Goal: Task Accomplishment & Management: Use online tool/utility

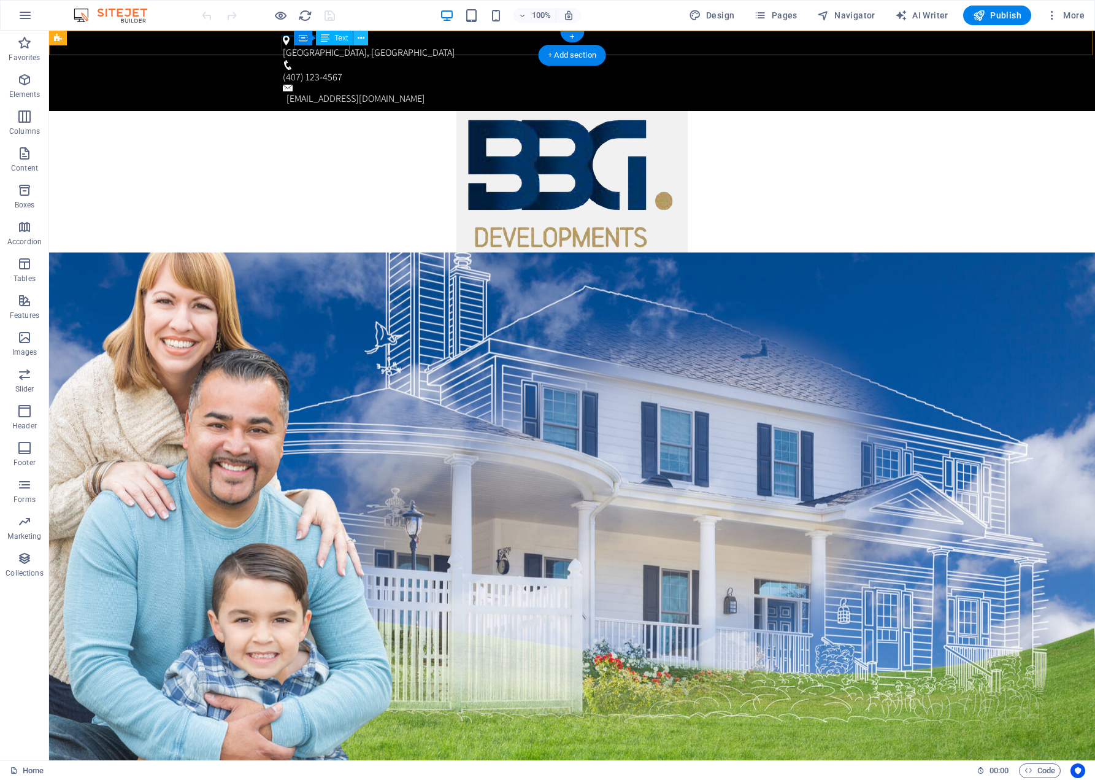
click at [361, 36] on icon at bounding box center [361, 38] width 7 height 13
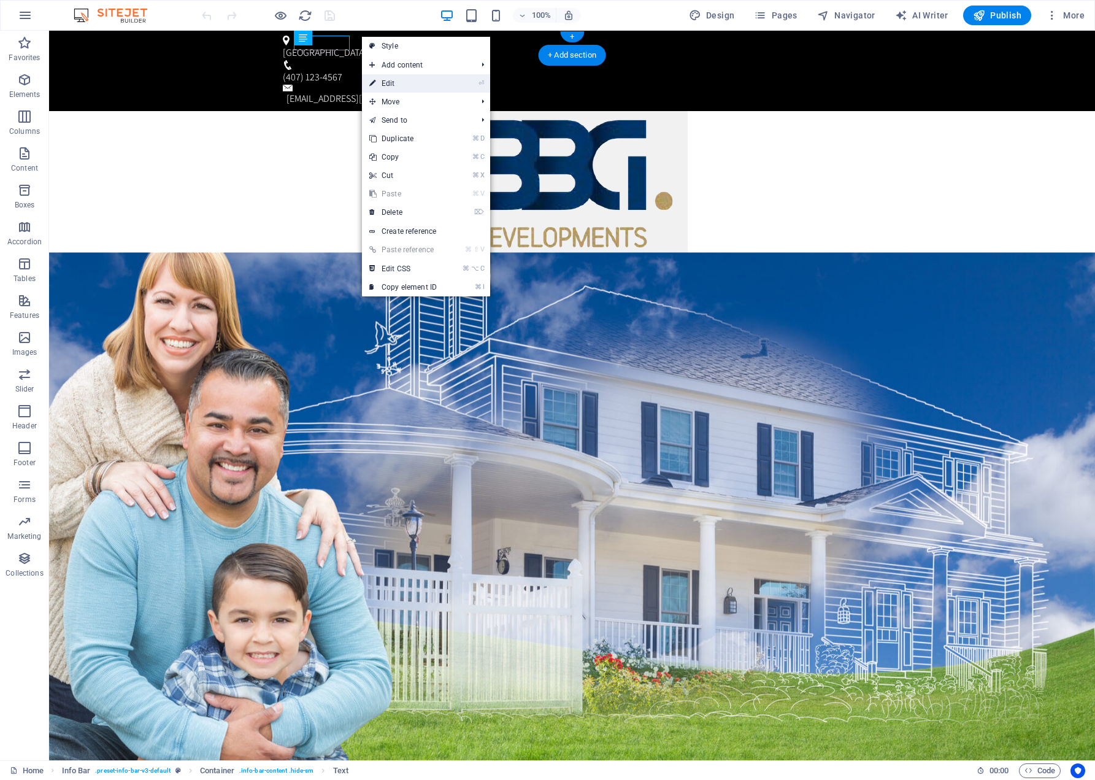
click at [389, 82] on link "⏎ Edit" at bounding box center [403, 83] width 82 height 18
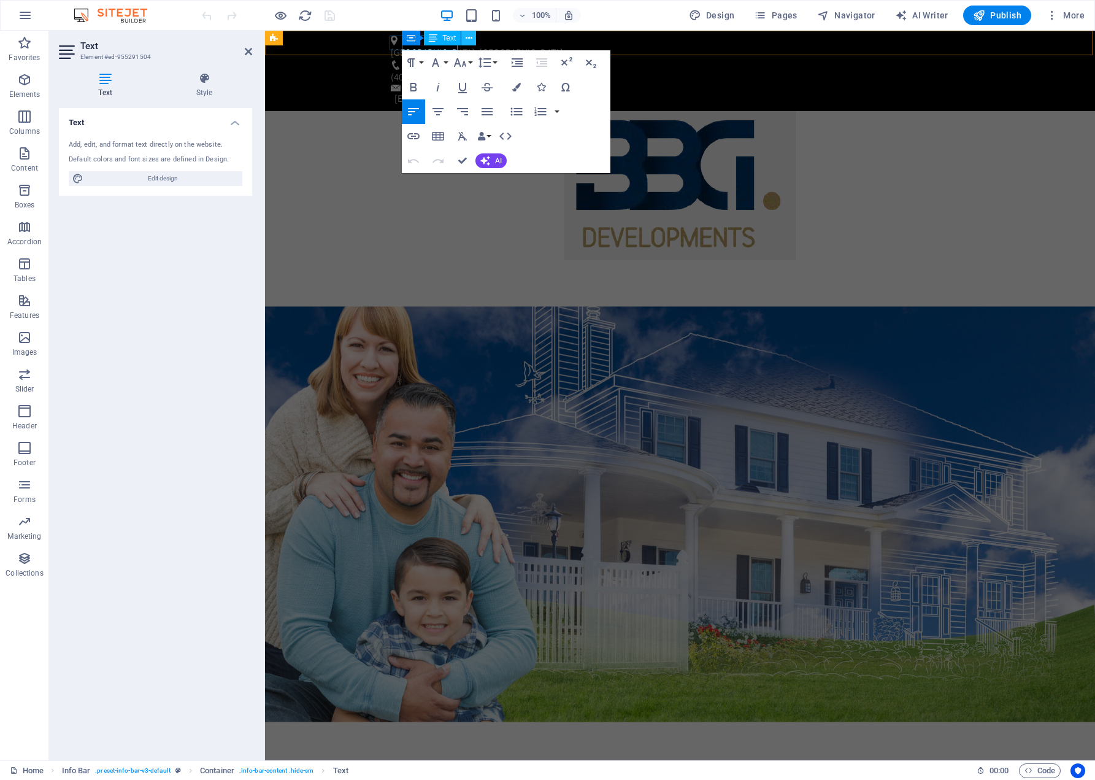
click at [467, 37] on icon at bounding box center [469, 38] width 7 height 13
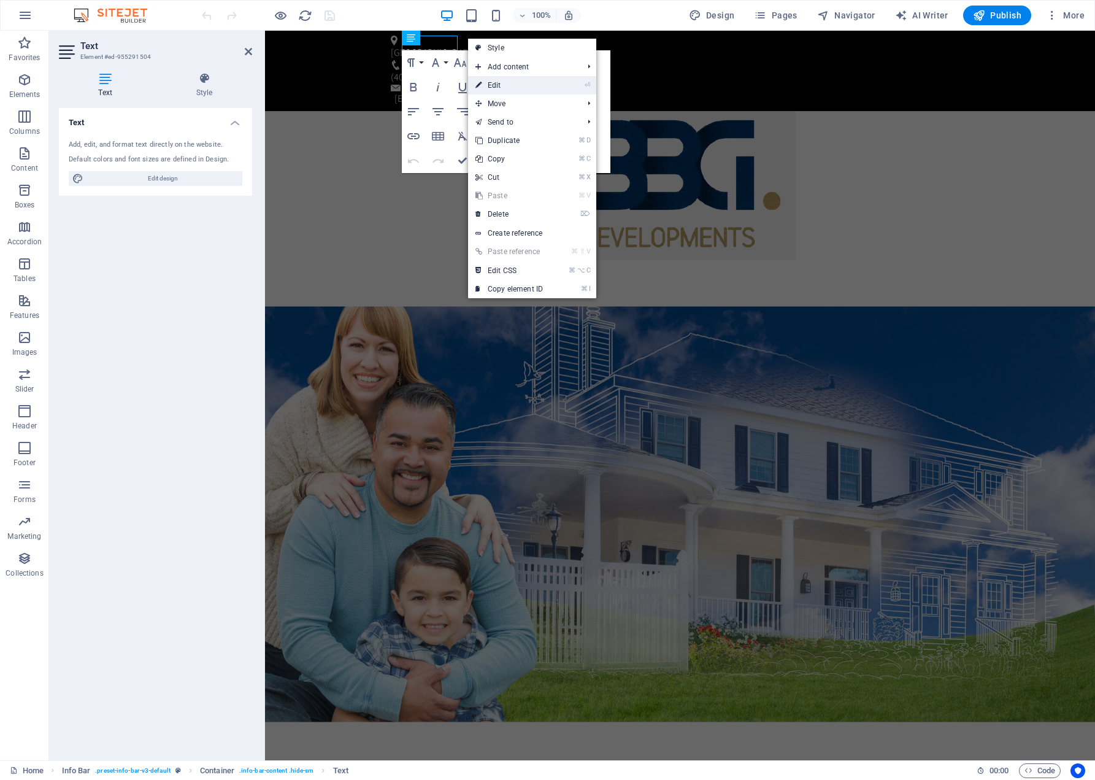
click at [493, 82] on link "⏎ Edit" at bounding box center [509, 85] width 82 height 18
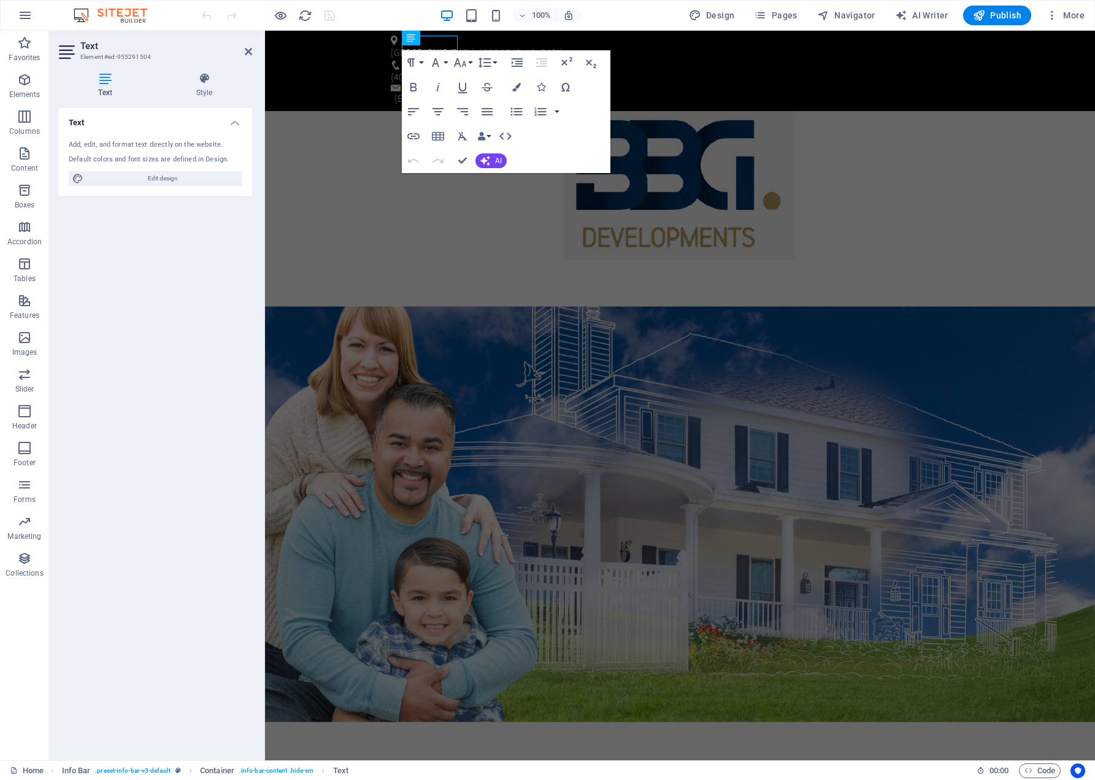
click at [444, 45] on p "MAITLAND, FL" at bounding box center [678, 52] width 574 height 15
click at [690, 50] on div "winter Park , FL (407) 123-4567 INFO@BBG.COM" at bounding box center [680, 71] width 830 height 80
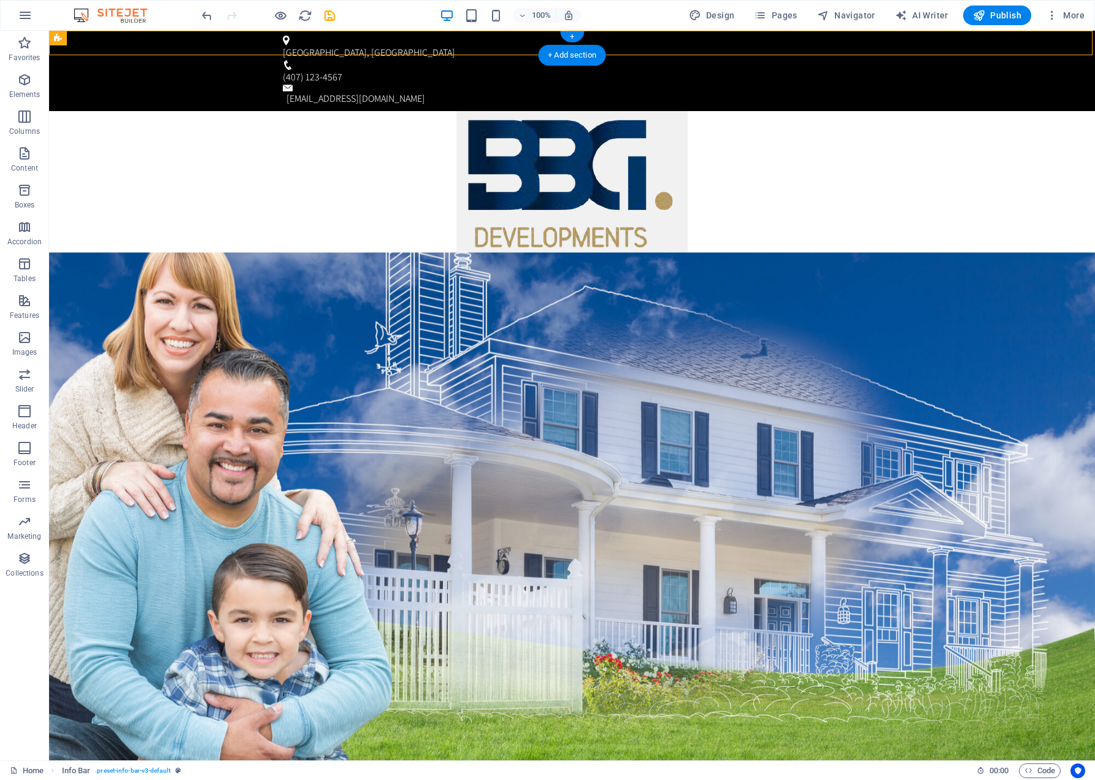
click at [325, 45] on div "winter Park, FL" at bounding box center [570, 52] width 574 height 15
click at [361, 38] on icon at bounding box center [361, 38] width 7 height 13
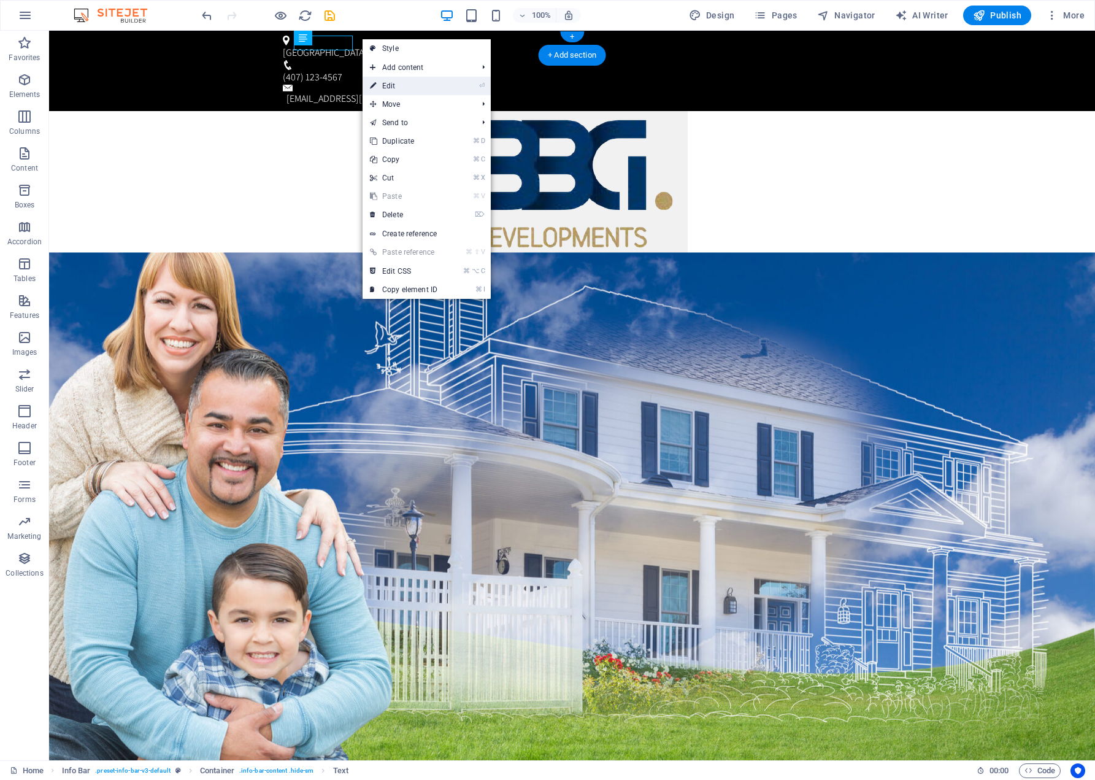
drag, startPoint x: 393, startPoint y: 84, endPoint x: 114, endPoint y: 47, distance: 280.9
click at [393, 84] on link "⏎ Edit" at bounding box center [404, 86] width 82 height 18
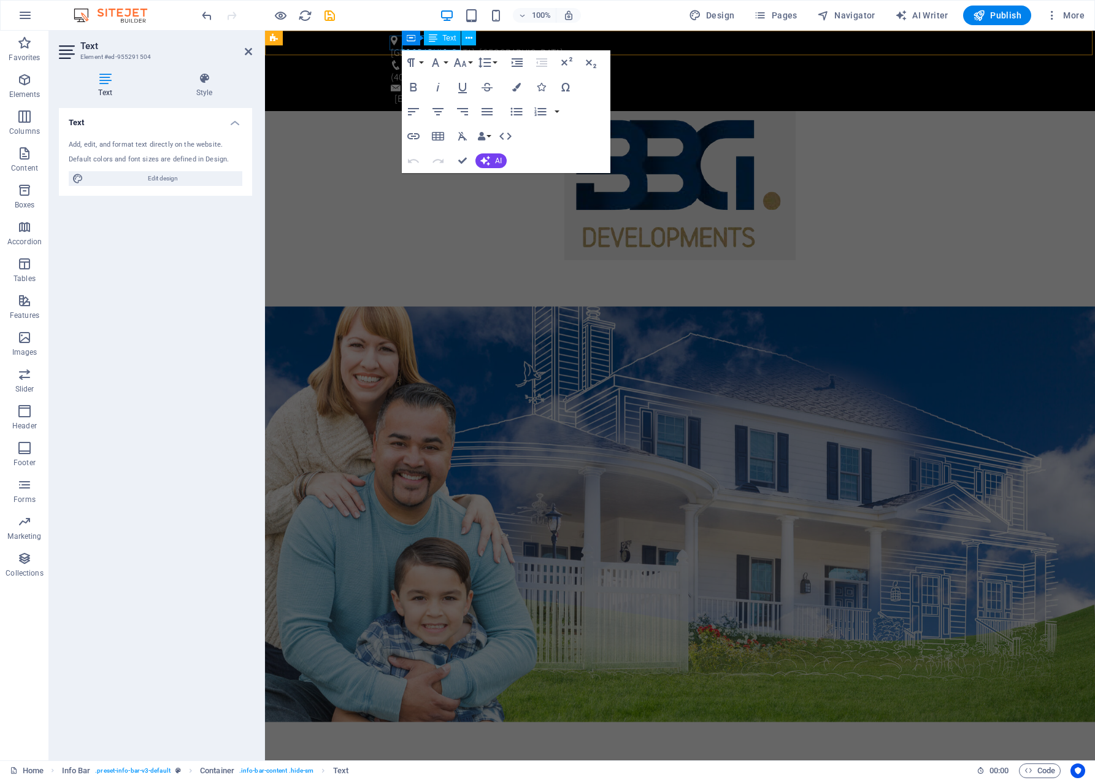
click at [422, 42] on div "Container Text" at bounding box center [443, 38] width 82 height 15
click at [443, 45] on p "winter Park, FL" at bounding box center [678, 52] width 574 height 15
click at [857, 128] on figure at bounding box center [680, 185] width 830 height 149
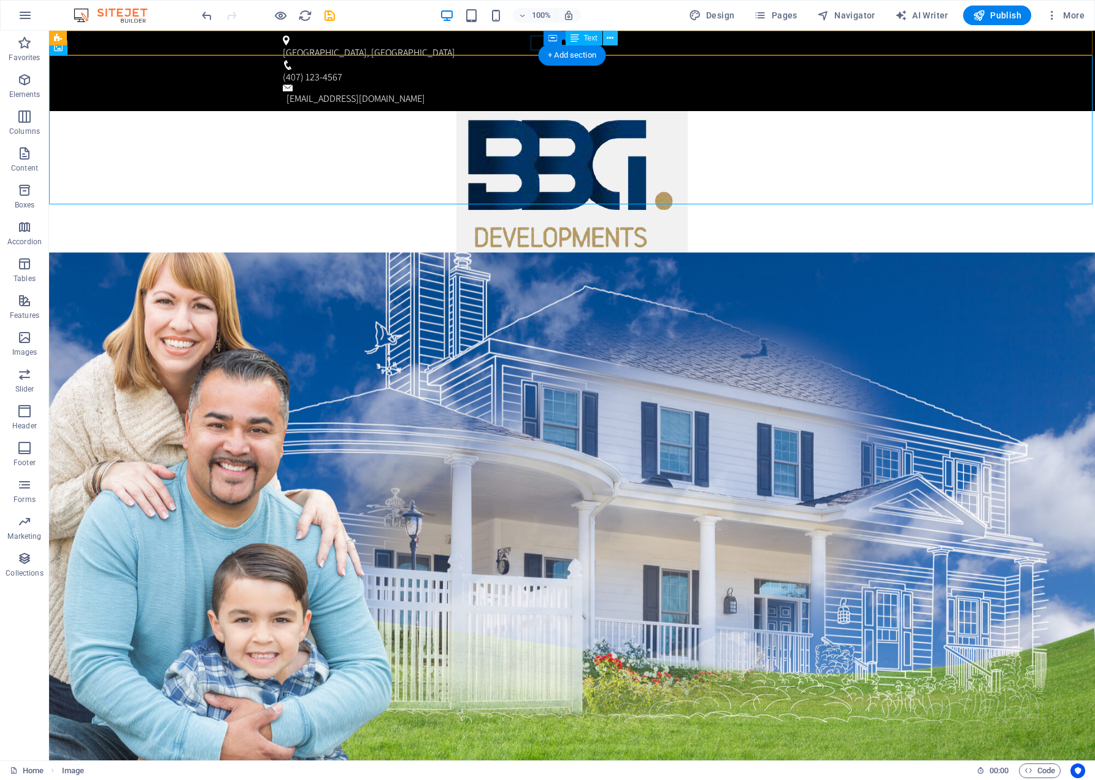
click at [610, 37] on icon at bounding box center [610, 38] width 7 height 13
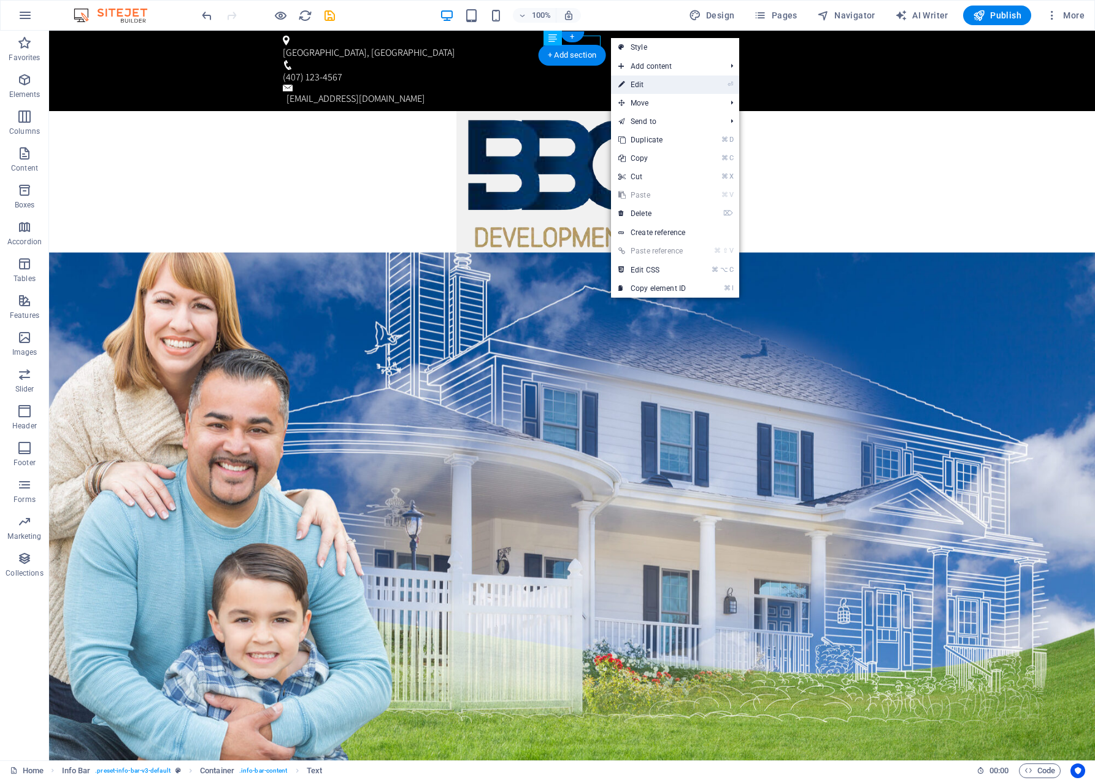
click at [636, 84] on link "⏎ Edit" at bounding box center [652, 84] width 82 height 18
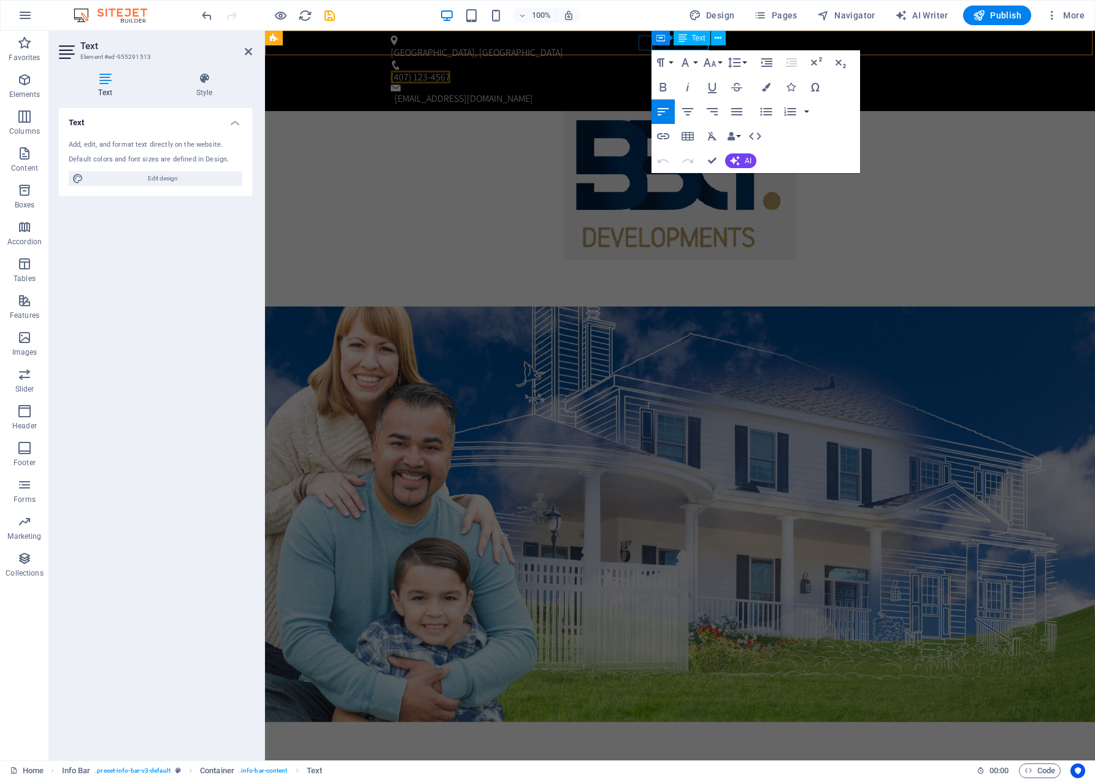
click at [690, 45] on div "Text" at bounding box center [692, 38] width 37 height 15
click at [720, 36] on icon at bounding box center [718, 38] width 7 height 13
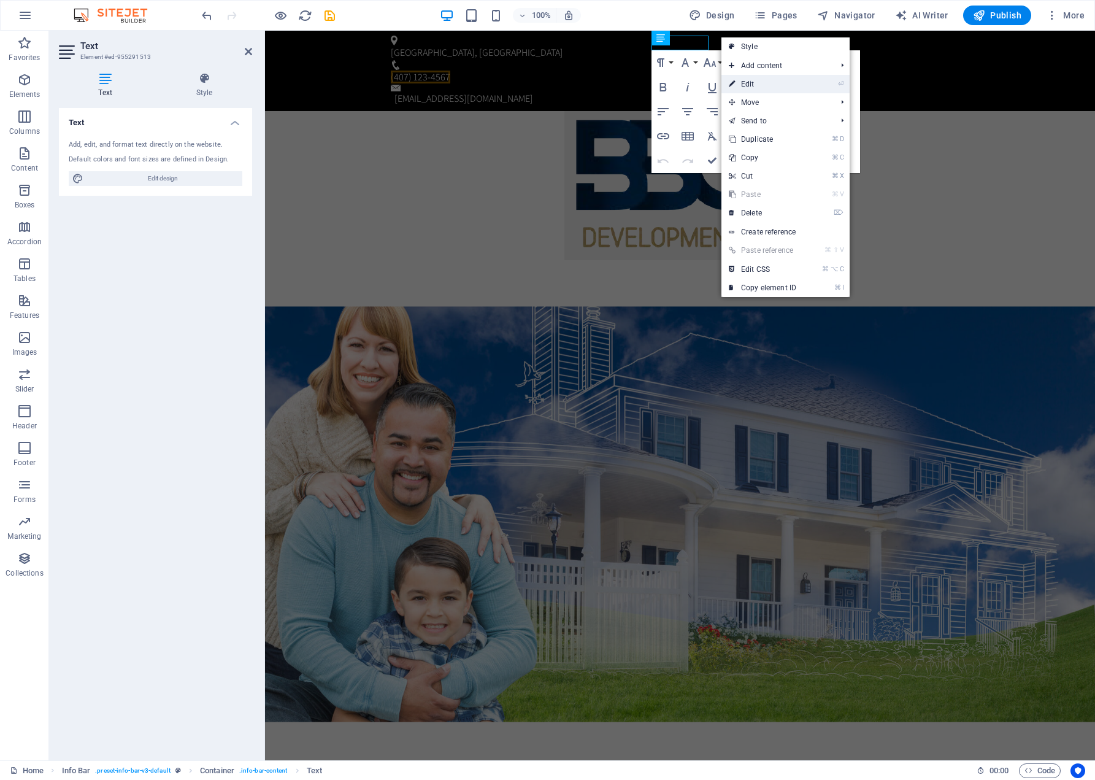
click at [745, 83] on link "⏎ Edit" at bounding box center [762, 84] width 82 height 18
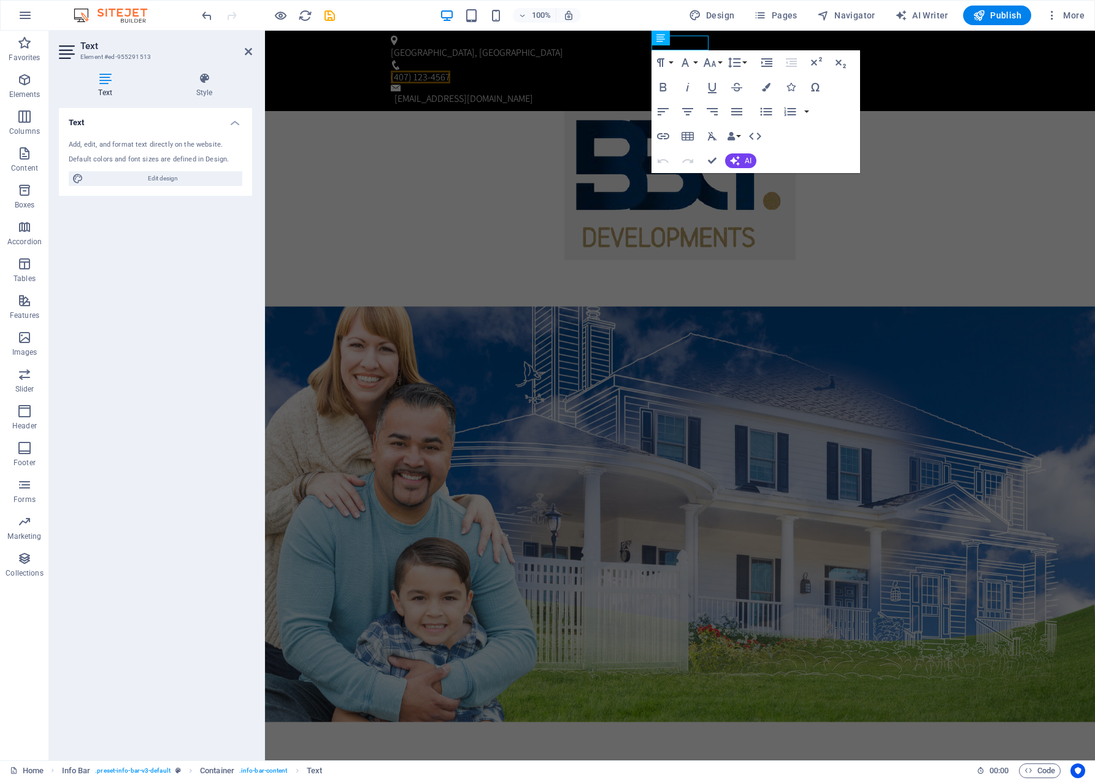
click at [450, 71] on span "(407) 123-4567" at bounding box center [421, 77] width 60 height 13
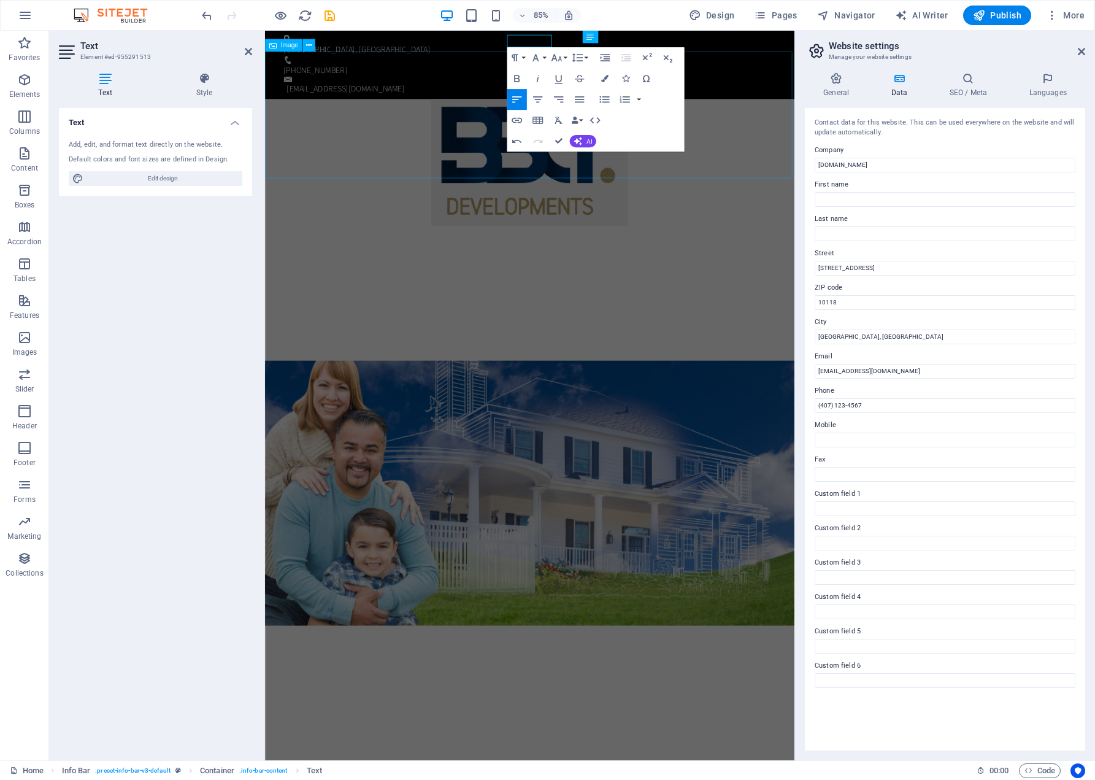
click at [820, 111] on figure at bounding box center [576, 185] width 623 height 149
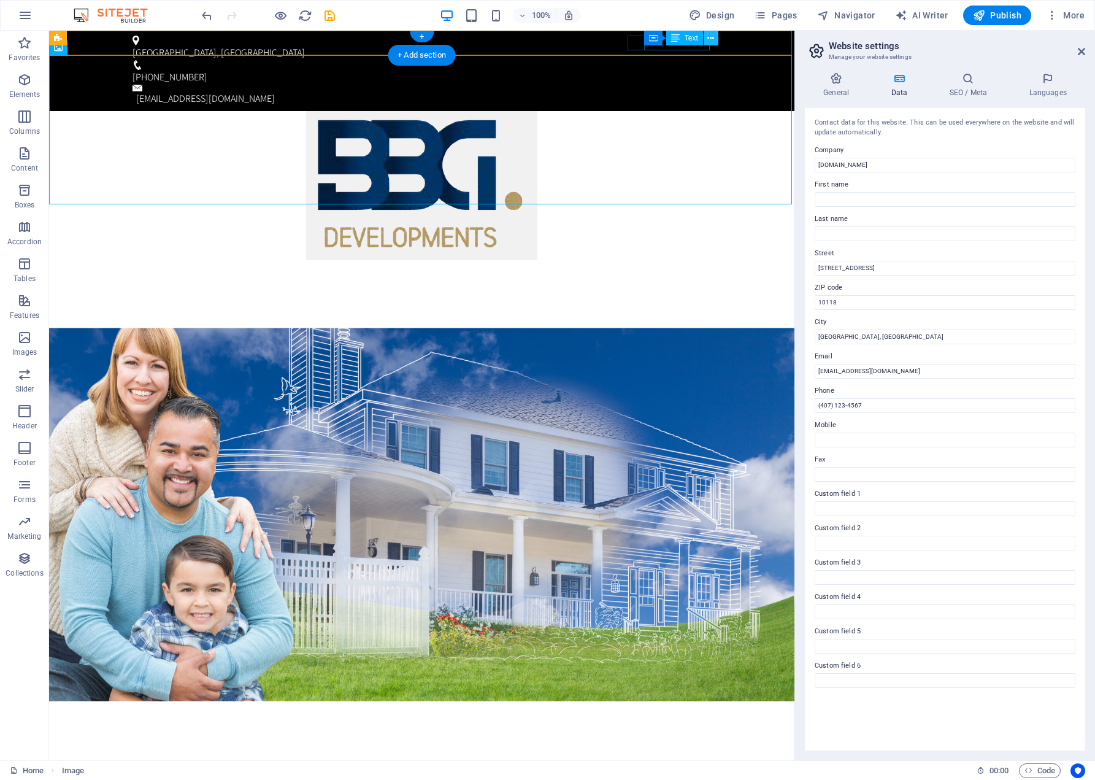
click at [709, 36] on icon at bounding box center [710, 38] width 7 height 13
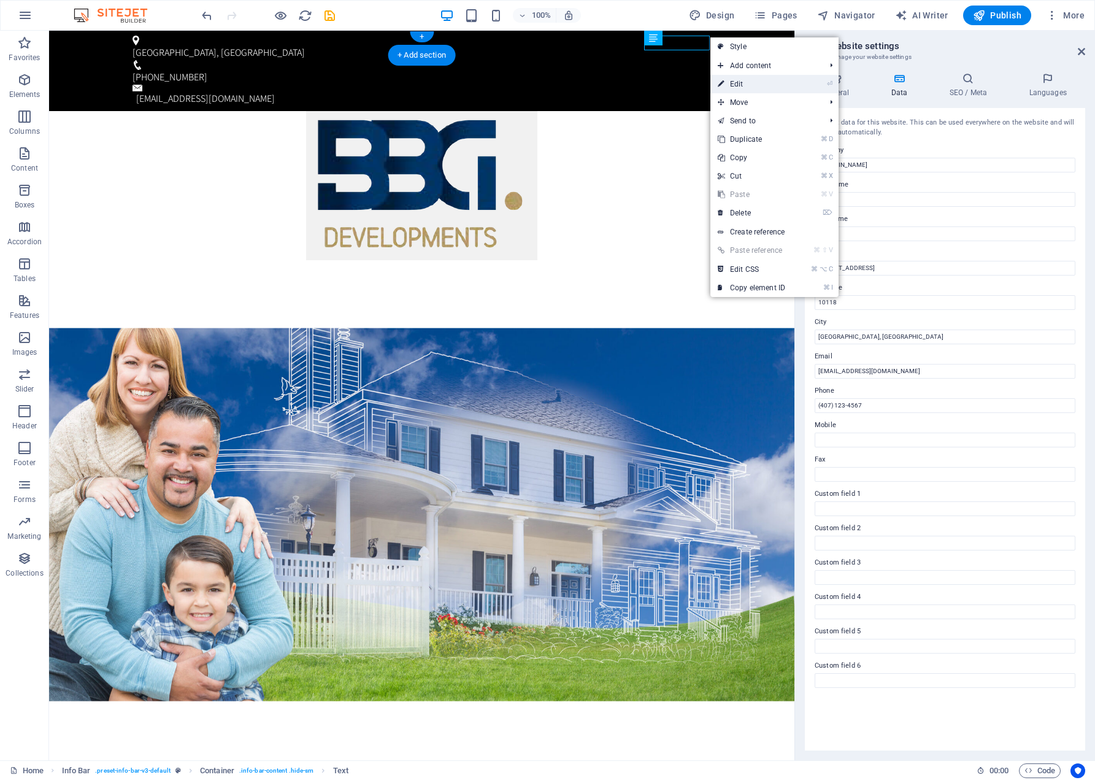
click at [742, 82] on link "⏎ Edit" at bounding box center [751, 84] width 82 height 18
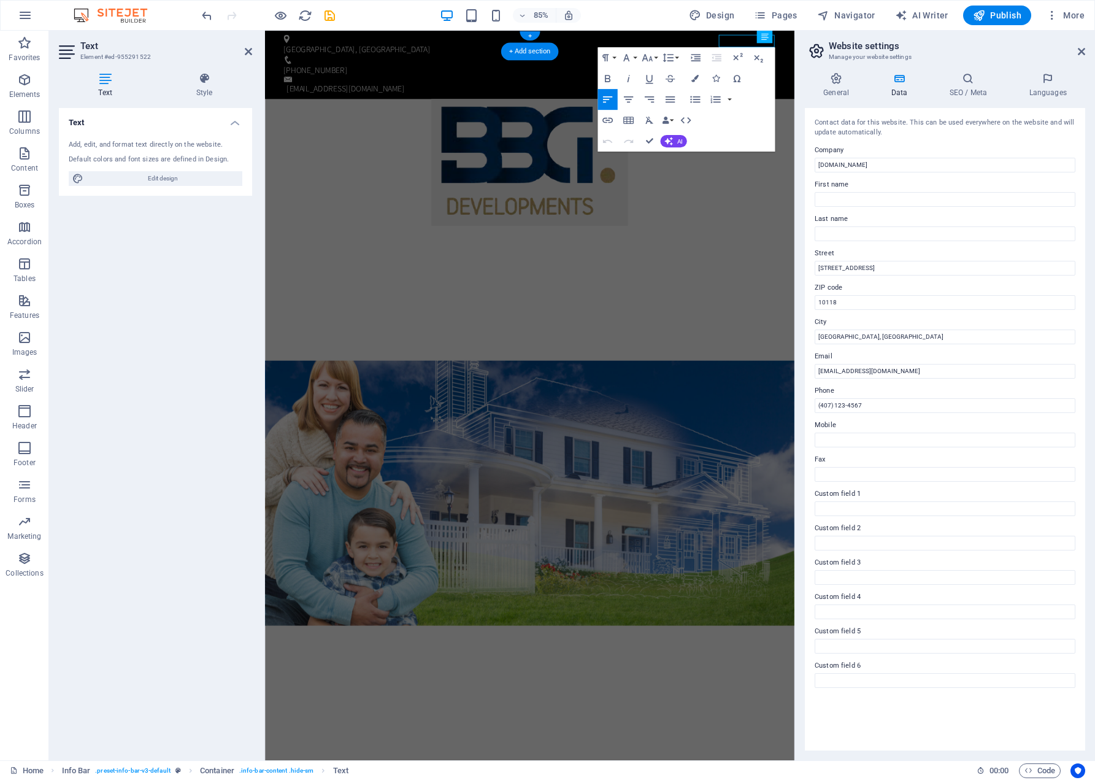
click at [831, 91] on p "INFO@BBG.COM" at bounding box center [578, 98] width 575 height 15
click at [822, 183] on figure at bounding box center [576, 185] width 623 height 149
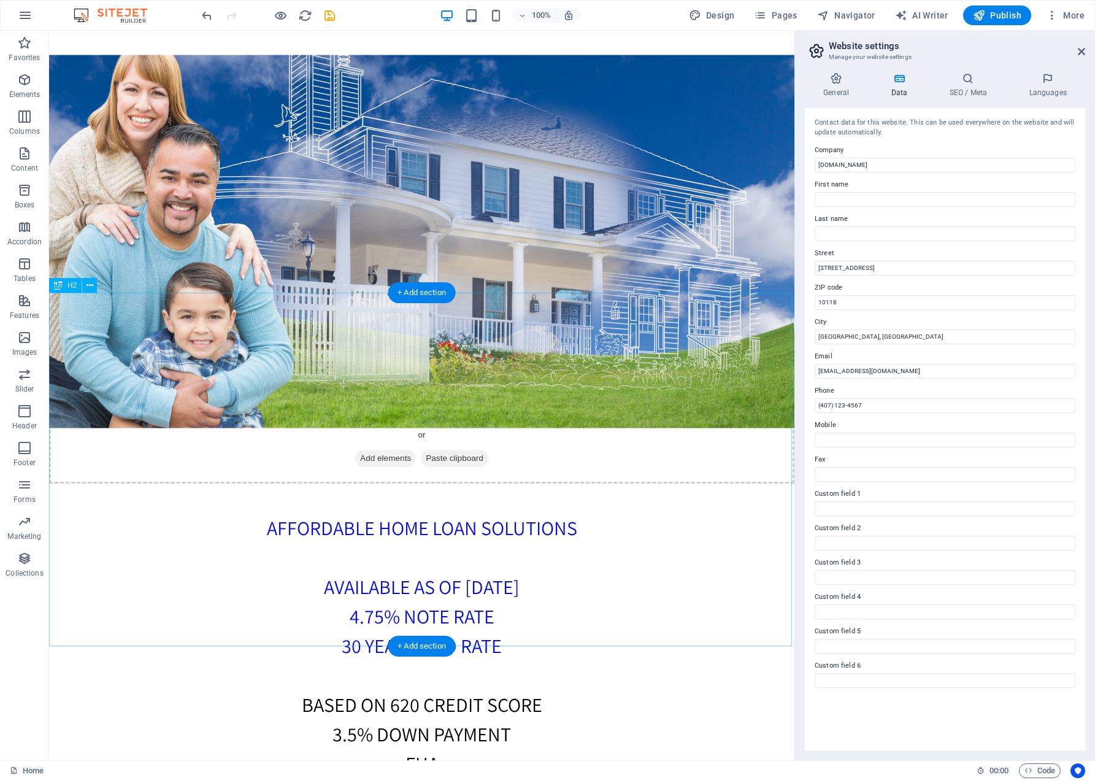
scroll to position [547, 0]
click at [491, 483] on div "Affordable Home Loan Solutions Available as of 9/19/25 4.75% Note Rate 30 Year …" at bounding box center [421, 659] width 745 height 353
click at [448, 483] on div "Affordable Home Loan Solutions Available as of 9/19/25 4.75% Note Rate 30 Year …" at bounding box center [421, 659] width 745 height 353
click at [88, 283] on icon at bounding box center [90, 285] width 7 height 13
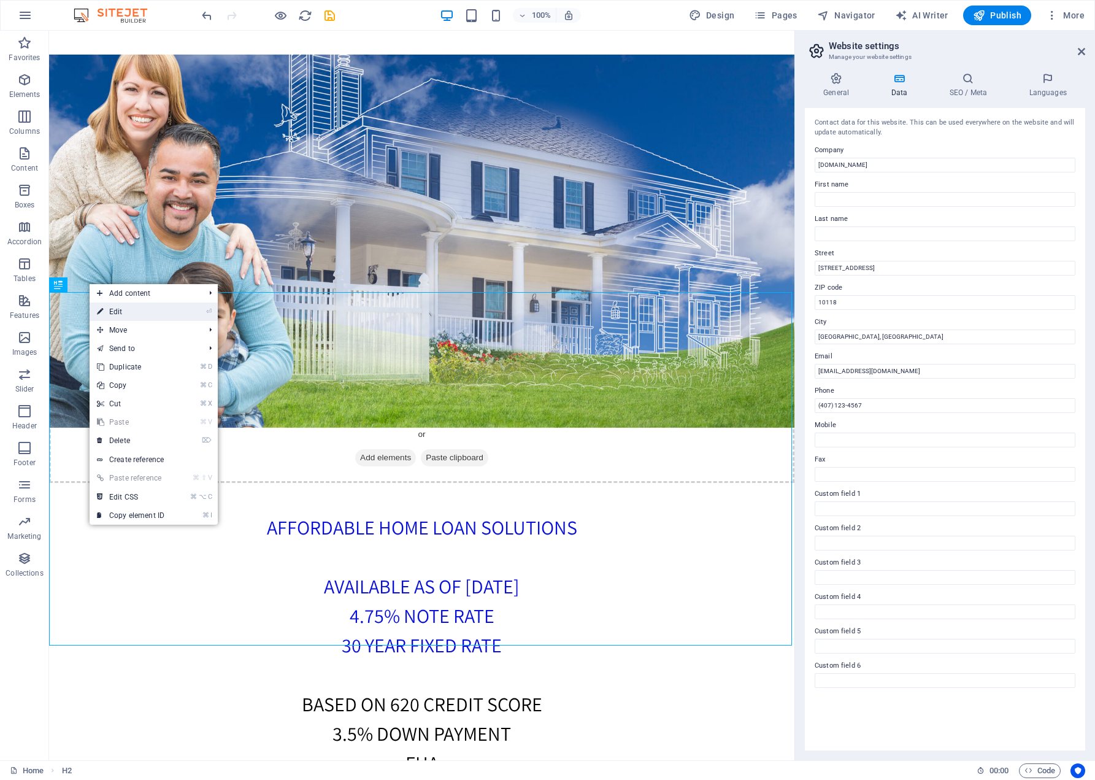
click at [118, 313] on link "⏎ Edit" at bounding box center [131, 311] width 82 height 18
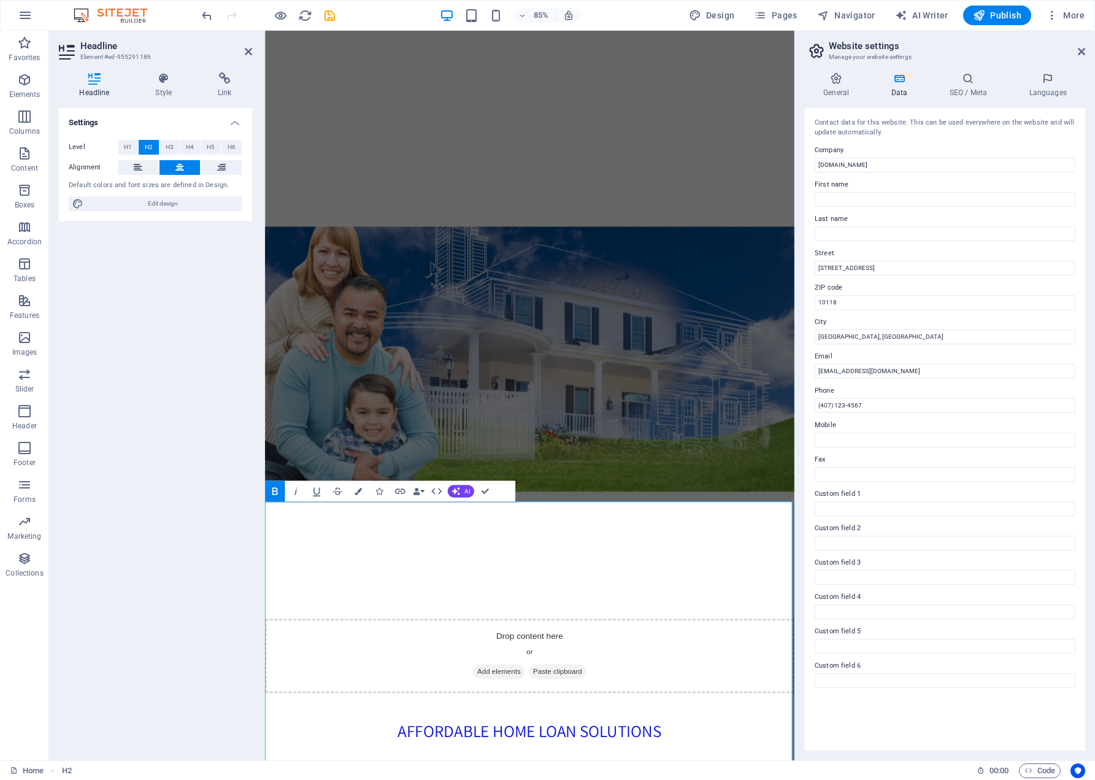
scroll to position [406, 0]
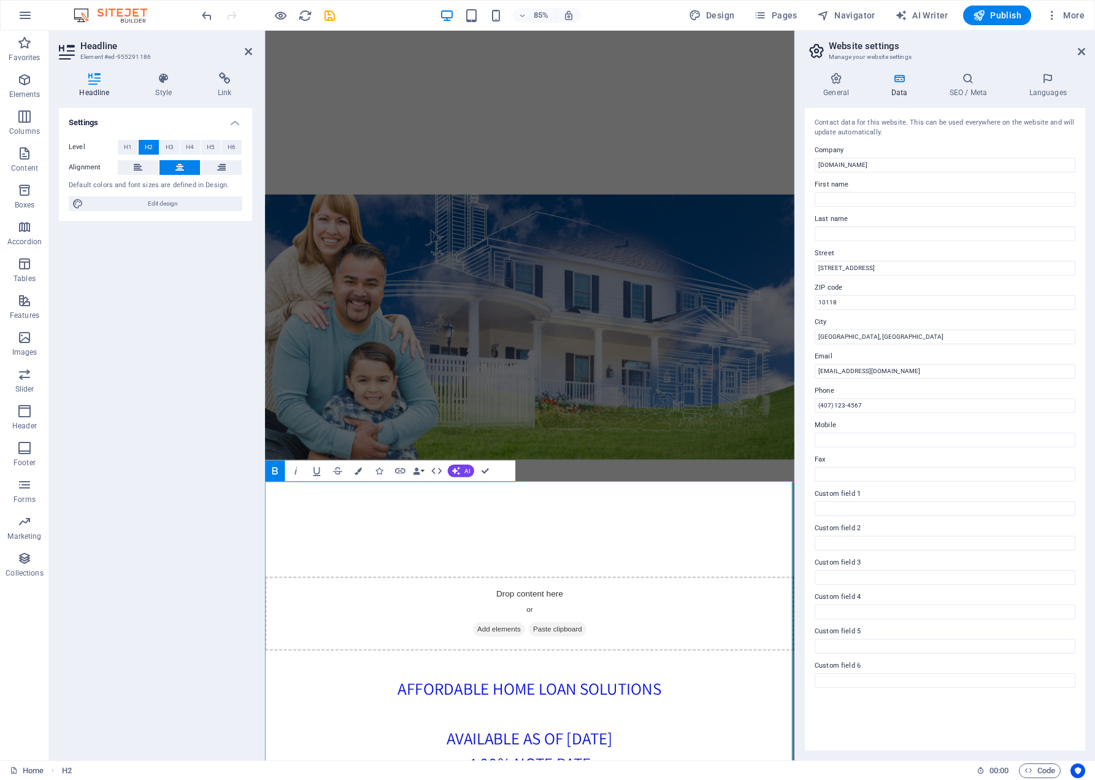
scroll to position [375, 0]
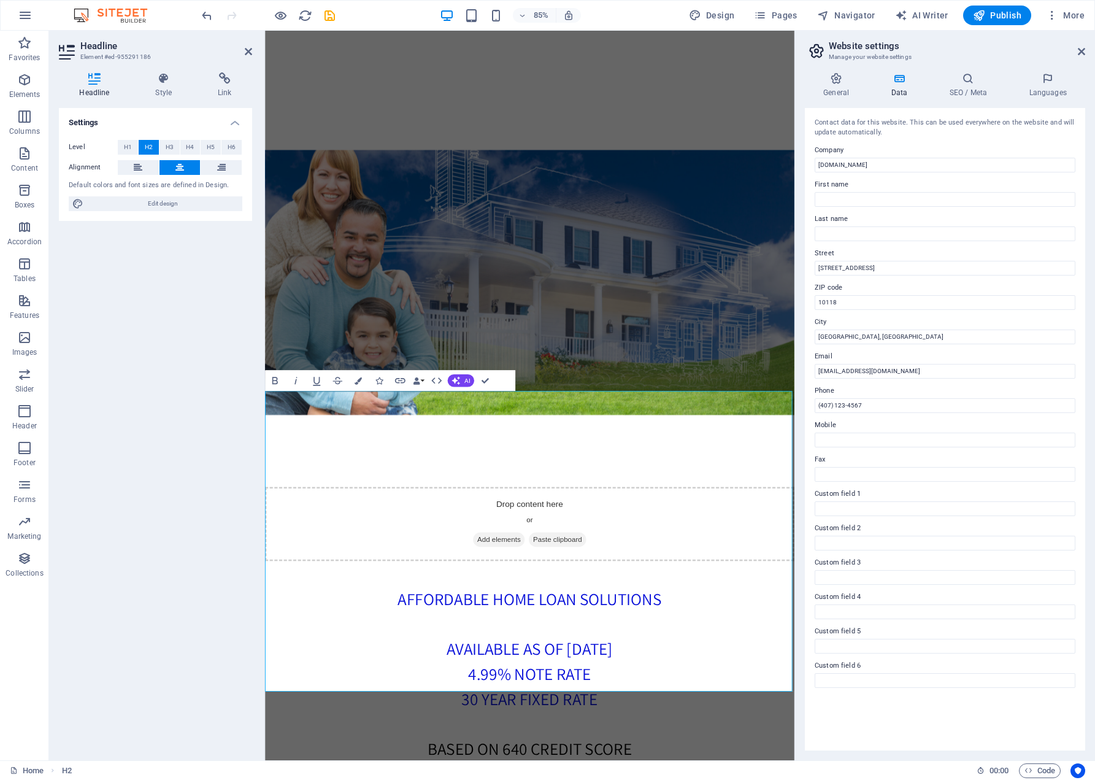
scroll to position [496, 0]
drag, startPoint x: 594, startPoint y: 794, endPoint x: 612, endPoint y: 803, distance: 20.6
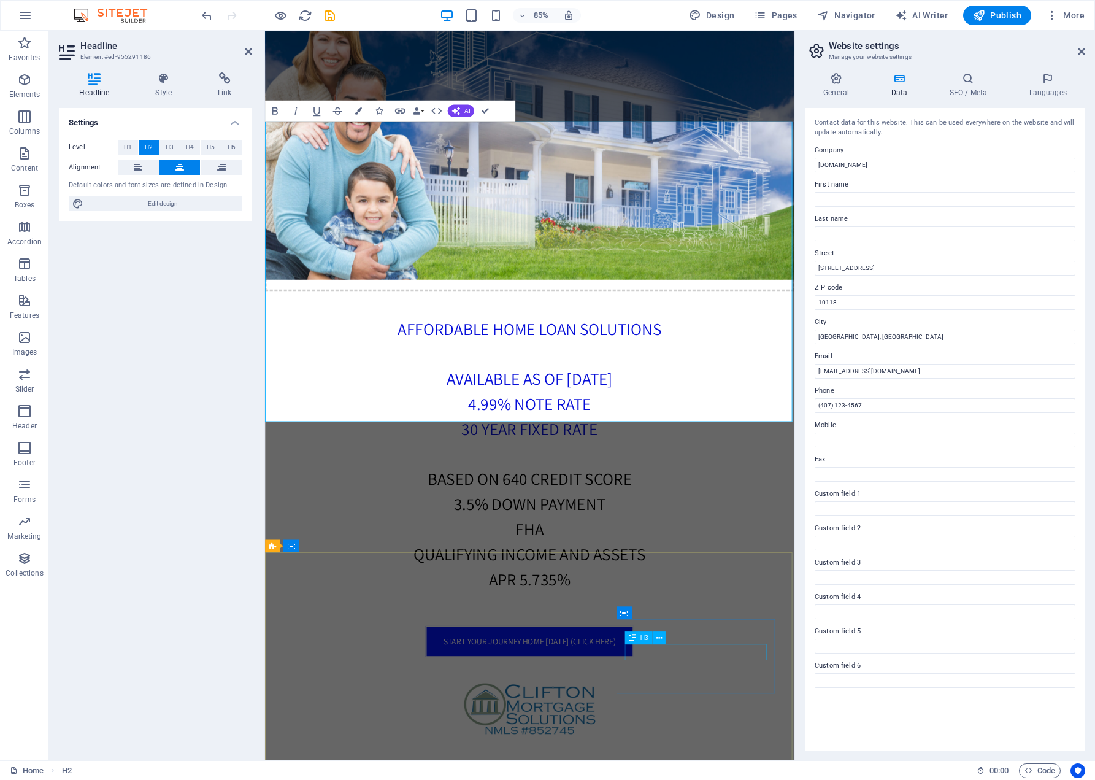
scroll to position [2, 0]
click at [495, 653] on icon at bounding box center [496, 653] width 6 height 11
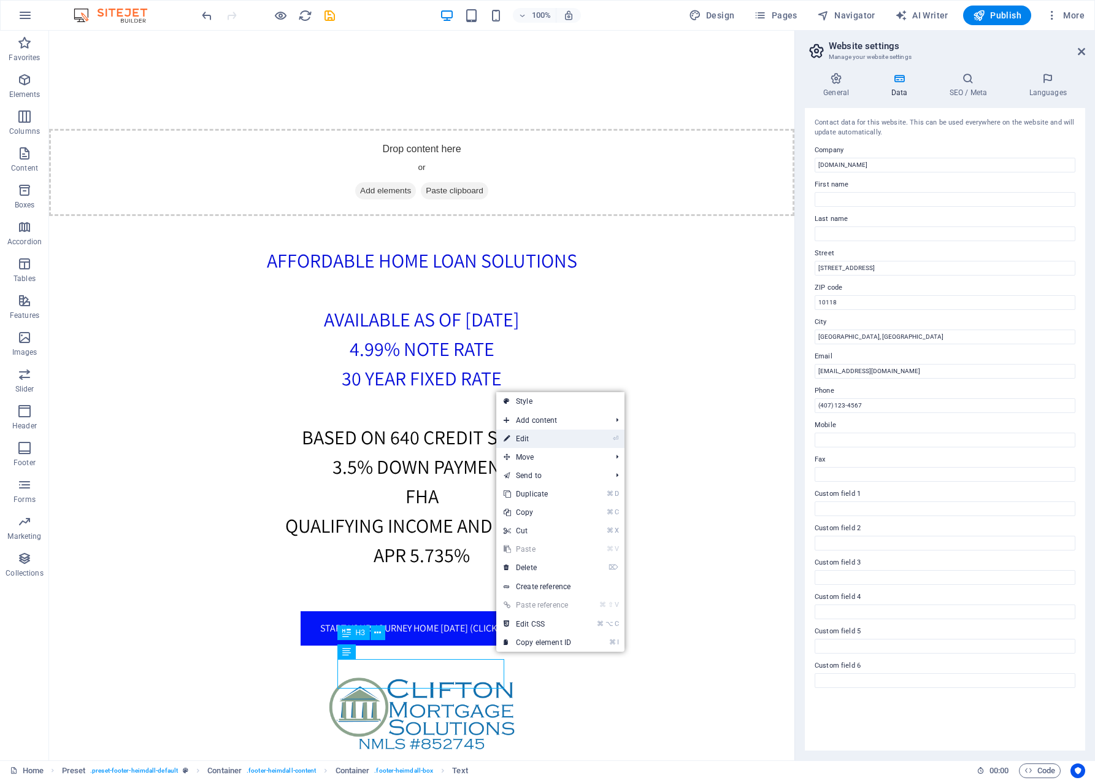
drag, startPoint x: 526, startPoint y: 439, endPoint x: 218, endPoint y: 764, distance: 447.9
click at [526, 439] on link "⏎ Edit" at bounding box center [537, 438] width 82 height 18
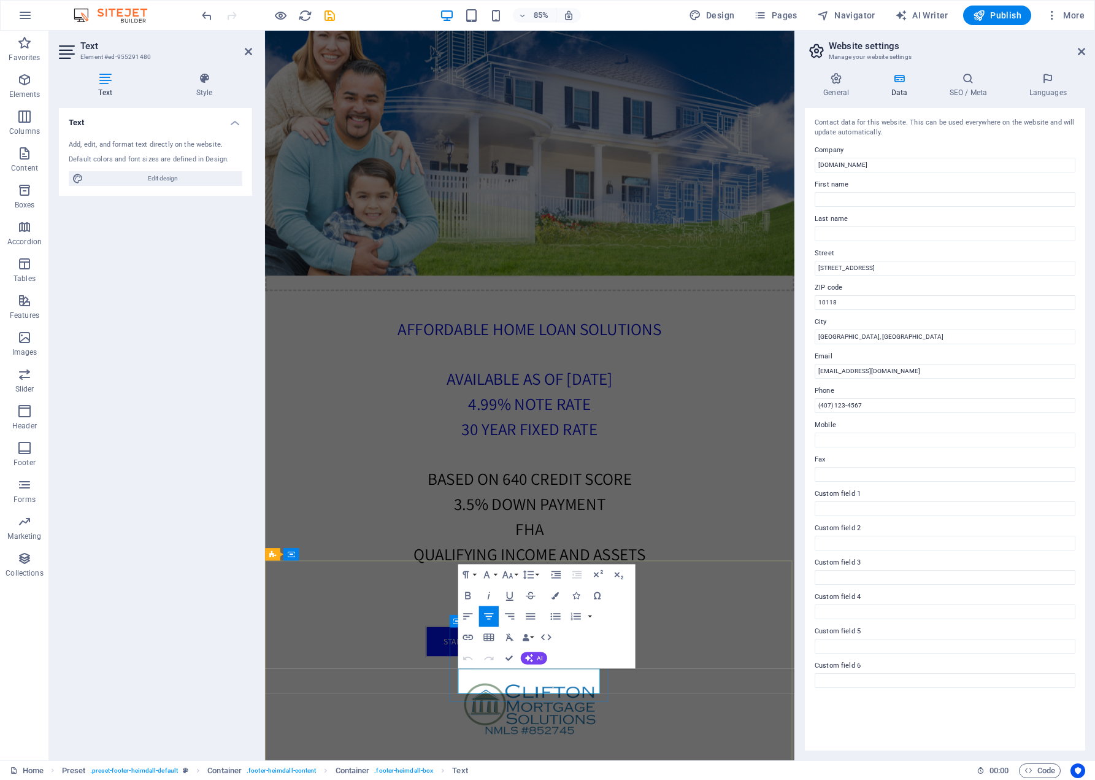
scroll to position [804, 0]
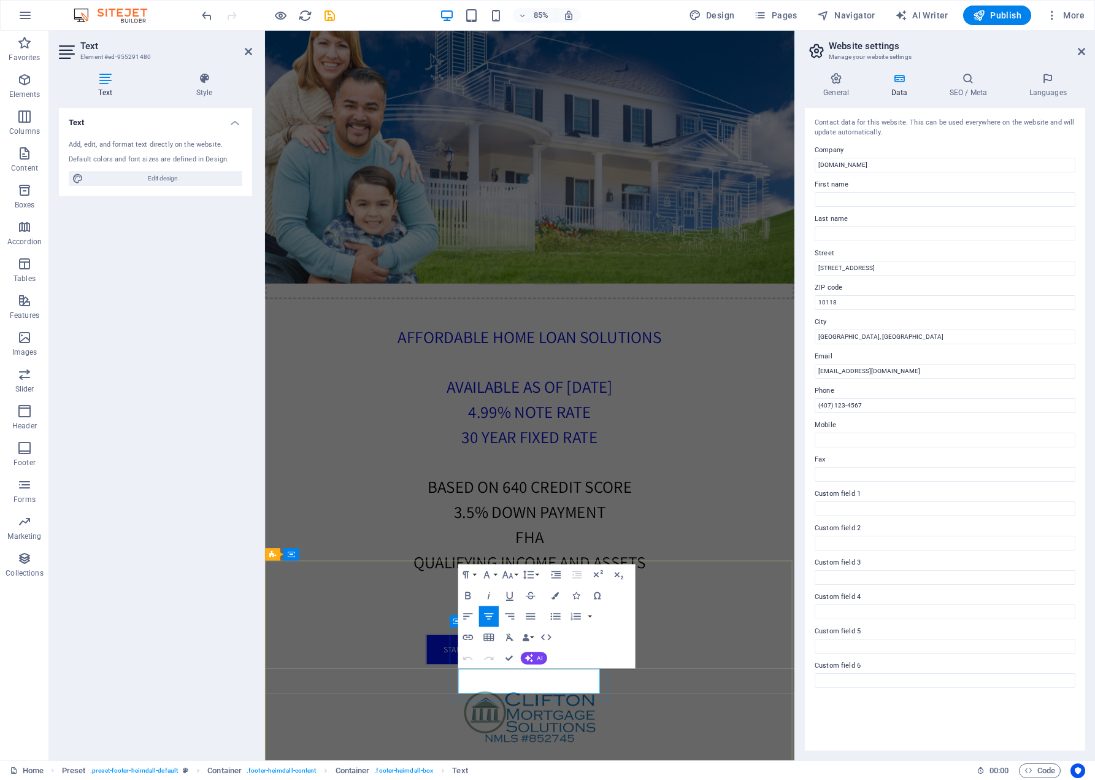
drag, startPoint x: 865, startPoint y: 370, endPoint x: 810, endPoint y: 369, distance: 55.2
type input "b"
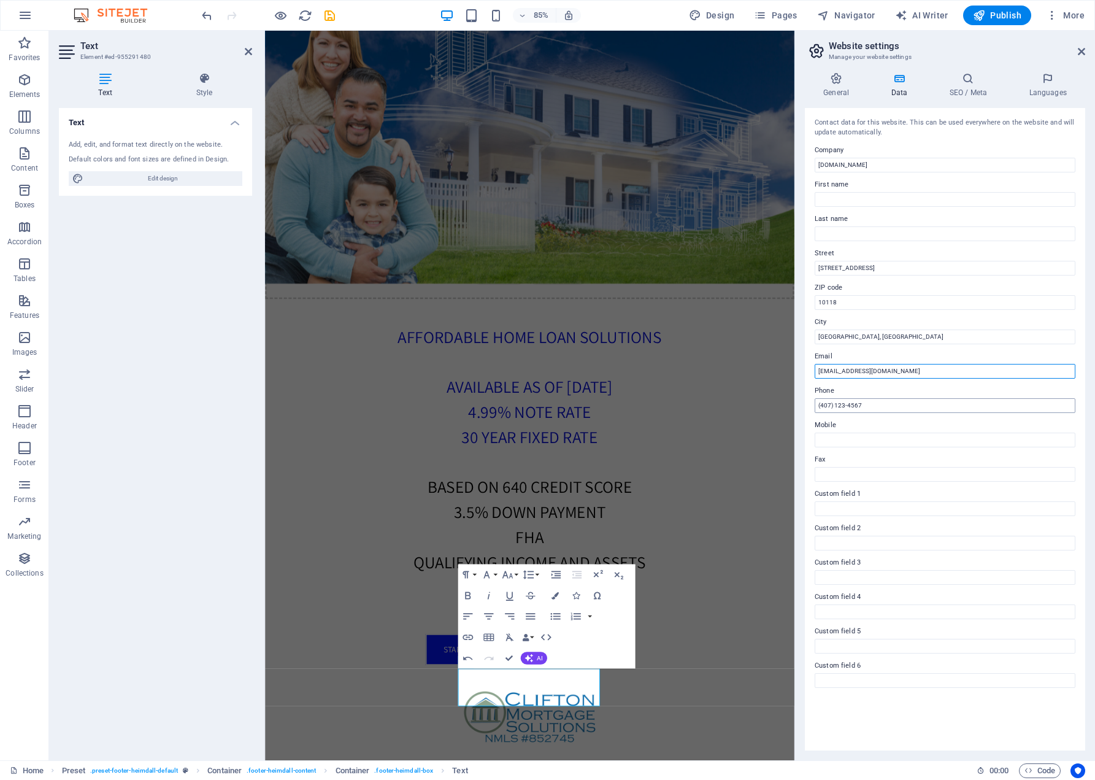
type input "BBG@CliftonMOrtgageSolutions.com"
drag, startPoint x: 867, startPoint y: 405, endPoint x: 809, endPoint y: 406, distance: 57.7
type input "[PHONE_NUMBER]"
drag, startPoint x: 858, startPoint y: 266, endPoint x: 807, endPoint y: 266, distance: 50.3
click at [807, 266] on div "Contact data for this website. This can be used everywhere on the website and w…" at bounding box center [945, 429] width 280 height 642
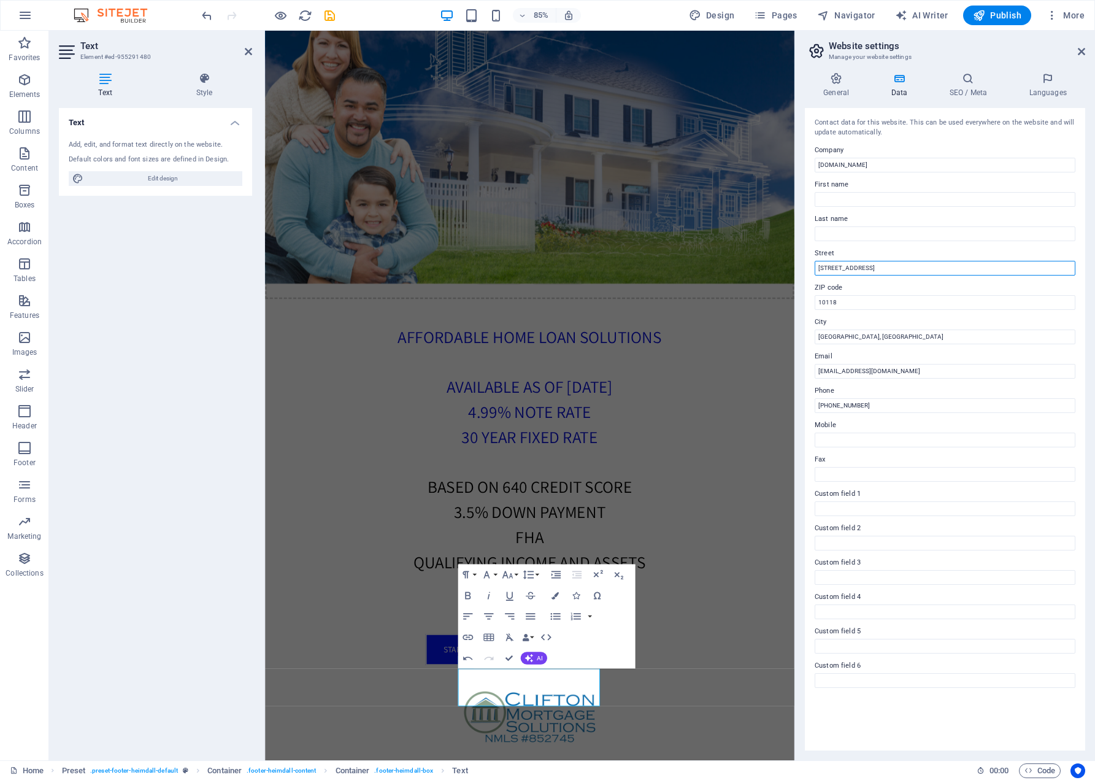
paste input "1177 Louisiana Avenu"
type input "[STREET_ADDRESS][US_STATE]"
drag, startPoint x: 848, startPoint y: 299, endPoint x: 810, endPoint y: 298, distance: 38.0
type input "32789"
drag, startPoint x: 842, startPoint y: 336, endPoint x: 804, endPoint y: 337, distance: 37.4
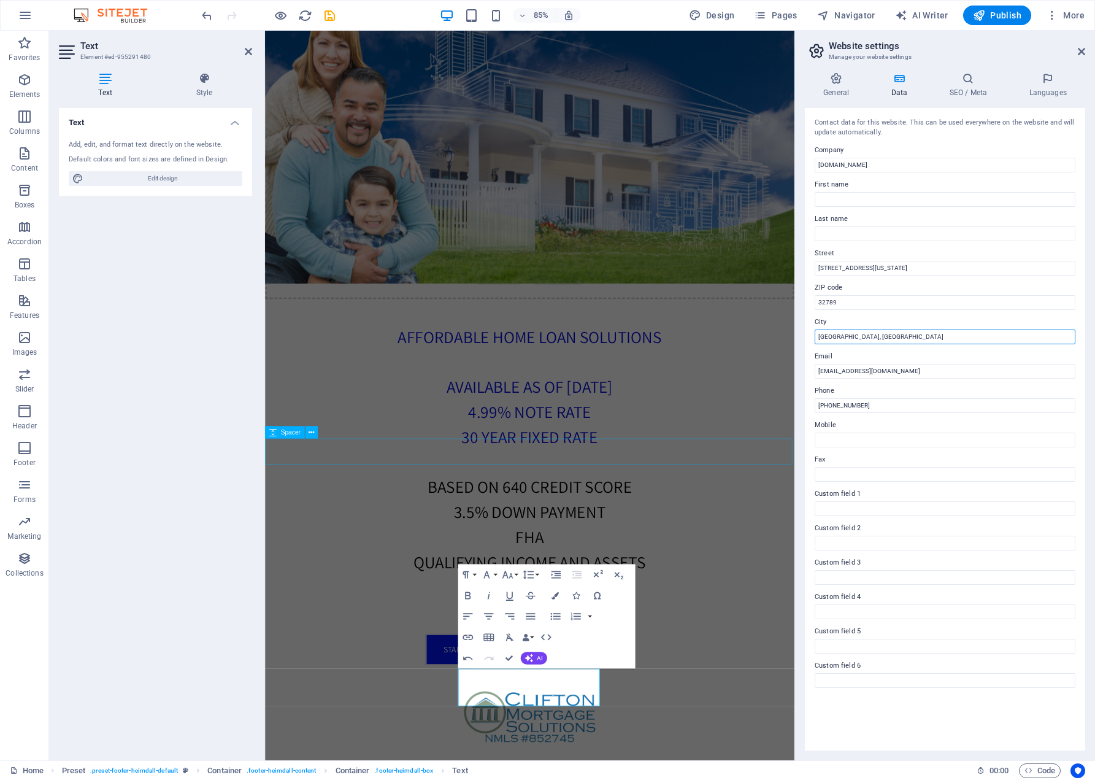
type input "[GEOGRAPHIC_DATA], [GEOGRAPHIC_DATA]"
click at [821, 710] on div at bounding box center [576, 725] width 623 height 31
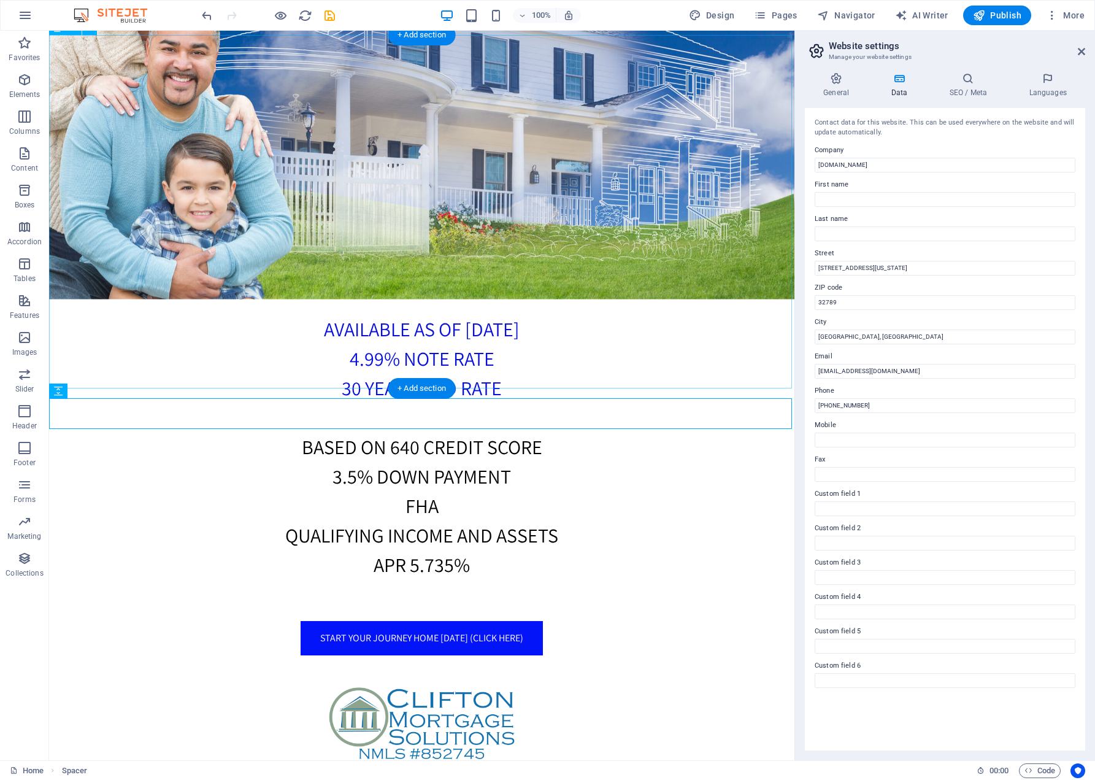
scroll to position [806, 0]
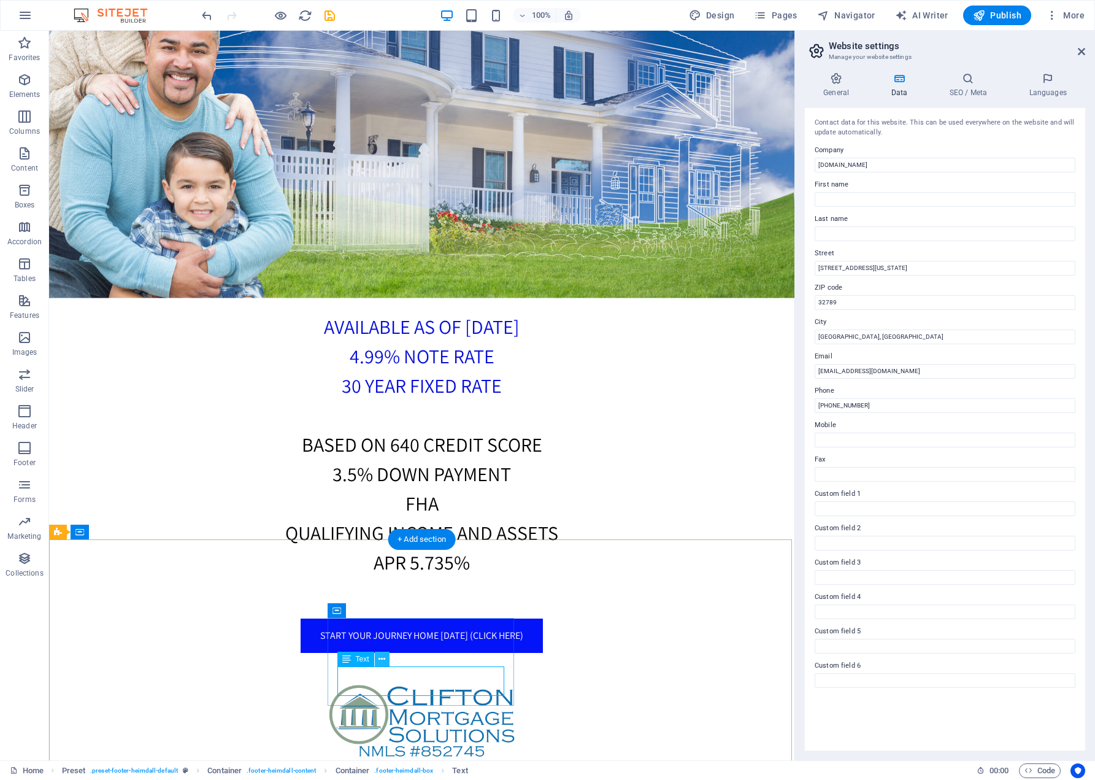
click at [380, 655] on icon at bounding box center [382, 659] width 7 height 13
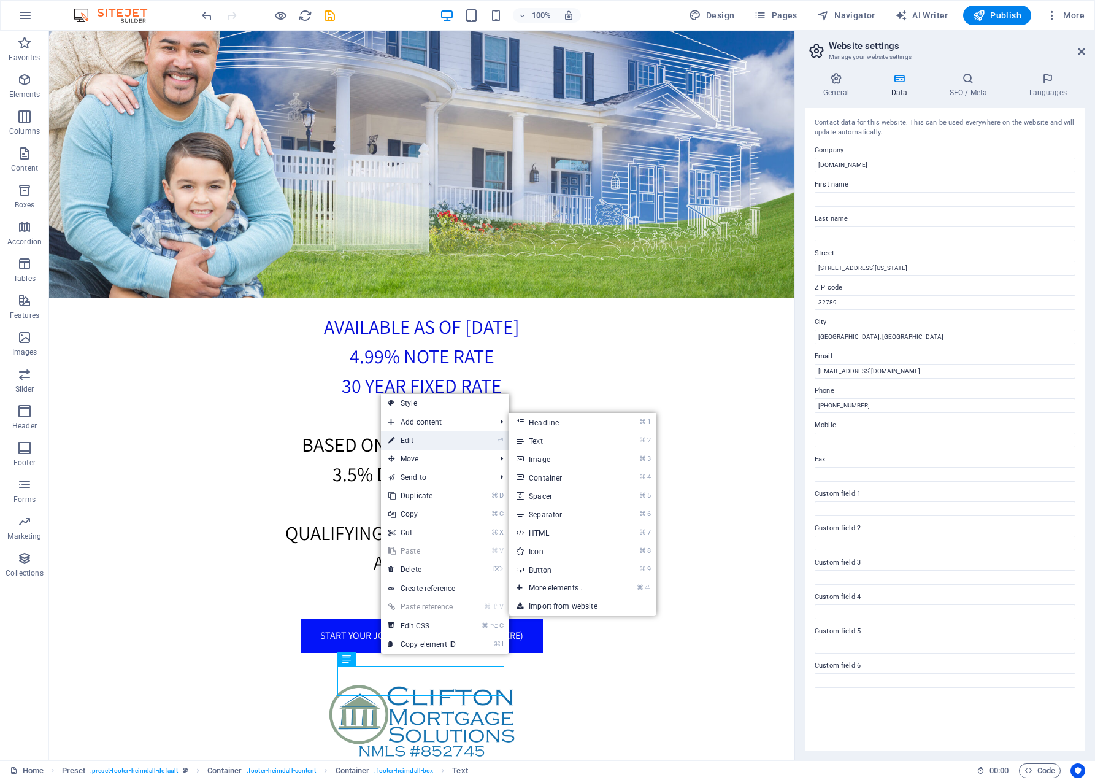
click at [411, 444] on link "⏎ Edit" at bounding box center [422, 440] width 82 height 18
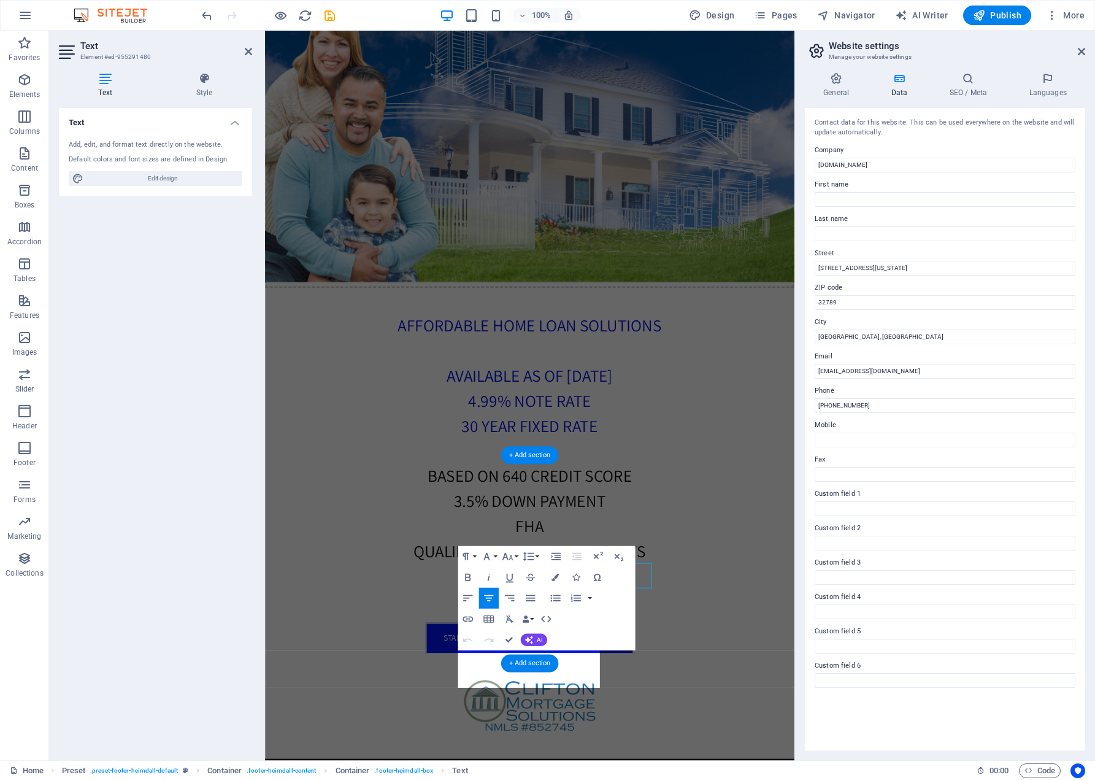
scroll to position [815, 0]
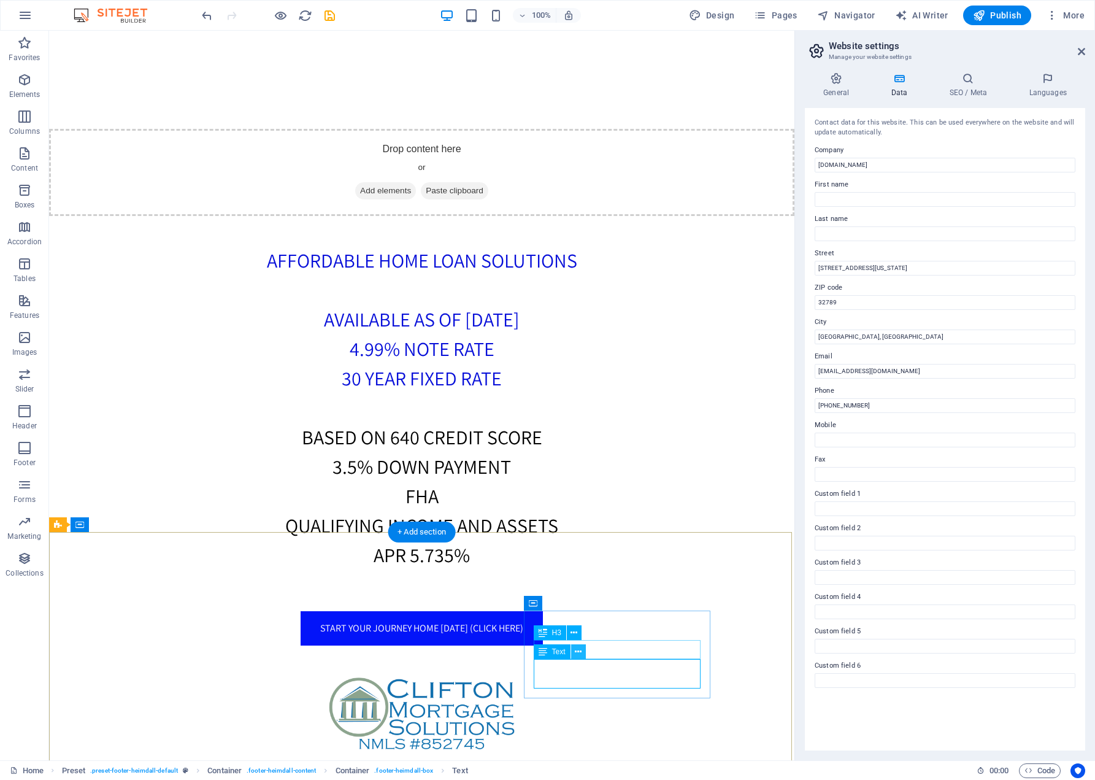
click at [579, 649] on icon at bounding box center [578, 651] width 7 height 13
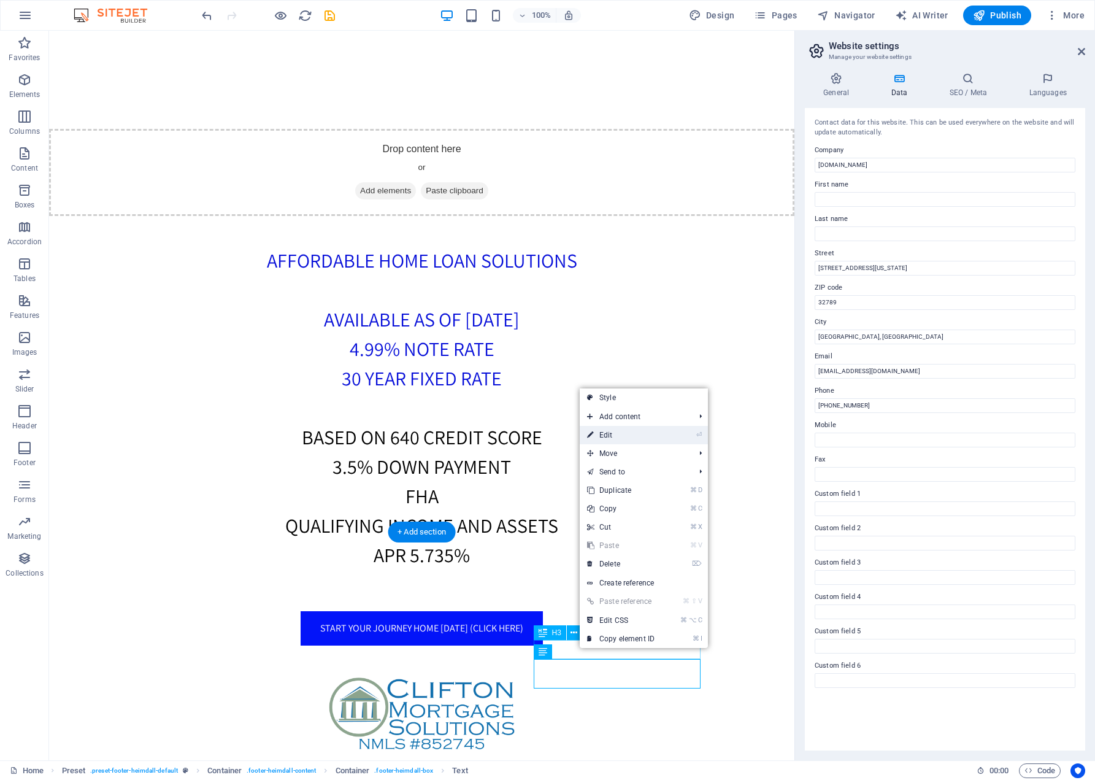
click at [610, 436] on link "⏎ Edit" at bounding box center [621, 435] width 82 height 18
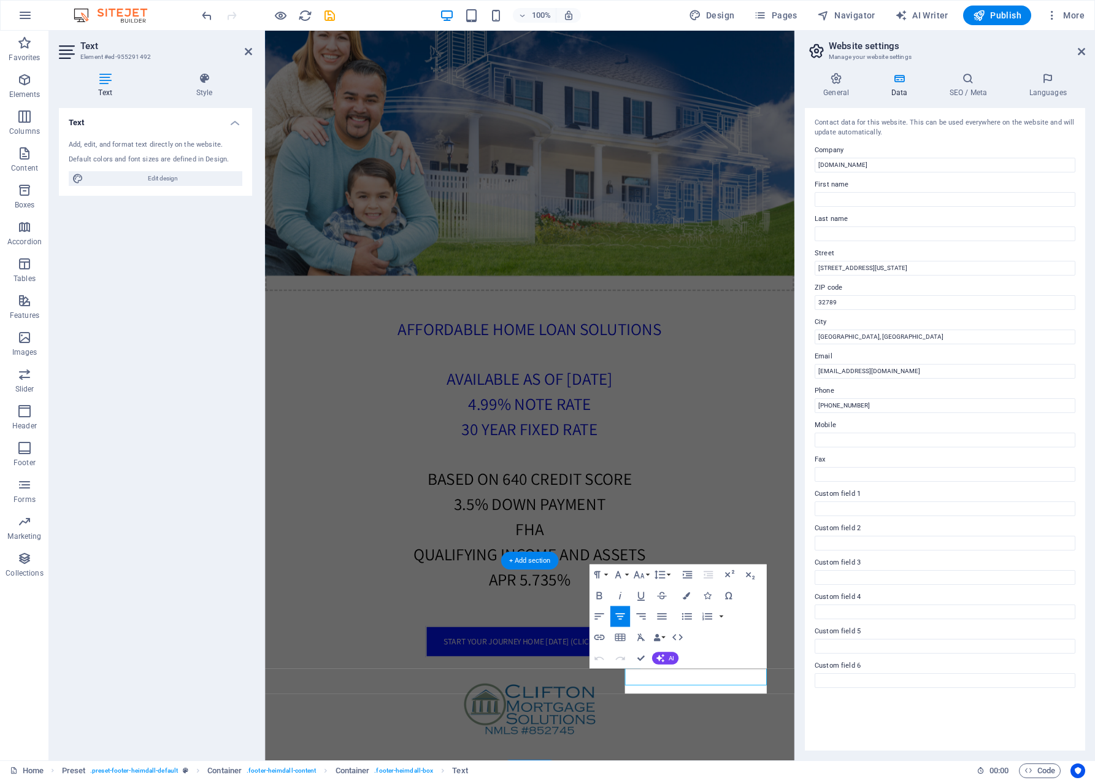
scroll to position [804, 0]
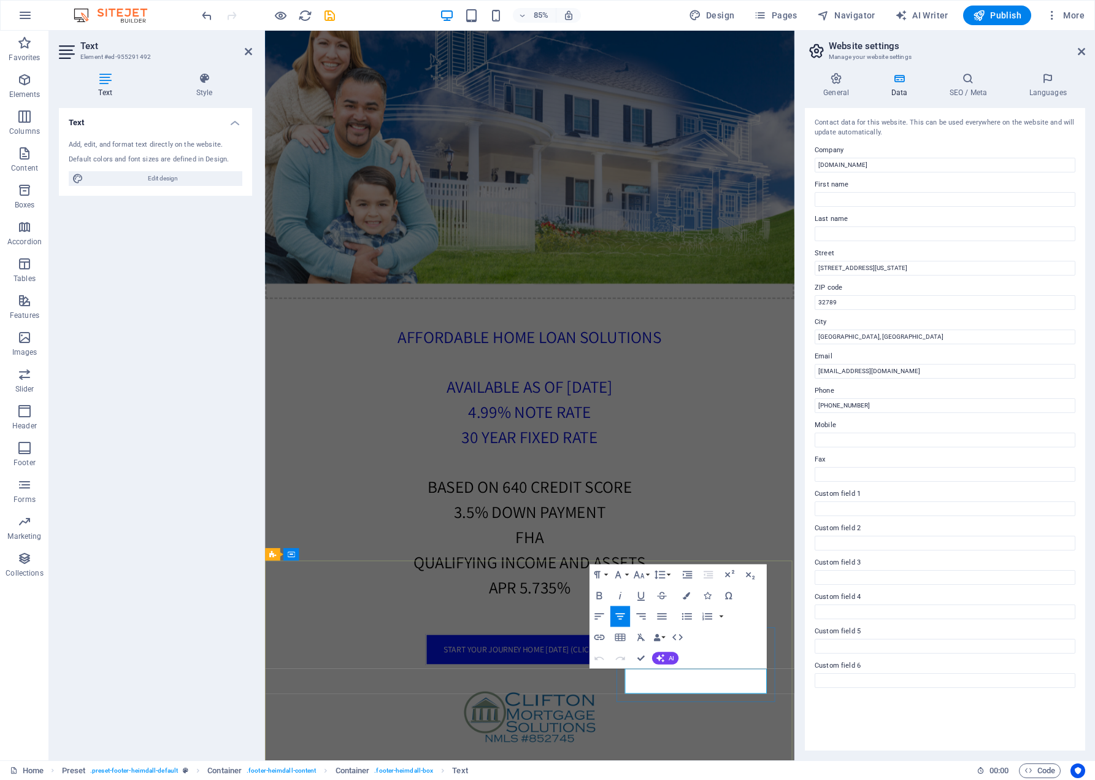
drag, startPoint x: 791, startPoint y: 788, endPoint x: 760, endPoint y: 790, distance: 32.0
click at [596, 636] on icon "button" at bounding box center [599, 637] width 12 height 12
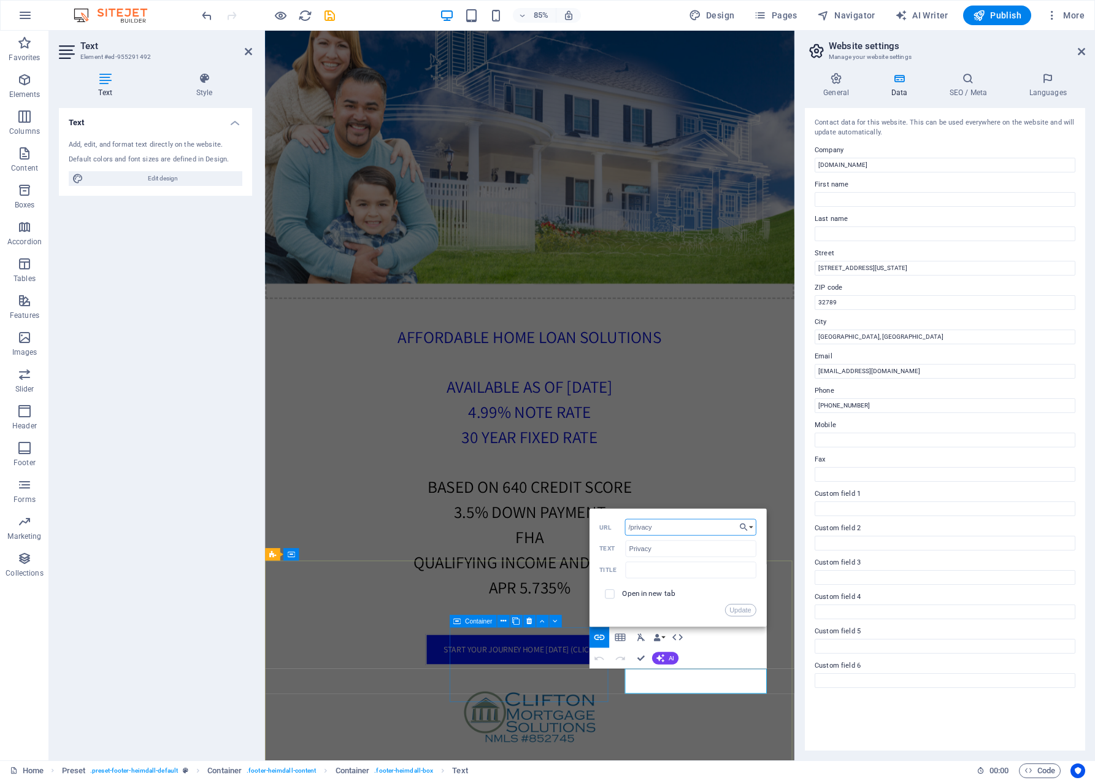
drag, startPoint x: 658, startPoint y: 525, endPoint x: 618, endPoint y: 525, distance: 40.5
click at [618, 525] on div "/privacy URL" at bounding box center [677, 527] width 156 height 17
paste input "https://www.cliftonmortgagesolutions.com/important-disclosures/"
type input "https://www.cliftonmortgagesolutions.com/important-disclosures/"
click at [607, 592] on input "checkbox" at bounding box center [607, 592] width 9 height 9
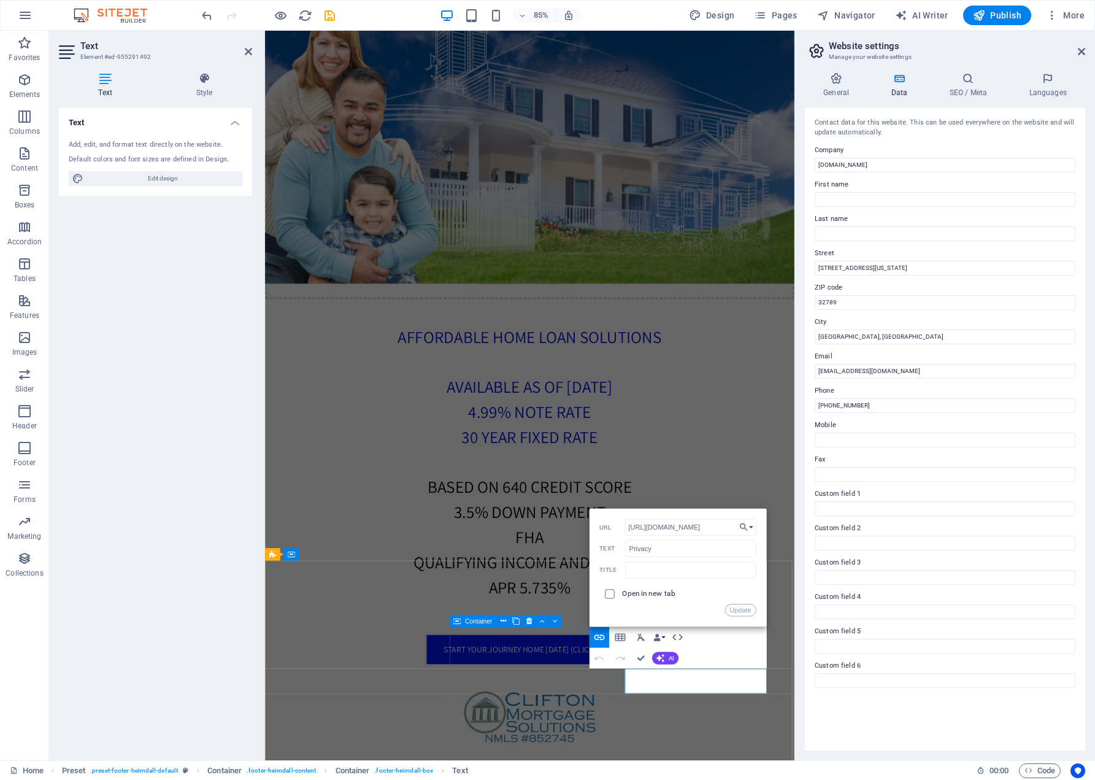
checkbox input "true"
click at [734, 608] on button "Update" at bounding box center [740, 610] width 31 height 12
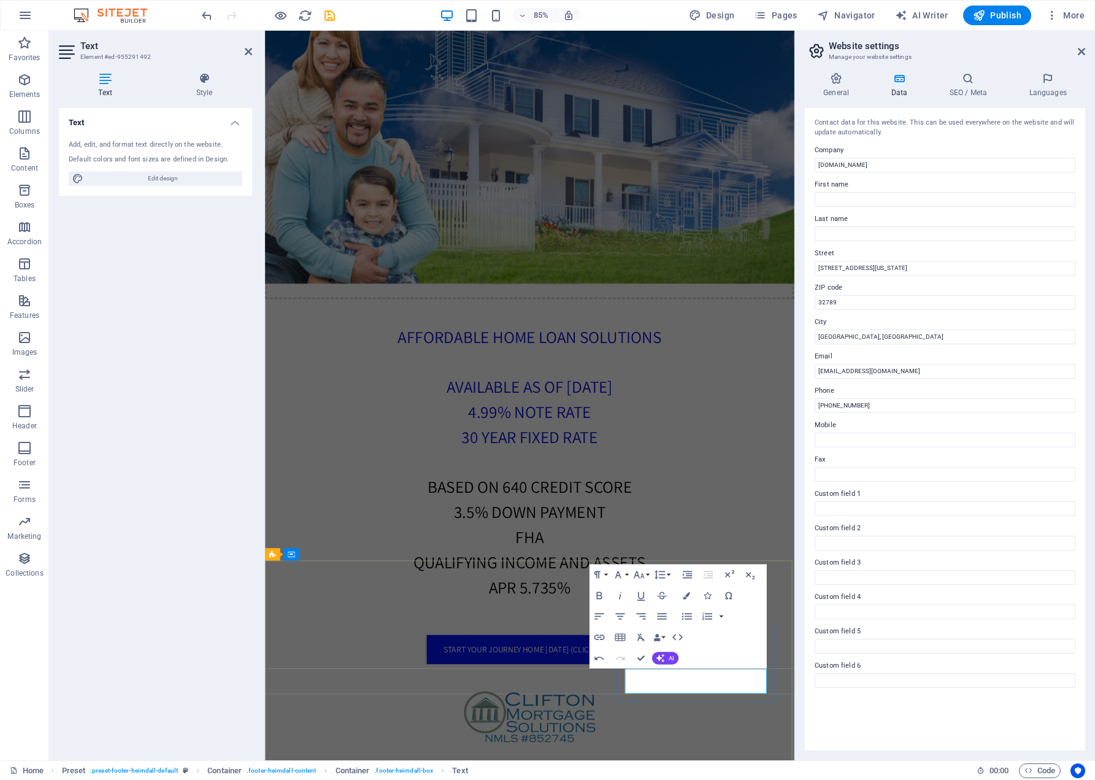
drag, startPoint x: 804, startPoint y: 801, endPoint x: 949, endPoint y: 712, distance: 170.1
type input "/legal-notice"
type input "Legal Notice"
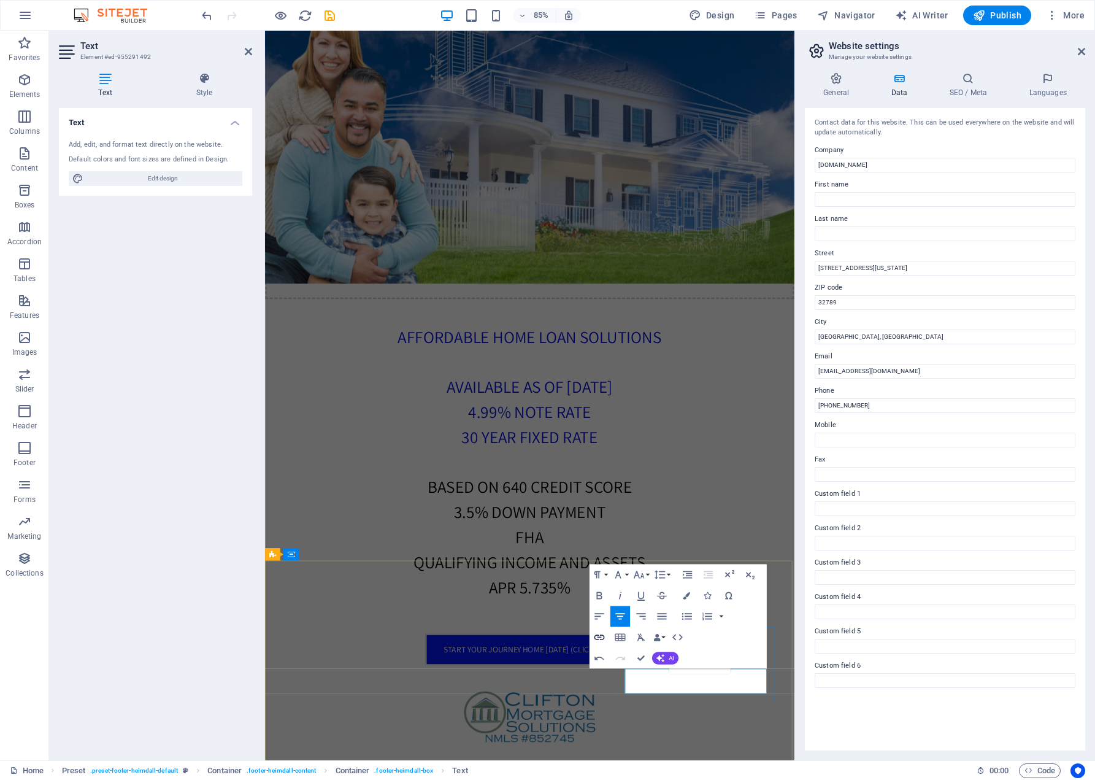
checkbox input "false"
click at [597, 634] on icon "button" at bounding box center [599, 637] width 10 height 6
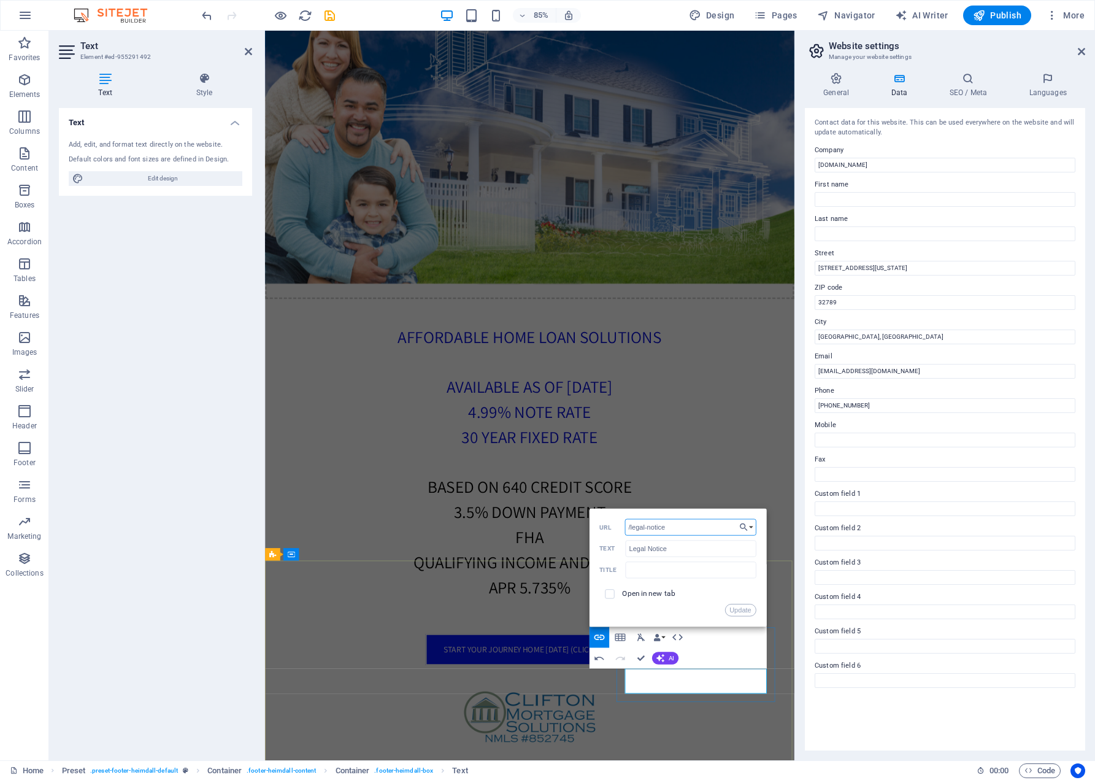
drag, startPoint x: 680, startPoint y: 525, endPoint x: 610, endPoint y: 525, distance: 69.9
click at [610, 525] on div "/legal-notice URL" at bounding box center [677, 527] width 156 height 17
type input "https://www.cliftonmortgagesolutions.com/important-disclosures/"
click at [607, 591] on input "checkbox" at bounding box center [607, 592] width 9 height 9
checkbox input "true"
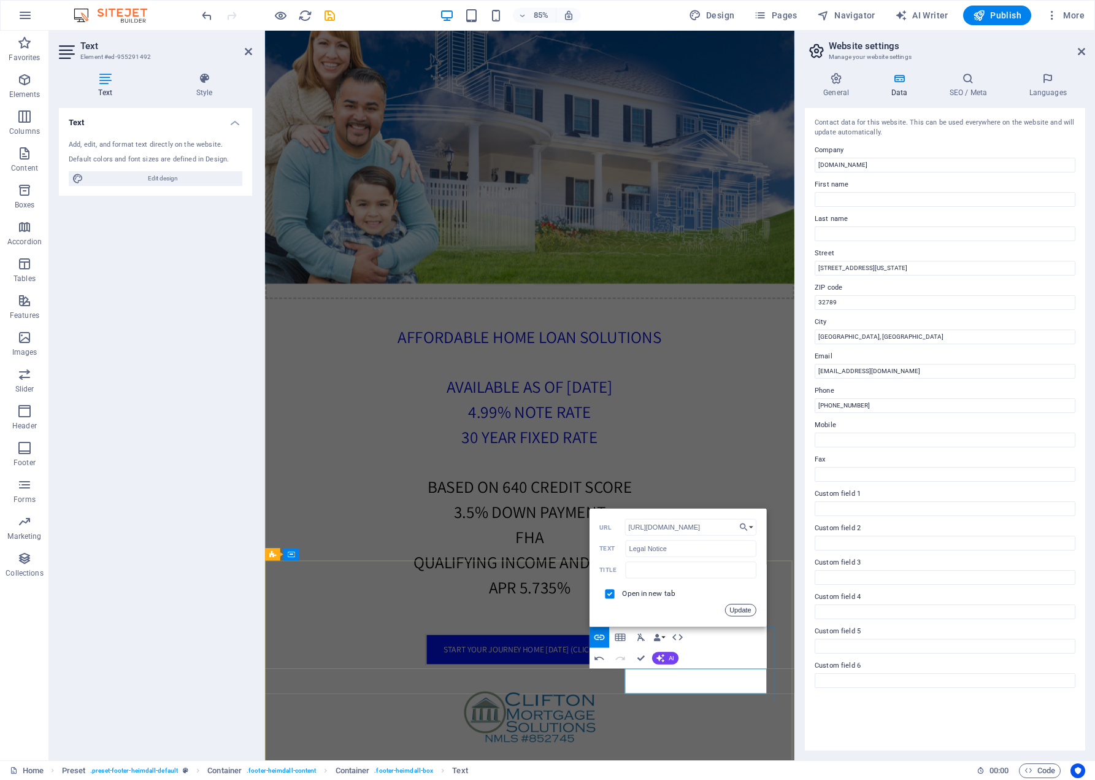
click at [739, 607] on button "Update" at bounding box center [740, 610] width 31 height 12
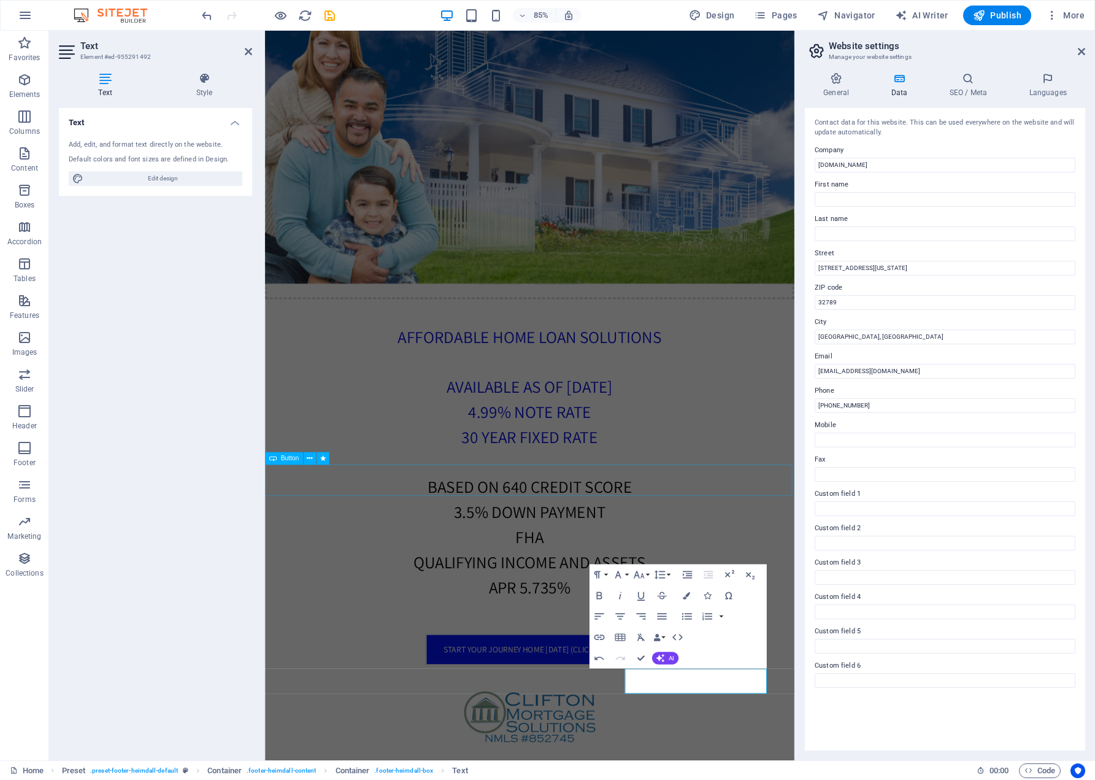
click at [812, 740] on div "start your journey home [DATE] (click here)" at bounding box center [576, 758] width 623 height 37
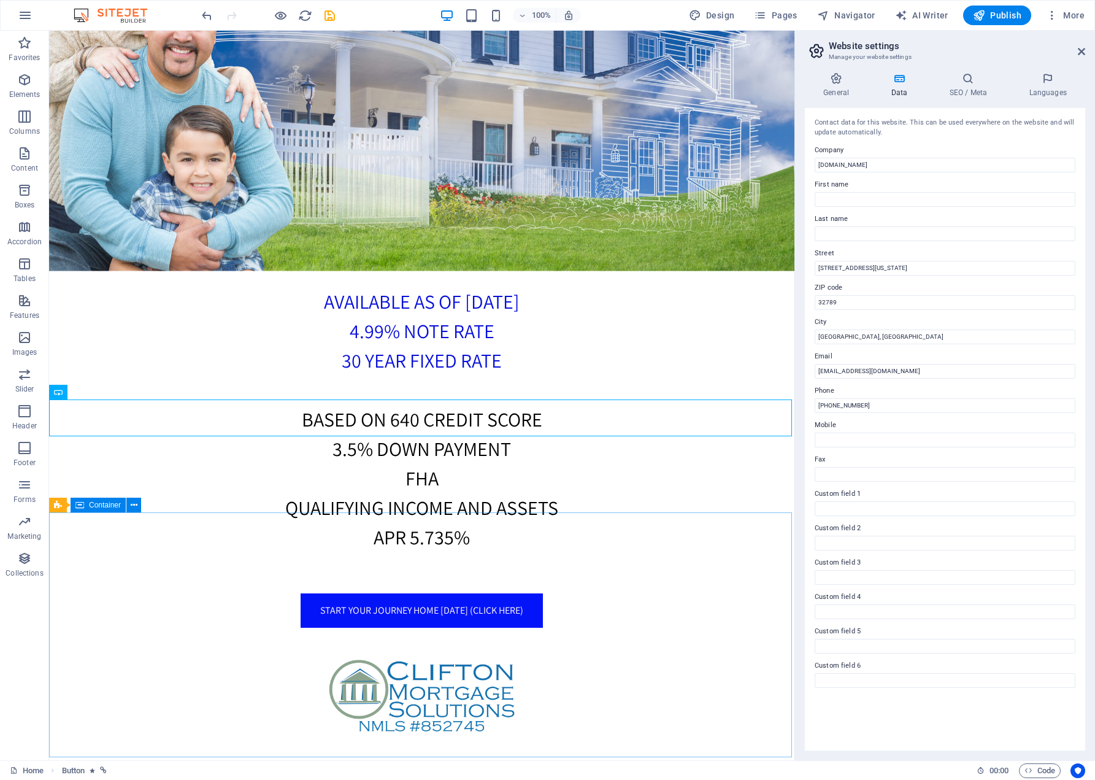
scroll to position [830, 0]
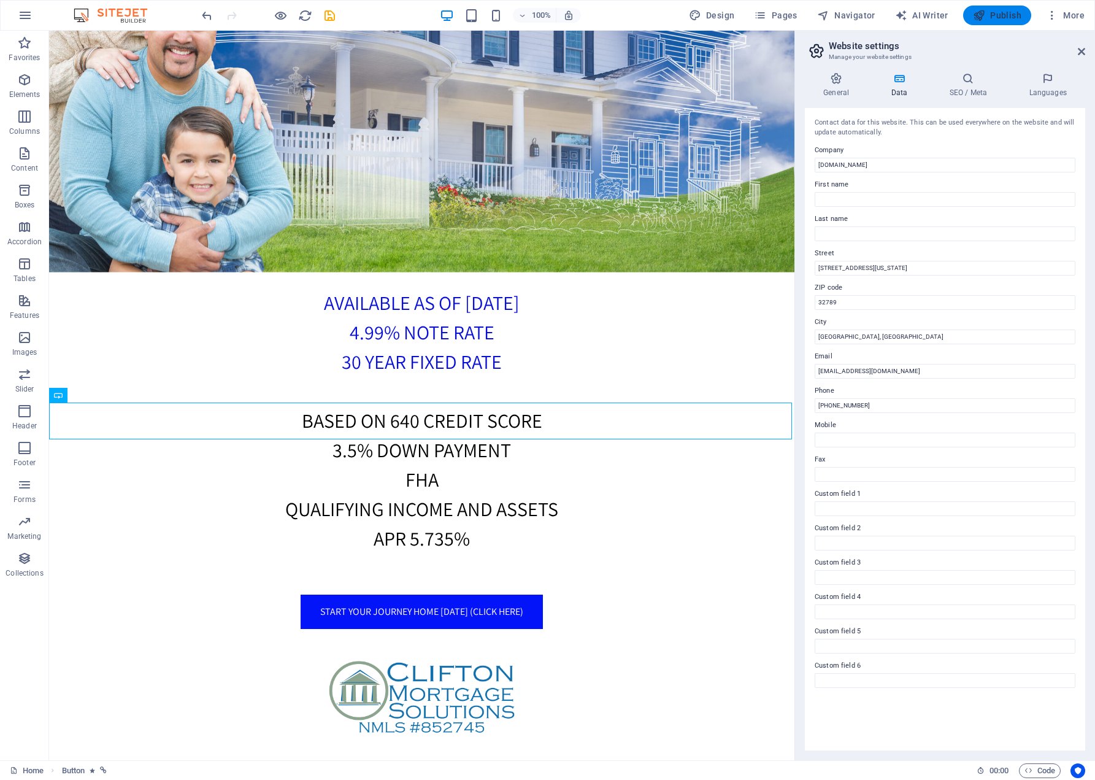
click at [1001, 13] on span "Publish" at bounding box center [997, 15] width 48 height 12
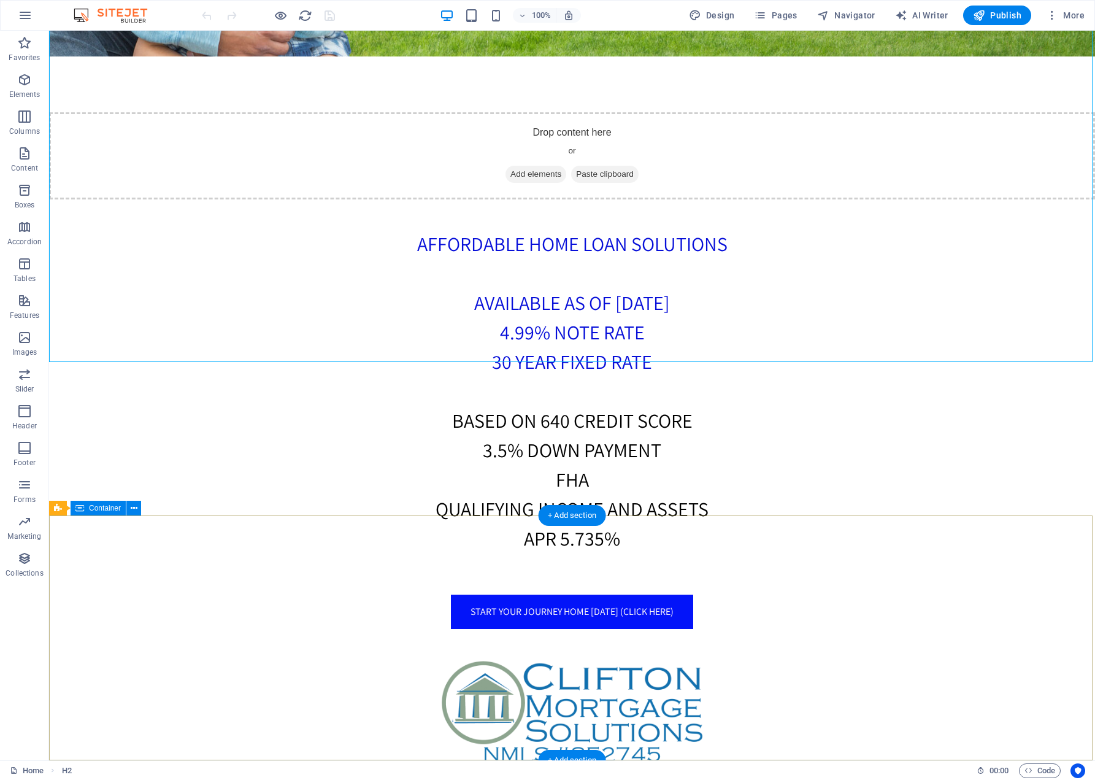
scroll to position [10, 0]
click at [574, 750] on div "+ Add section" at bounding box center [572, 760] width 68 height 21
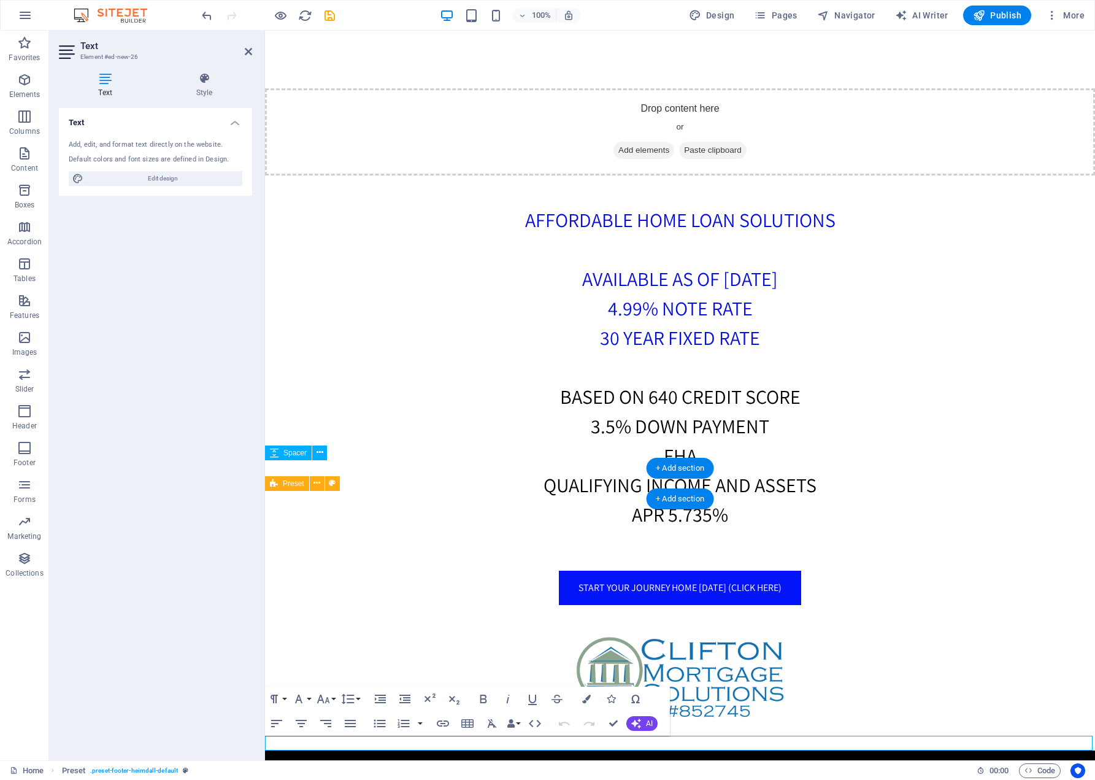
scroll to position [2, 0]
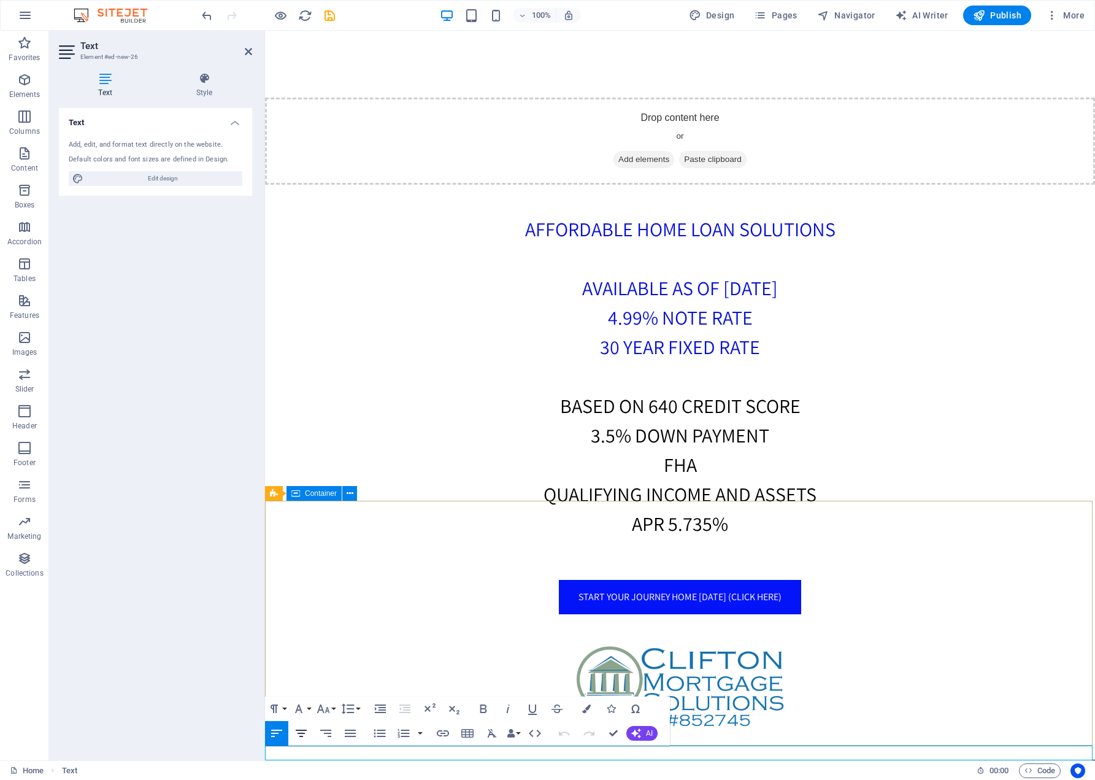
click at [299, 732] on icon "button" at bounding box center [301, 732] width 11 height 7
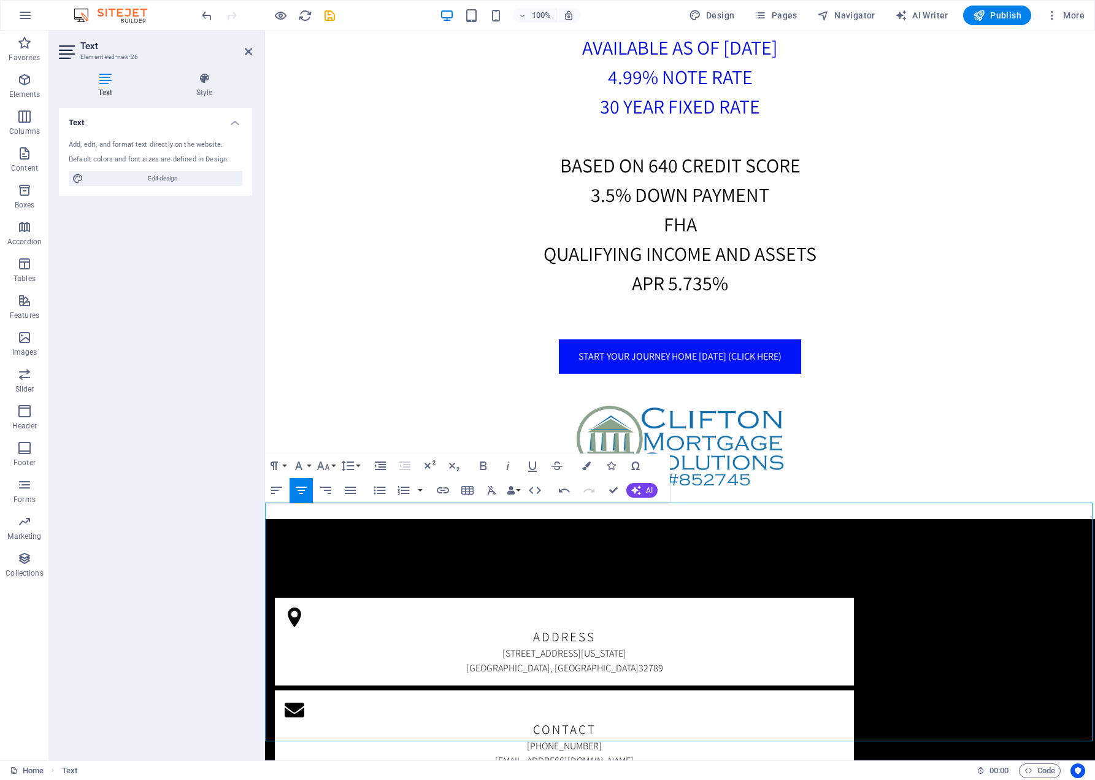
scroll to position [1084, 0]
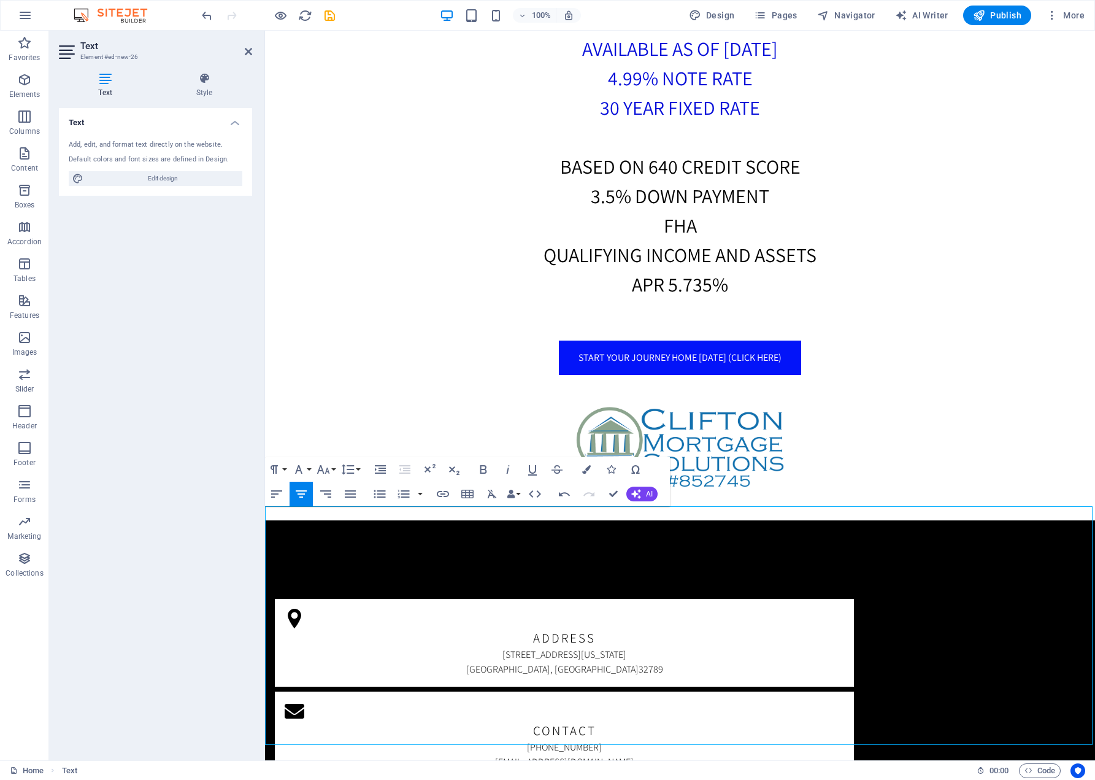
drag, startPoint x: 955, startPoint y: 733, endPoint x: 302, endPoint y: 513, distance: 688.3
click at [351, 496] on icon "button" at bounding box center [350, 493] width 11 height 7
click at [302, 490] on icon "button" at bounding box center [301, 494] width 15 height 15
click at [589, 467] on icon "button" at bounding box center [586, 469] width 9 height 9
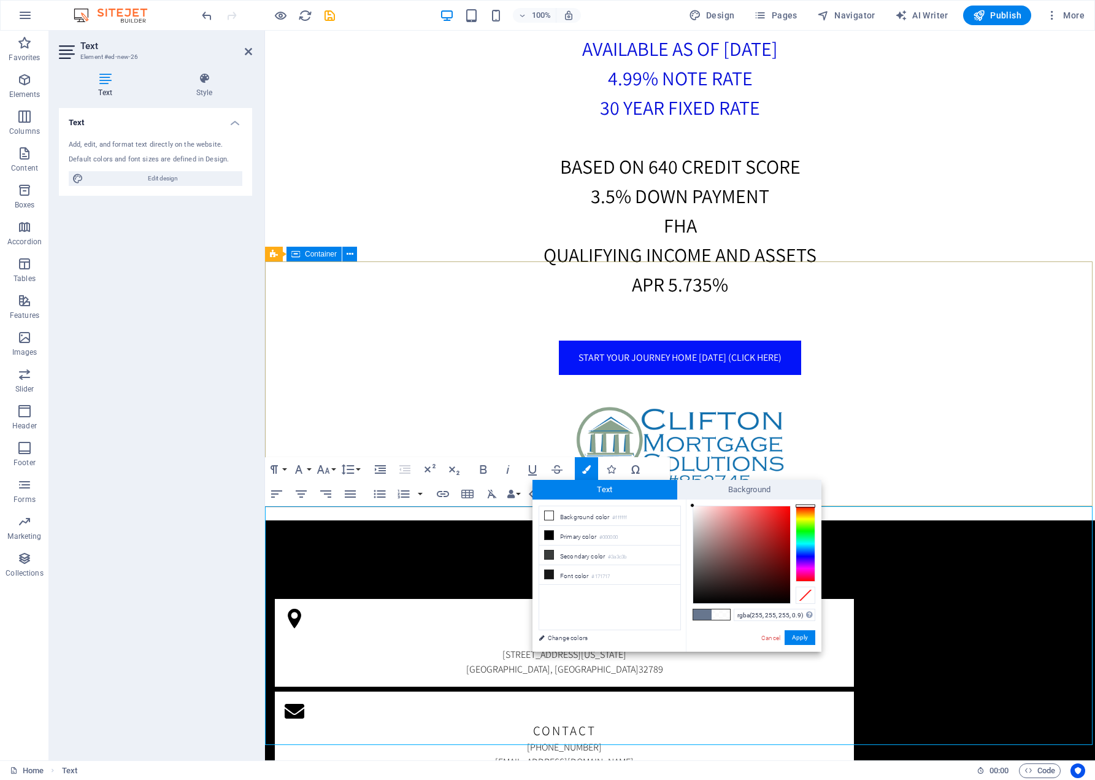
type input "#010000"
click at [789, 602] on div at bounding box center [741, 554] width 97 height 97
click at [798, 640] on button "Apply" at bounding box center [800, 637] width 31 height 15
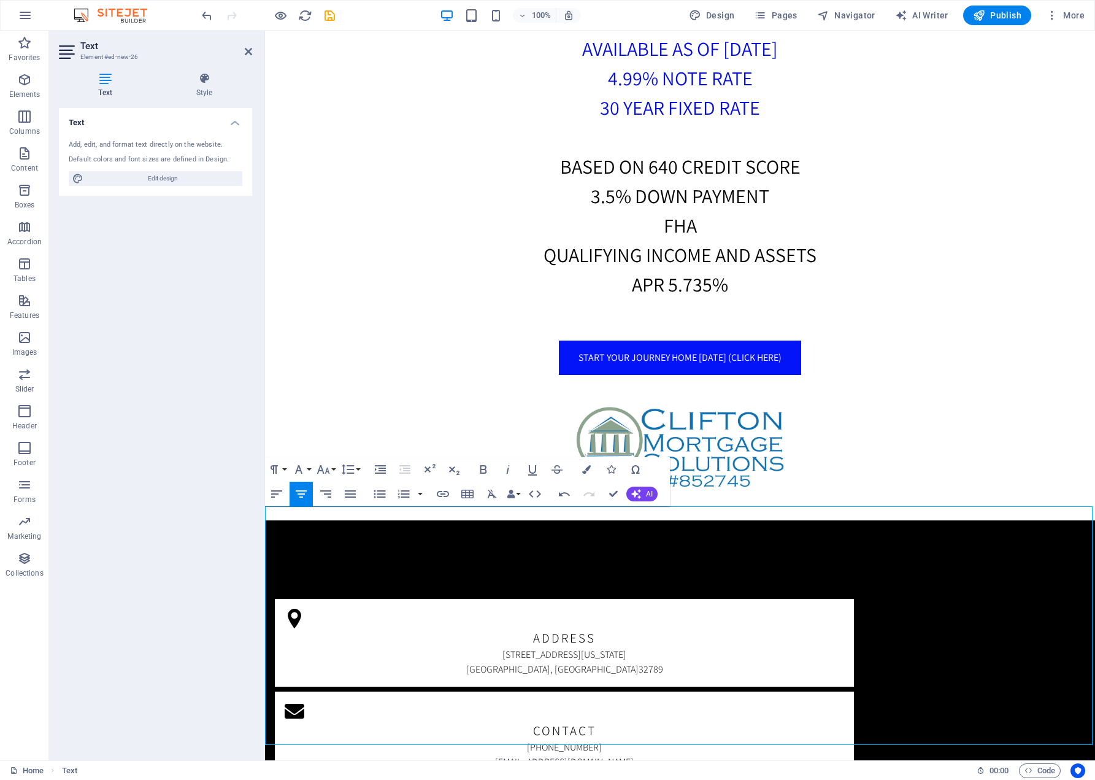
drag, startPoint x: 287, startPoint y: 364, endPoint x: 748, endPoint y: 625, distance: 529.4
drag, startPoint x: 288, startPoint y: 365, endPoint x: 698, endPoint y: 573, distance: 459.6
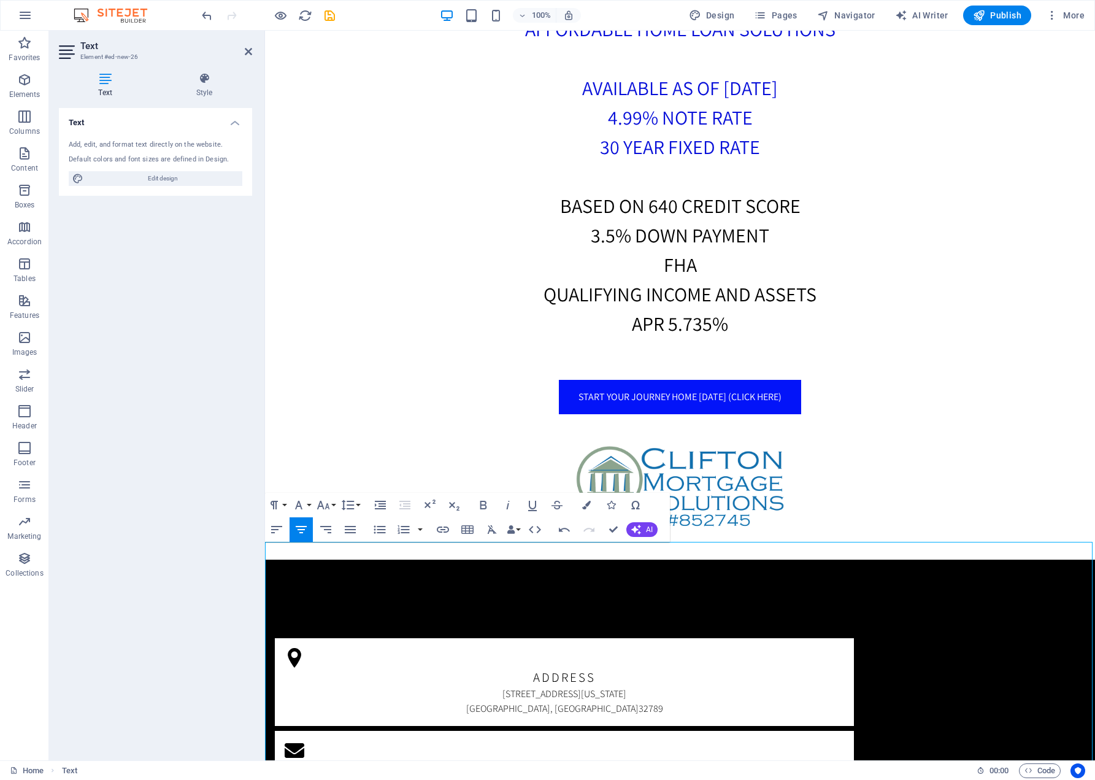
scroll to position [1048, 0]
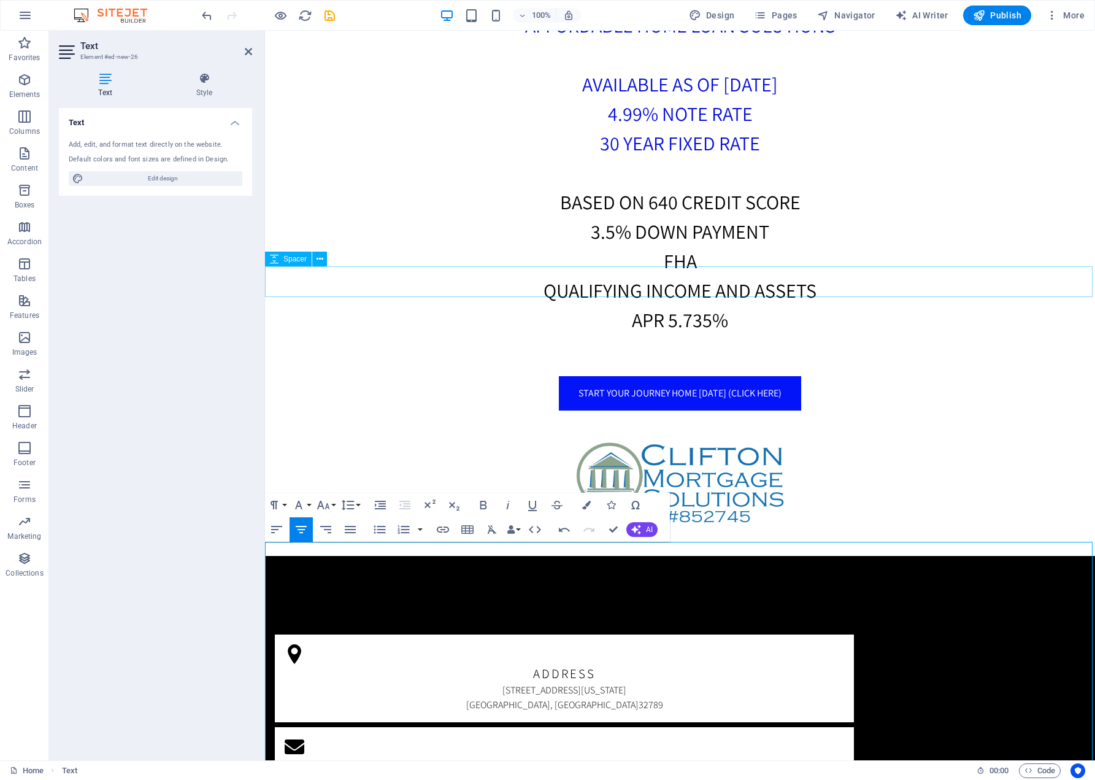
click at [839, 525] on div at bounding box center [680, 540] width 830 height 31
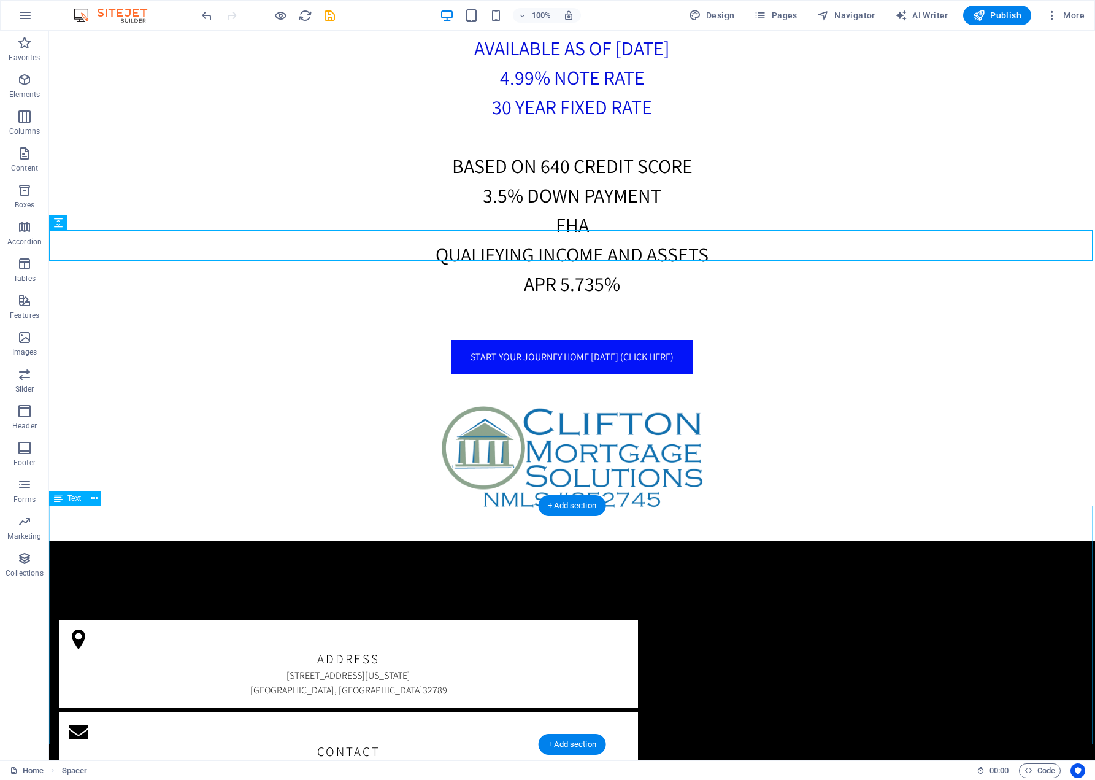
scroll to position [1084, 0]
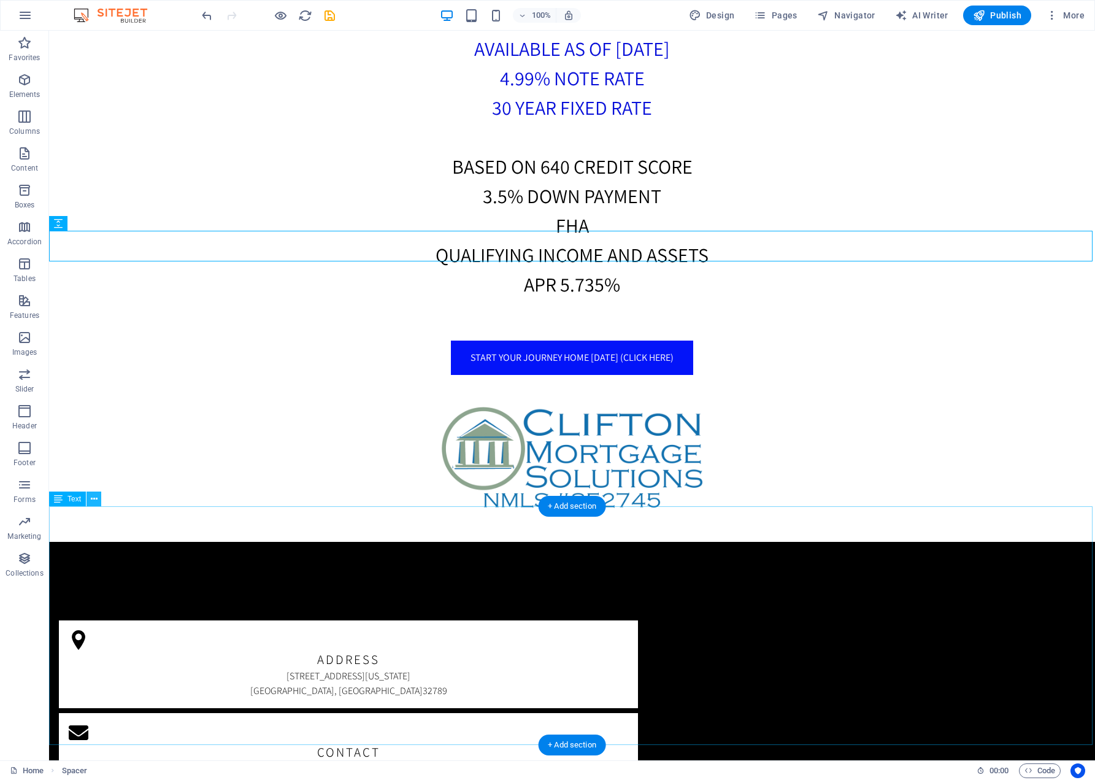
click at [94, 496] on icon at bounding box center [94, 499] width 7 height 13
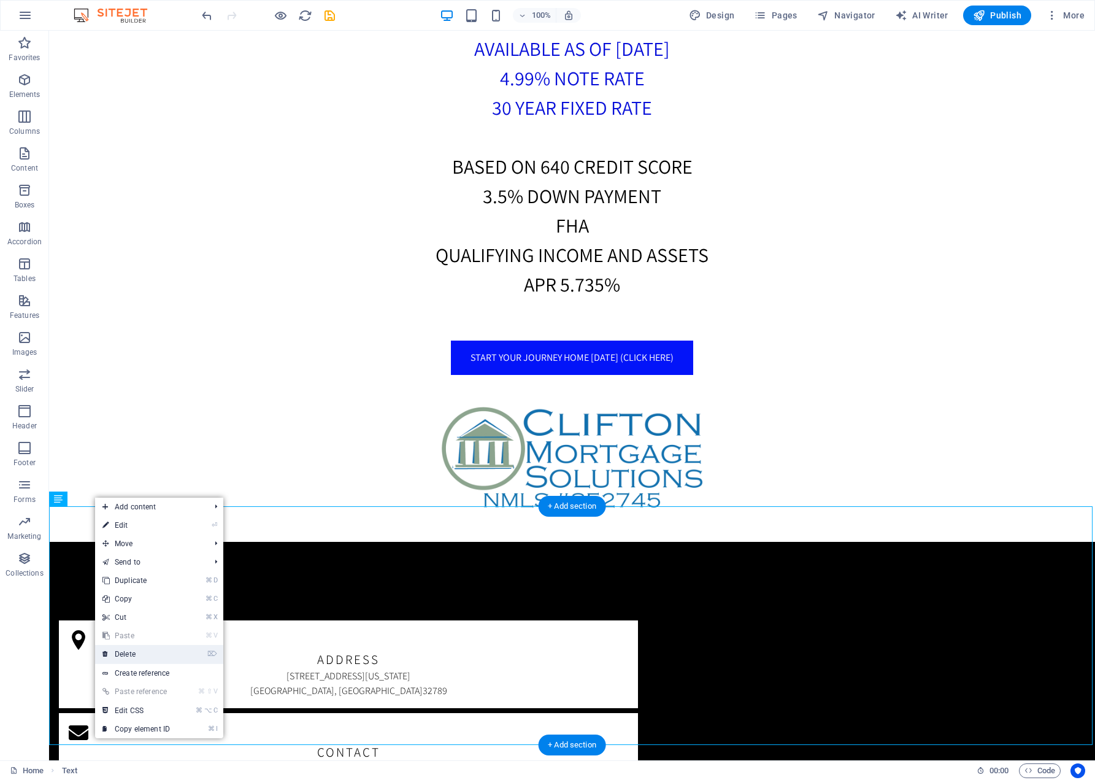
click at [131, 655] on link "⌦ Delete" at bounding box center [136, 654] width 82 height 18
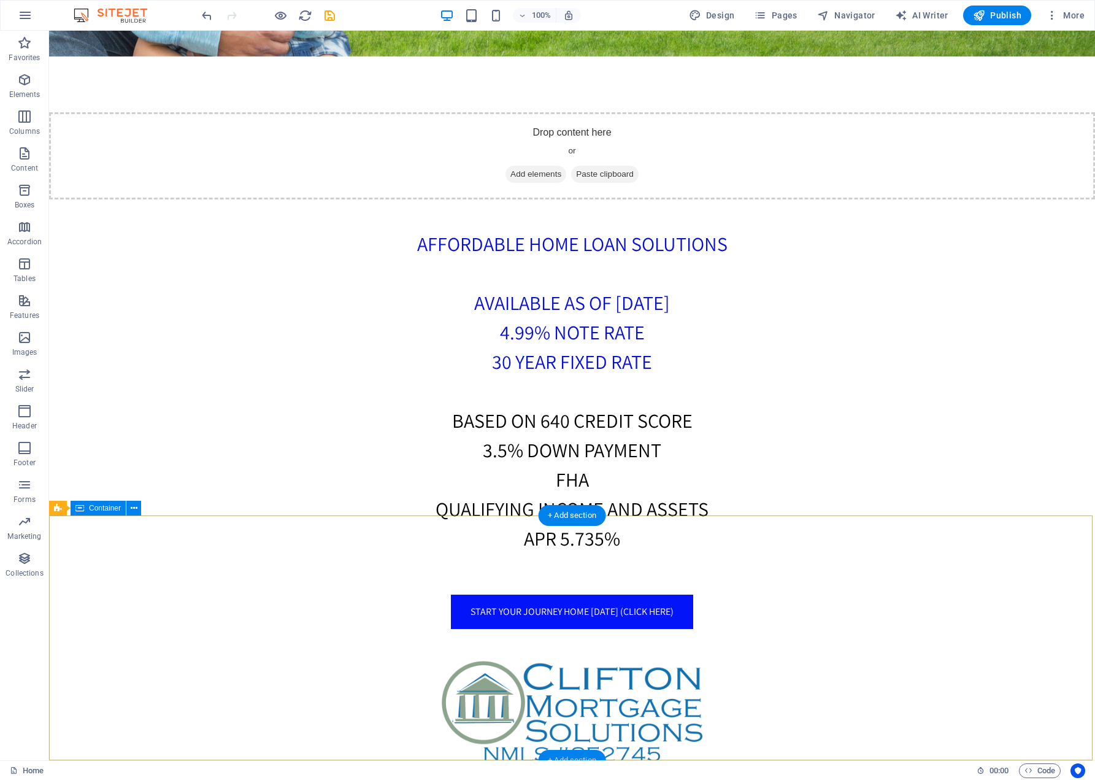
click at [571, 755] on div "+ Add section" at bounding box center [572, 760] width 68 height 21
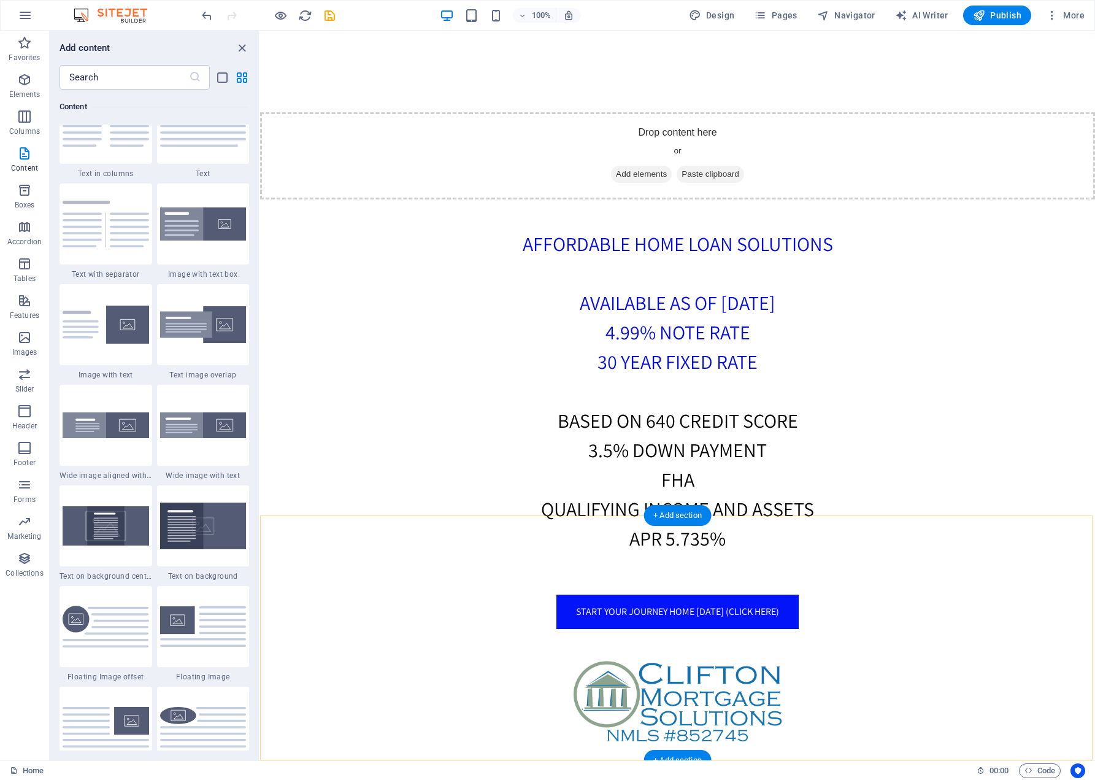
scroll to position [2, 0]
click at [675, 755] on div "+ Add section" at bounding box center [678, 760] width 68 height 21
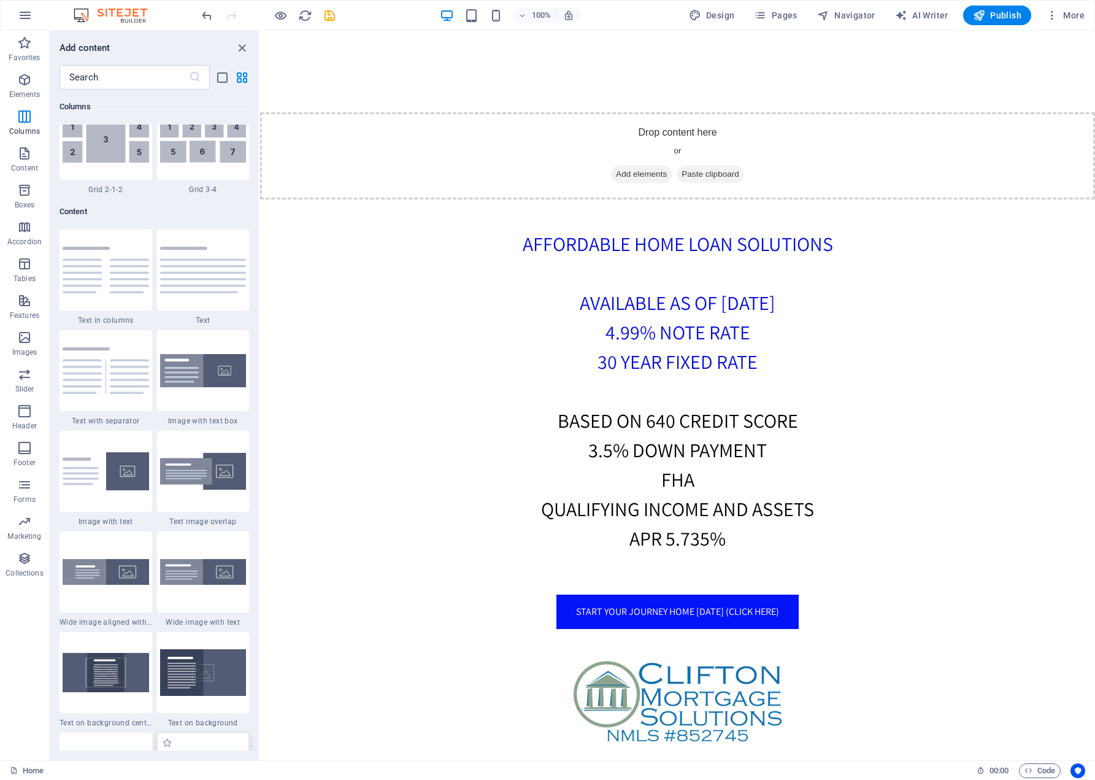
scroll to position [1964, 0]
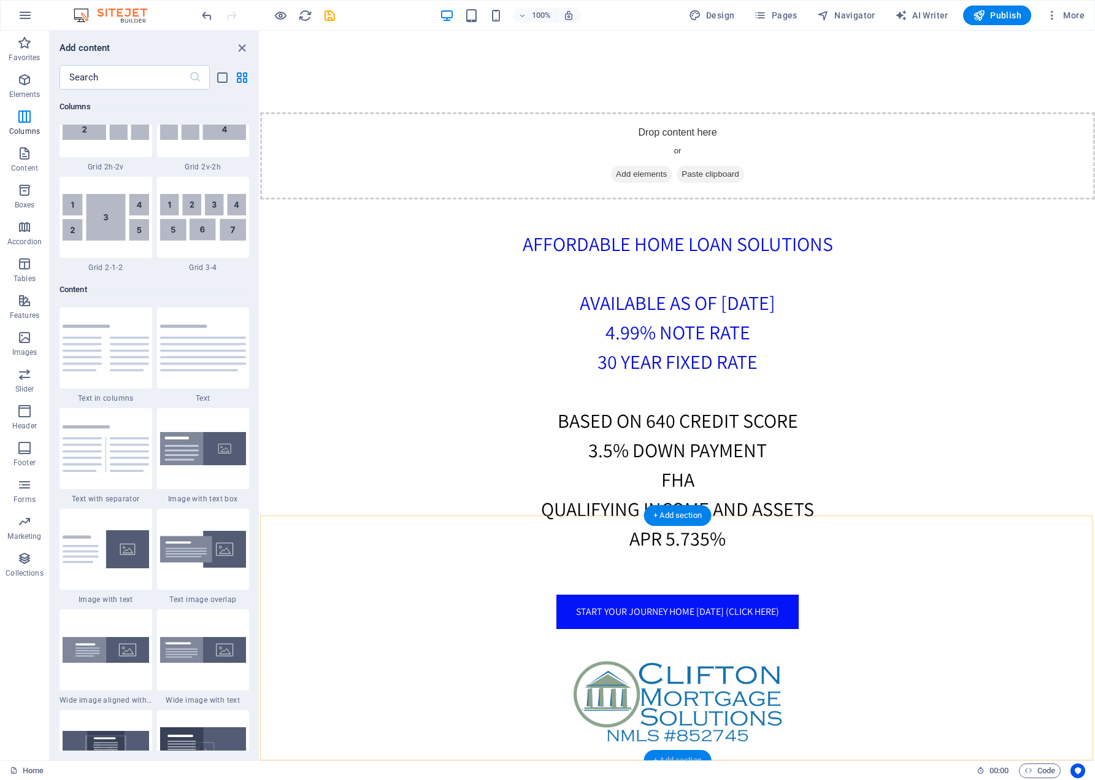
drag, startPoint x: 22, startPoint y: 334, endPoint x: 684, endPoint y: 750, distance: 781.8
click at [684, 750] on section "Favorites Elements Columns Content Boxes Accordion Tables Features Images Slide…" at bounding box center [547, 395] width 1095 height 729
click at [679, 756] on div "+ Add section" at bounding box center [678, 760] width 68 height 21
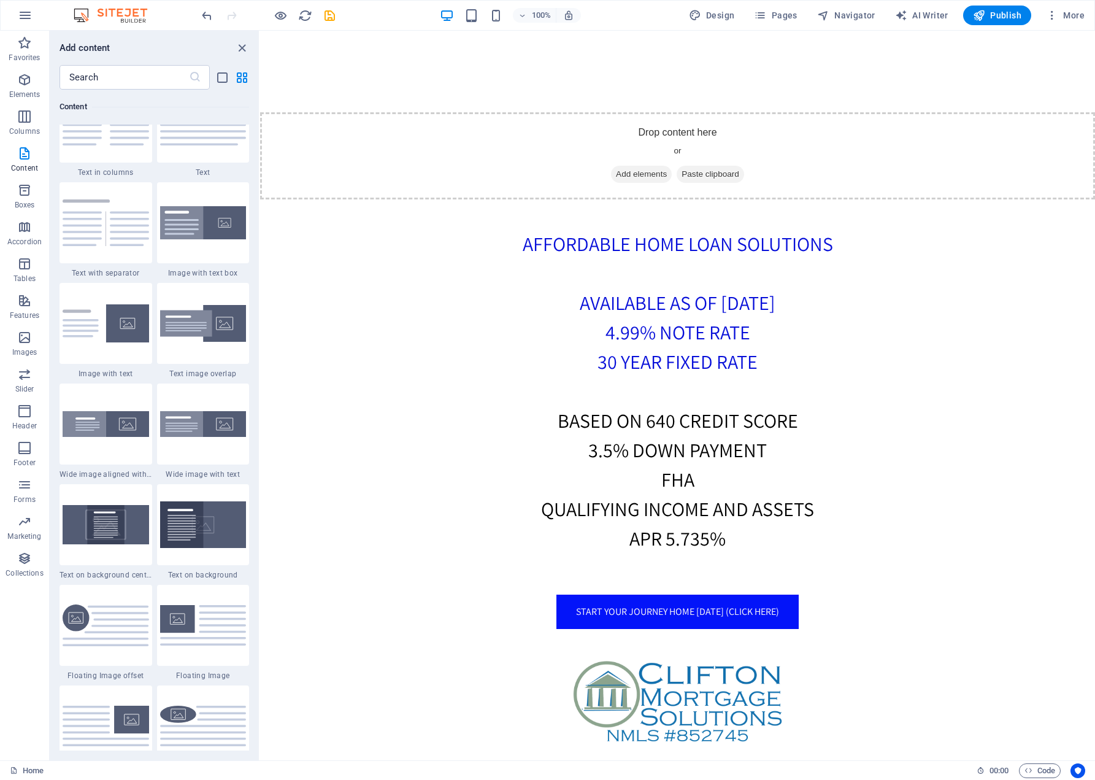
scroll to position [9, 0]
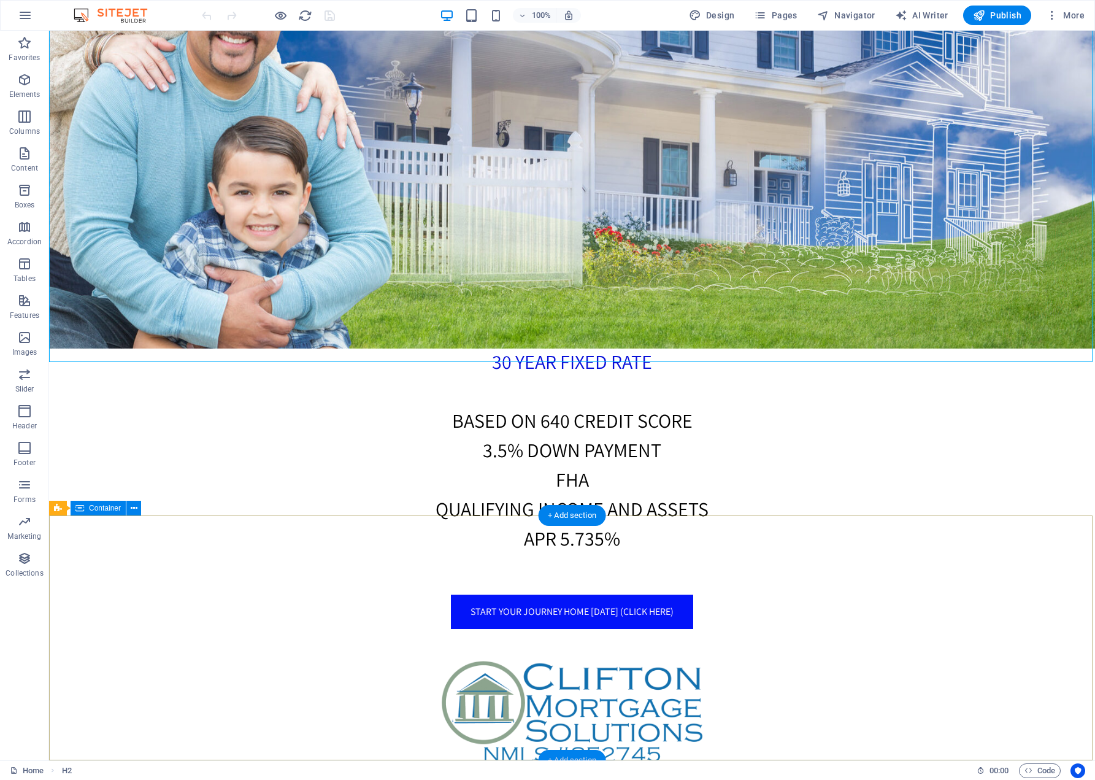
scroll to position [467, 0]
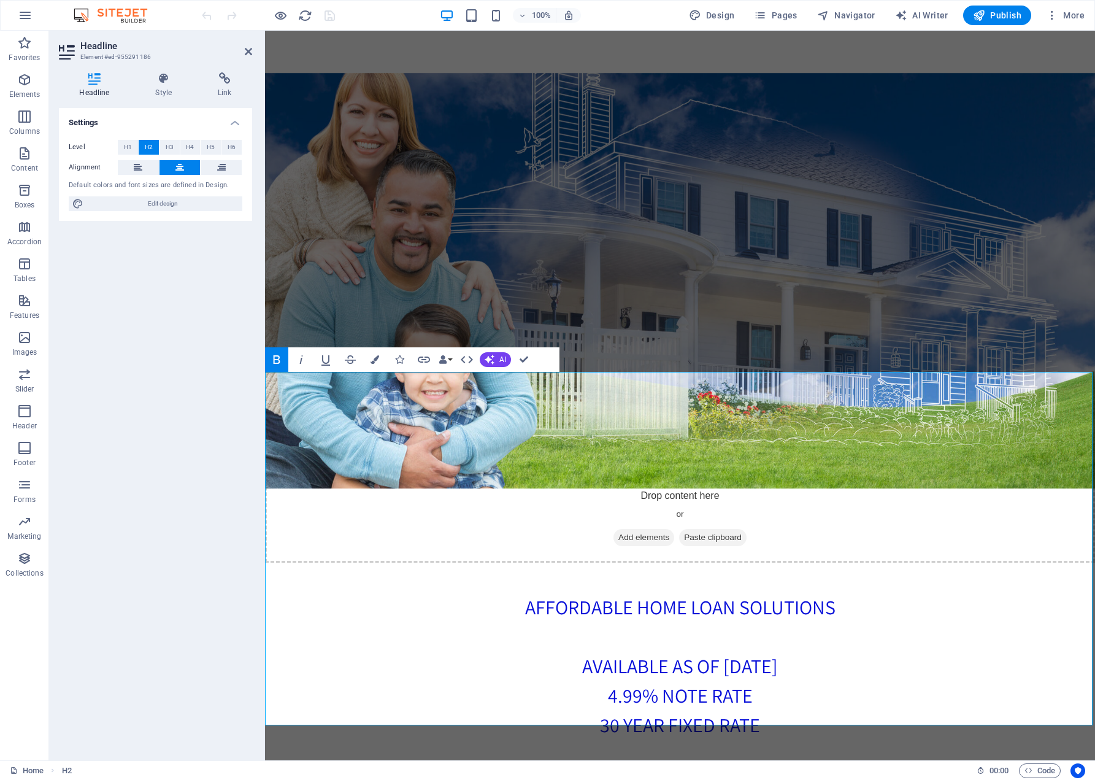
click at [710, 273] on figure at bounding box center [680, 281] width 830 height 682
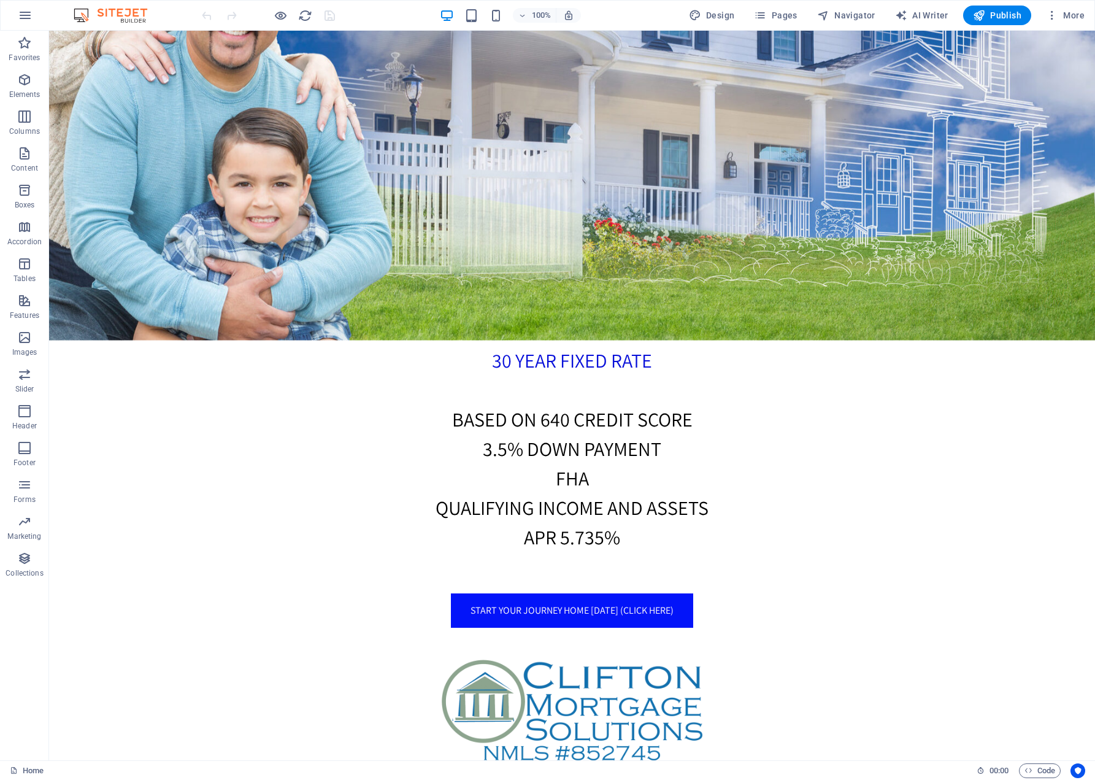
scroll to position [830, 0]
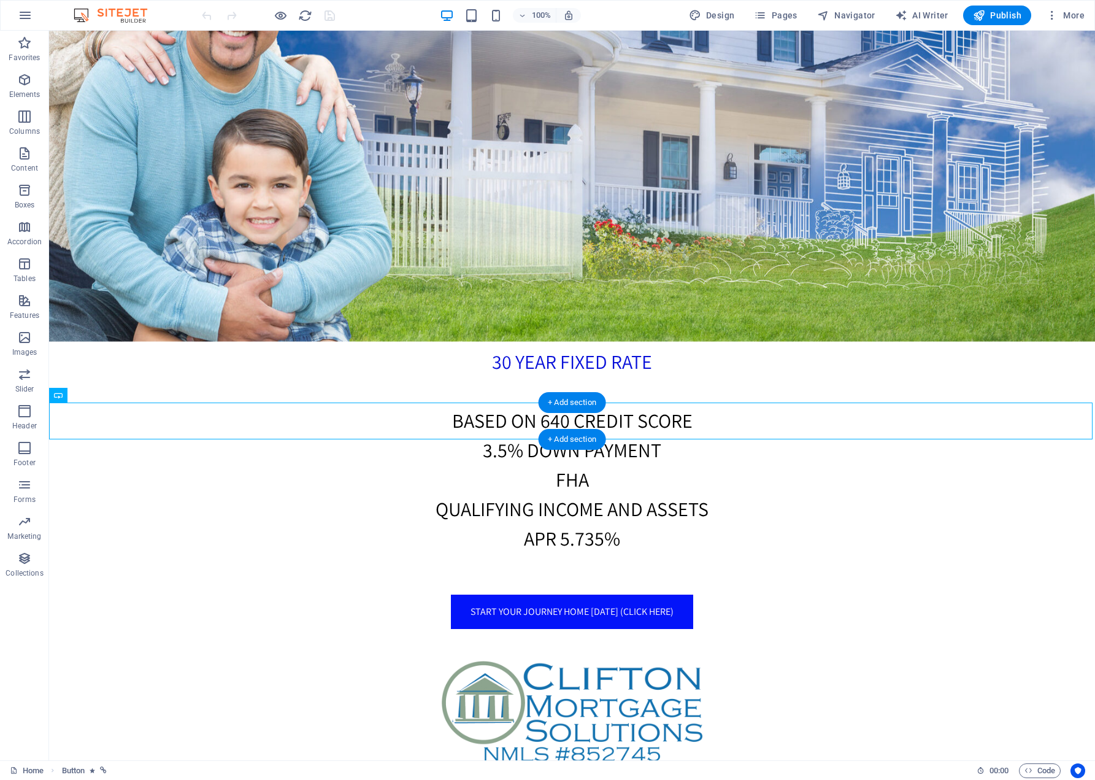
drag, startPoint x: 109, startPoint y: 426, endPoint x: 83, endPoint y: 426, distance: 25.2
click at [565, 471] on div "+ Add section" at bounding box center [572, 470] width 68 height 21
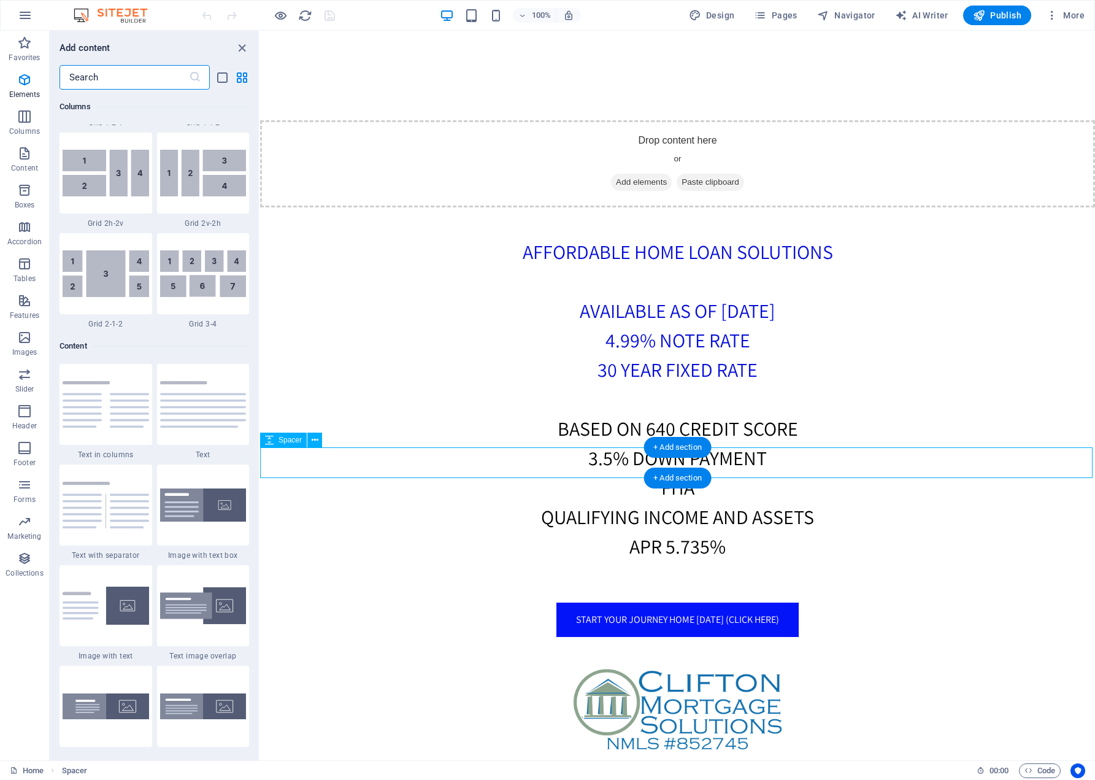
scroll to position [2188, 0]
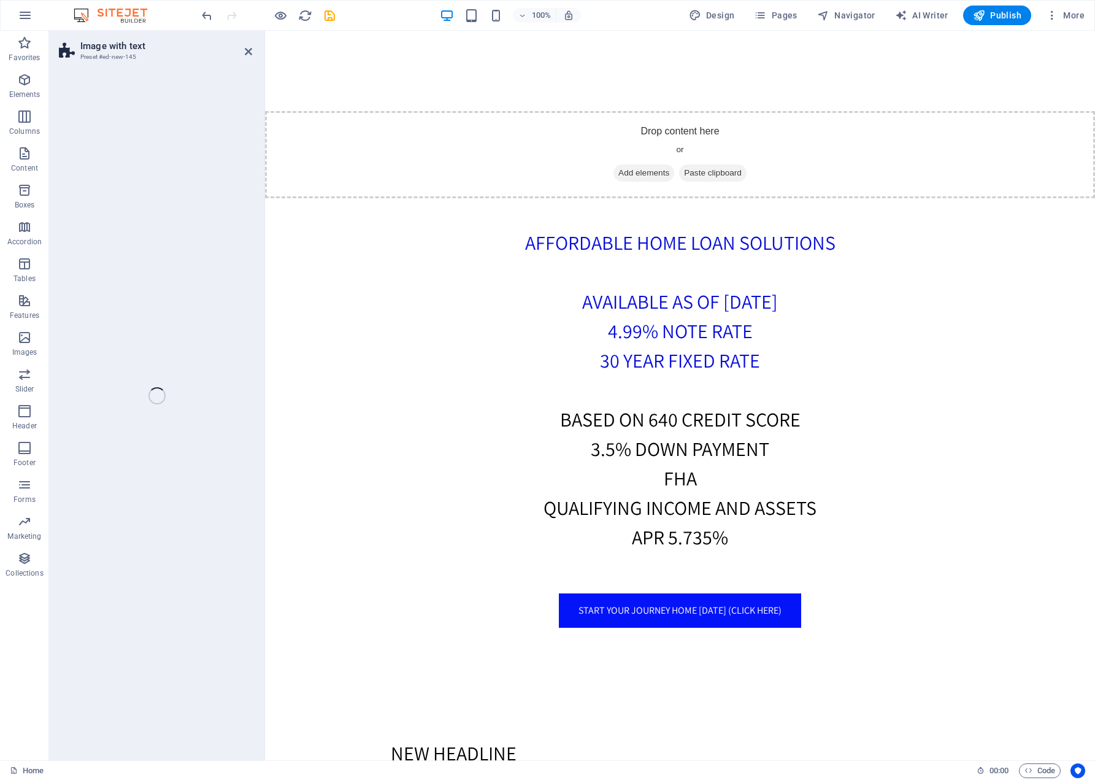
select select "rem"
select select "px"
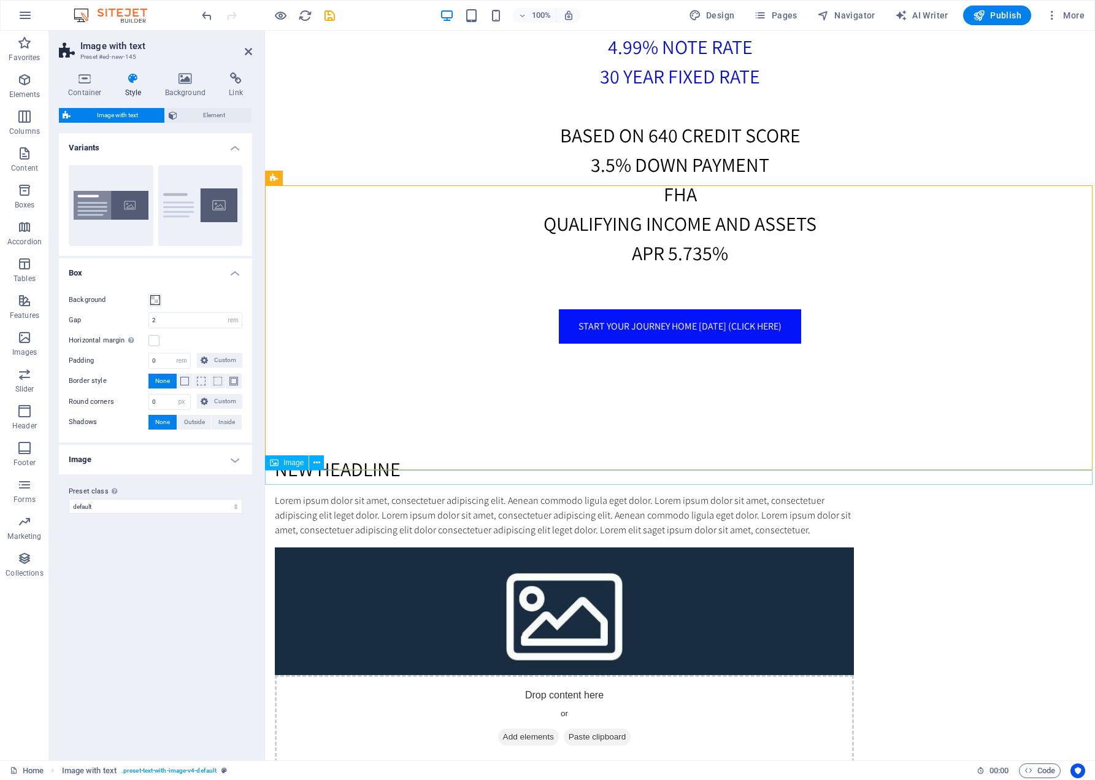
scroll to position [1115, 0]
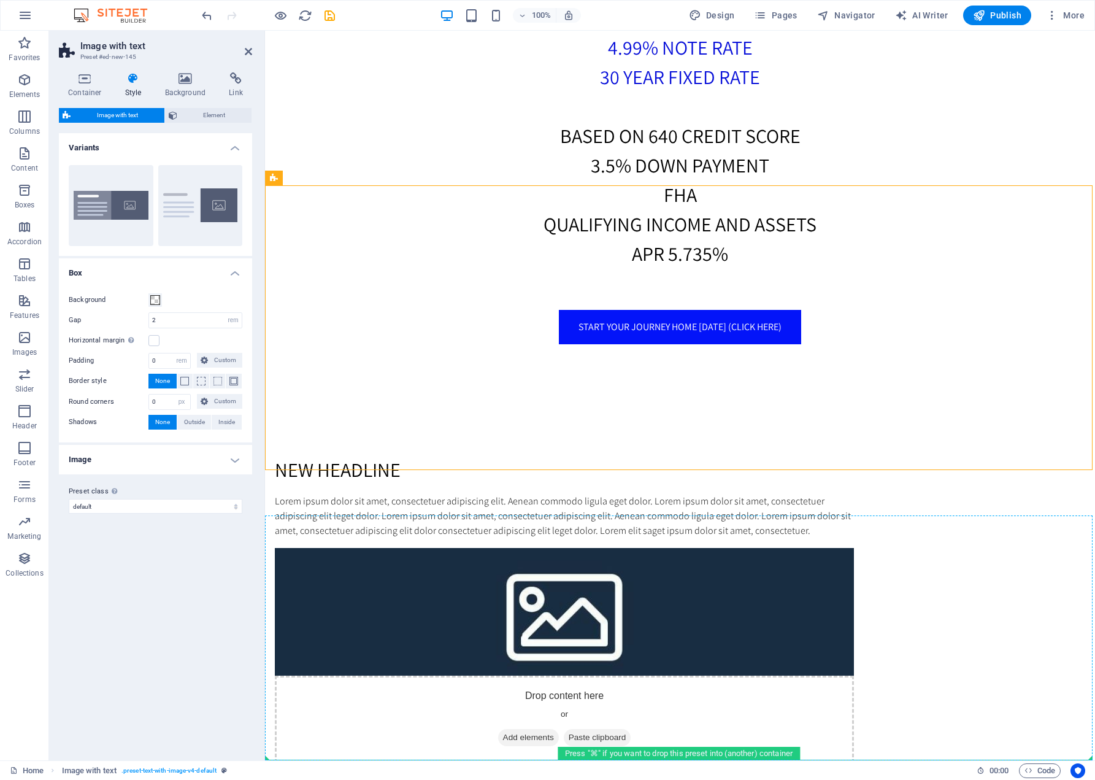
drag, startPoint x: 540, startPoint y: 208, endPoint x: 324, endPoint y: 726, distance: 561.8
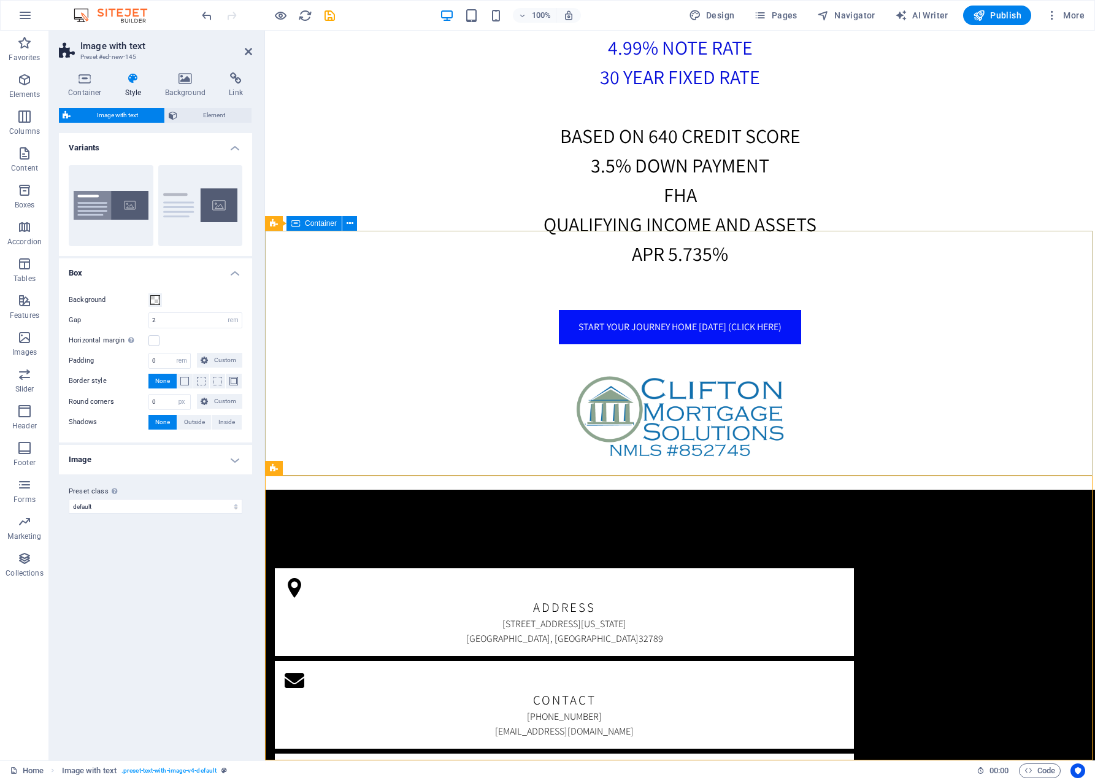
scroll to position [2, 0]
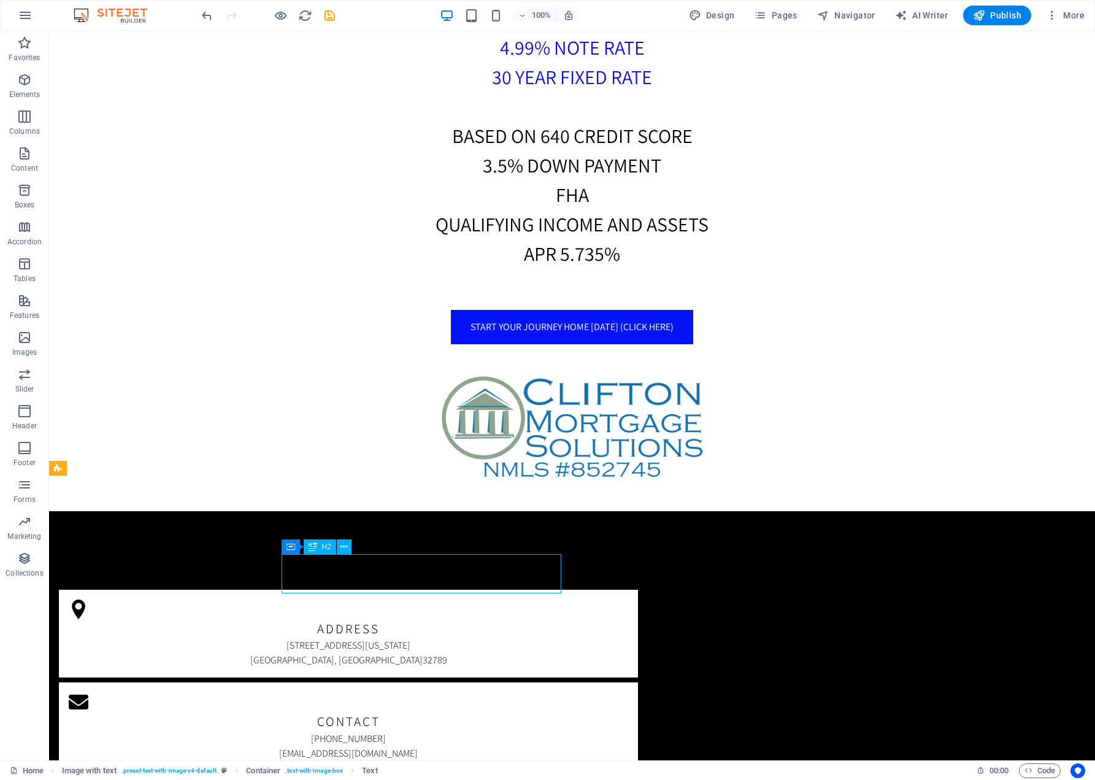
click at [344, 544] on icon at bounding box center [343, 546] width 7 height 13
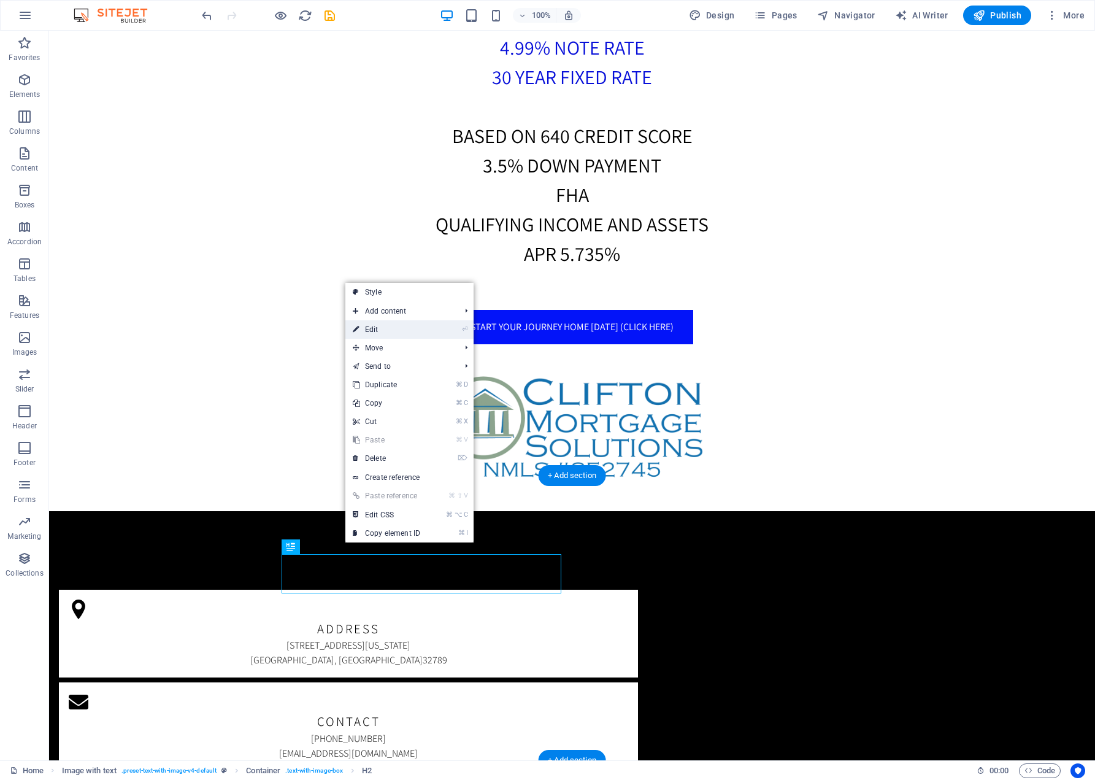
click at [383, 332] on link "⏎ Edit" at bounding box center [386, 329] width 82 height 18
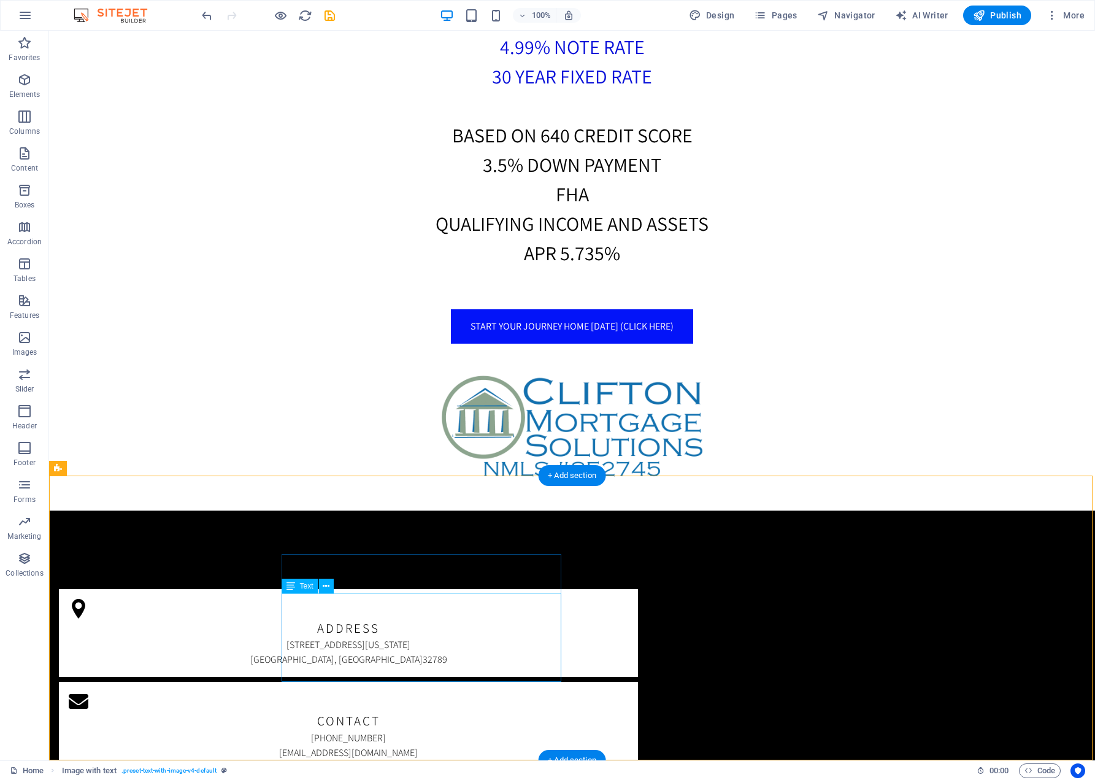
scroll to position [1115, 0]
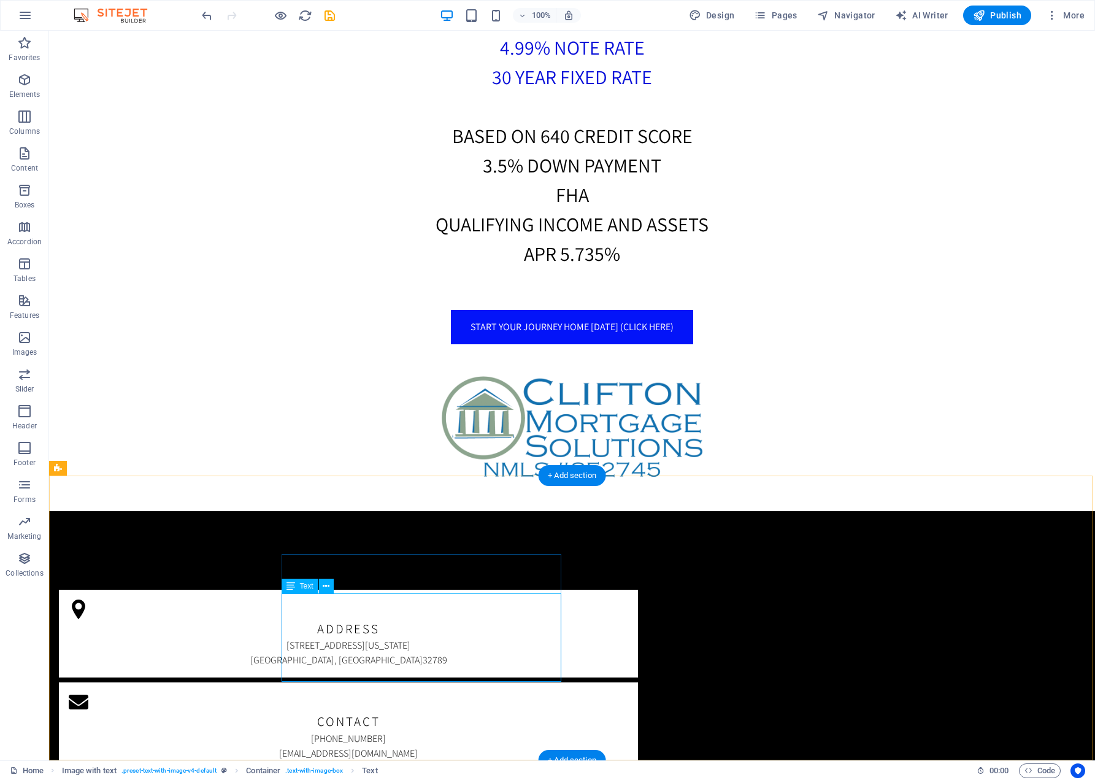
scroll to position [1074, 0]
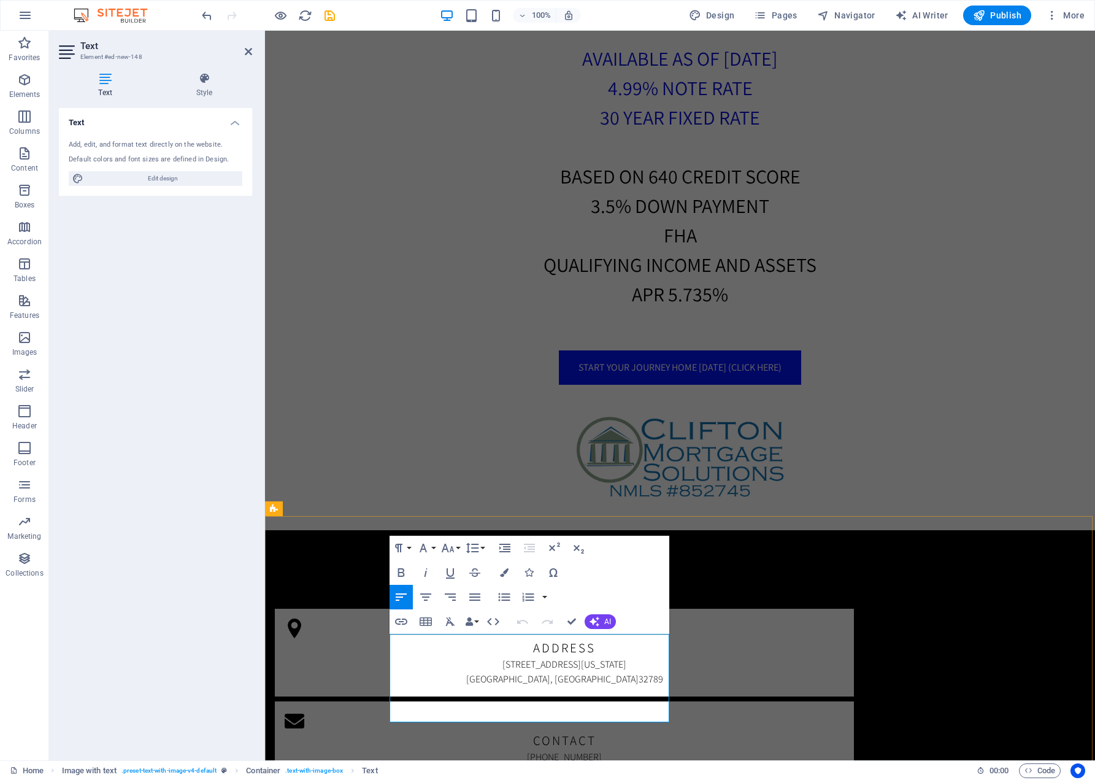
drag, startPoint x: 645, startPoint y: 715, endPoint x: 440, endPoint y: 652, distance: 214.0
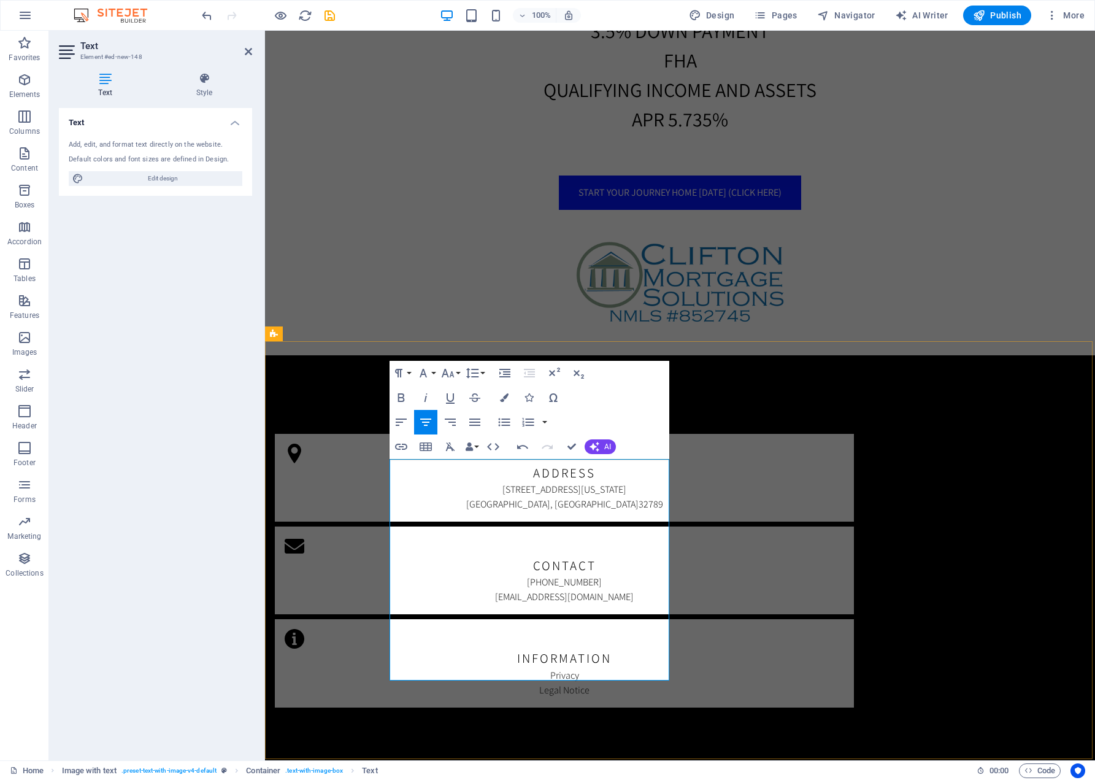
scroll to position [1248, 0]
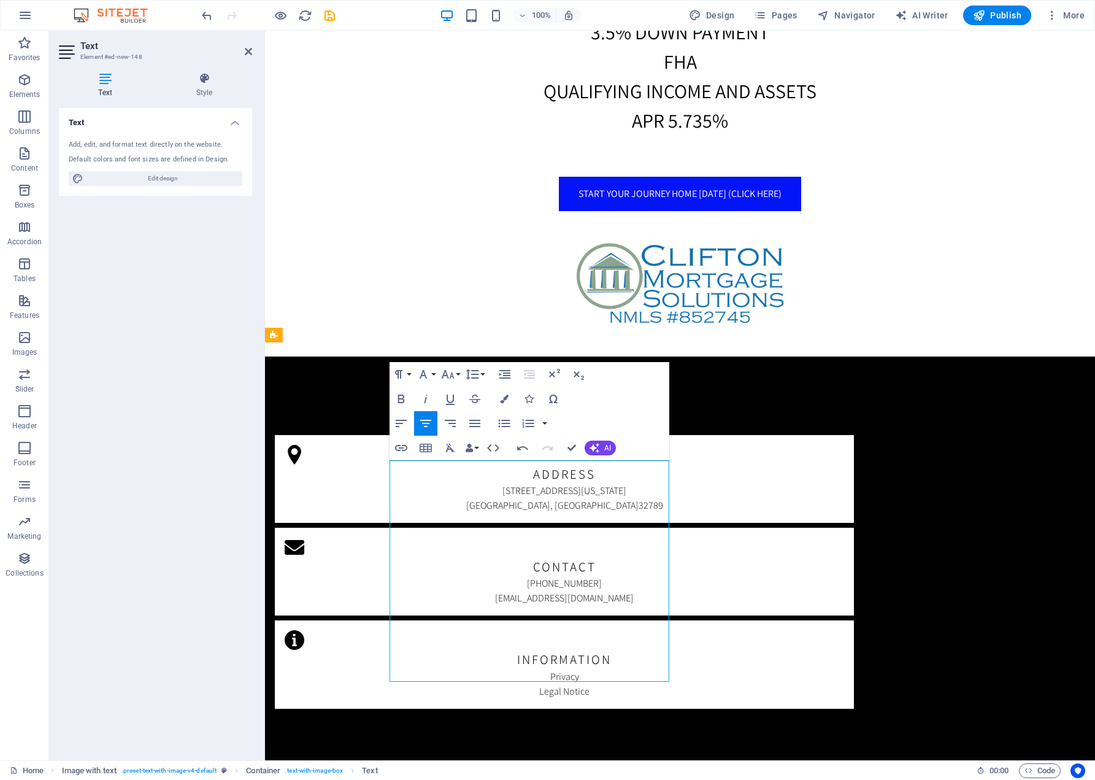
drag, startPoint x: 660, startPoint y: 675, endPoint x: 641, endPoint y: 670, distance: 19.6
drag, startPoint x: 649, startPoint y: 666, endPoint x: 435, endPoint y: 463, distance: 295.1
click at [503, 398] on icon "button" at bounding box center [504, 398] width 9 height 9
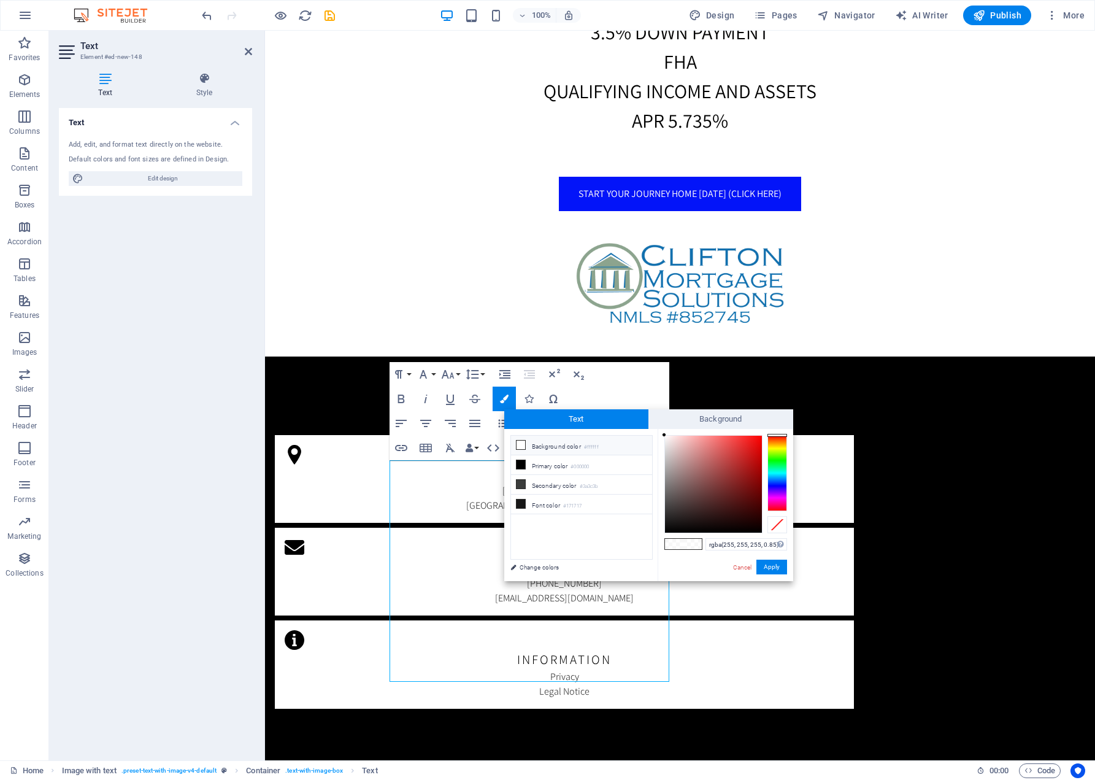
type input "#010000"
click at [760, 532] on div at bounding box center [713, 484] width 97 height 97
click at [771, 567] on button "Apply" at bounding box center [771, 567] width 31 height 15
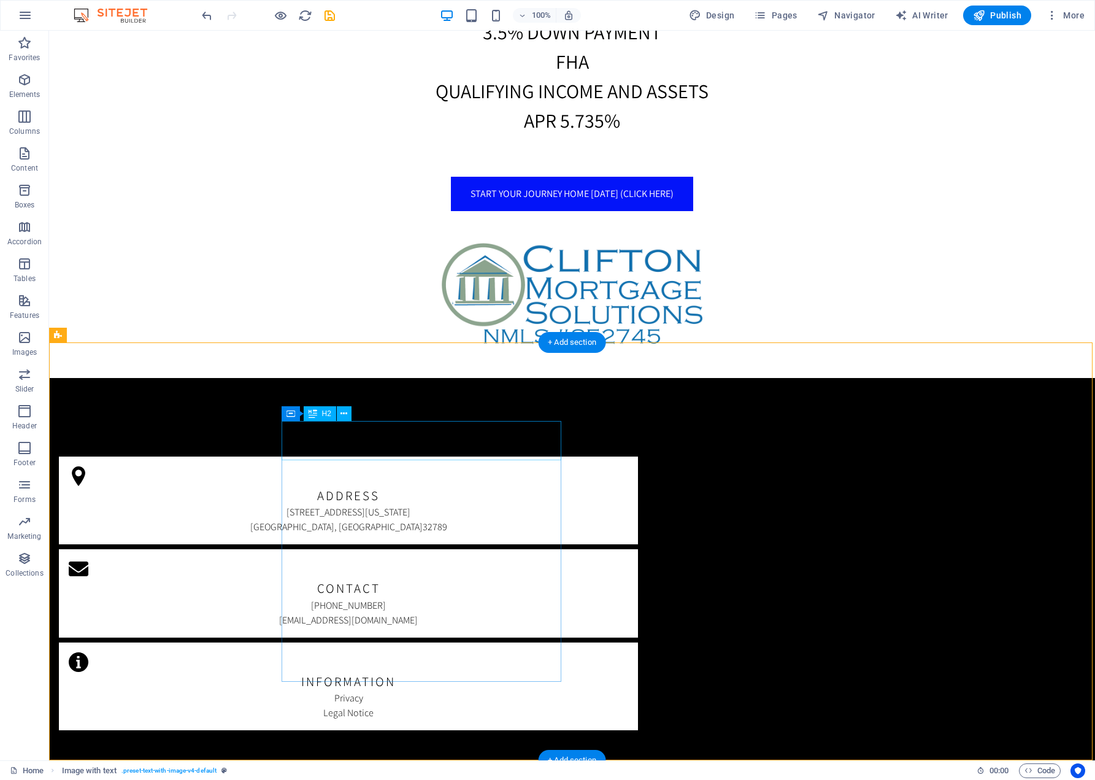
click at [344, 409] on icon at bounding box center [343, 413] width 7 height 13
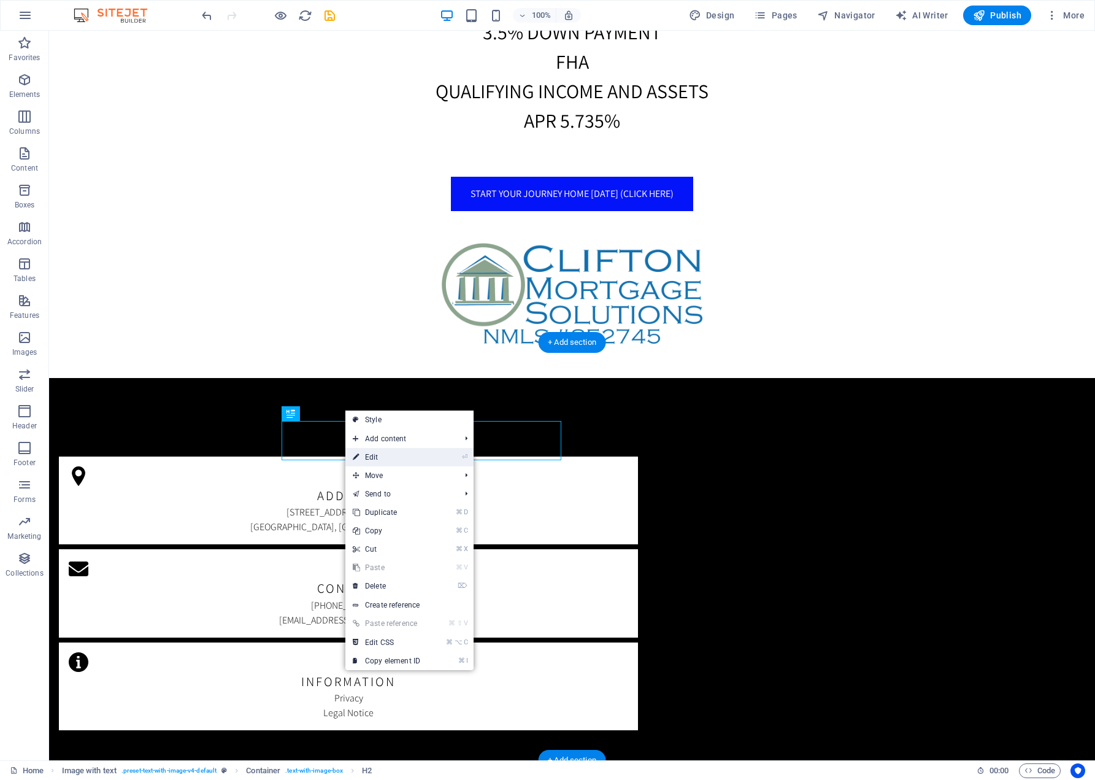
click at [377, 453] on link "⏎ Edit" at bounding box center [386, 457] width 82 height 18
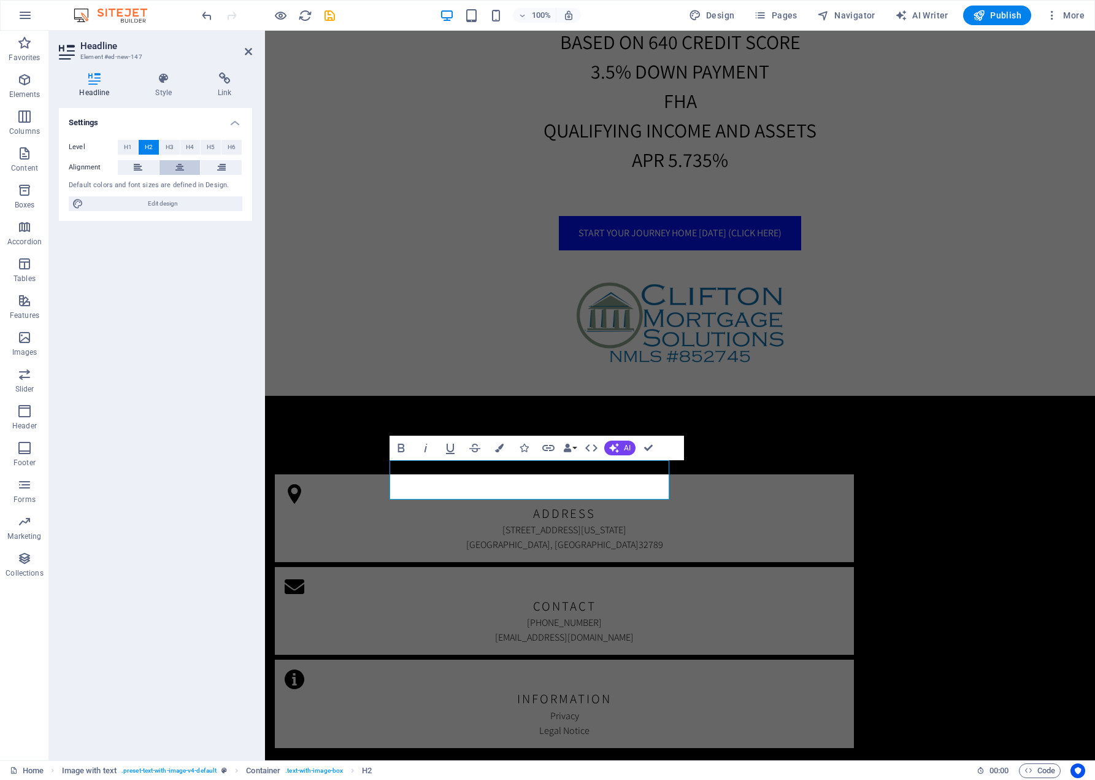
click at [178, 161] on icon at bounding box center [179, 167] width 9 height 15
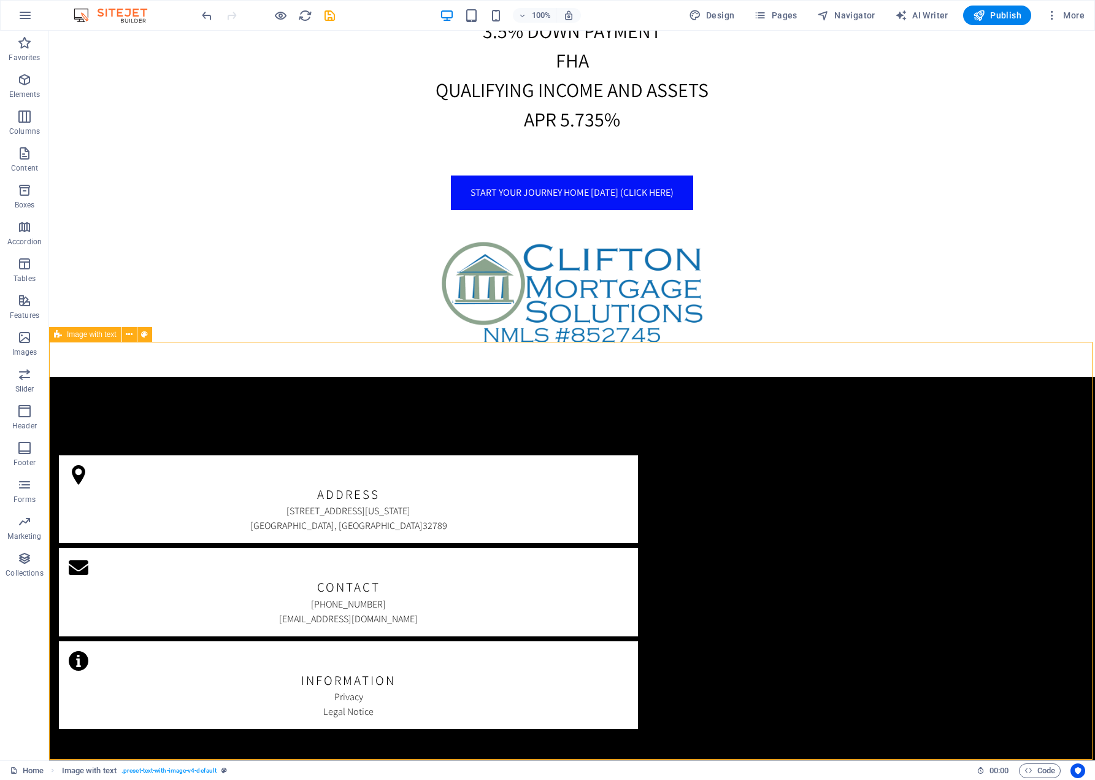
scroll to position [1248, 0]
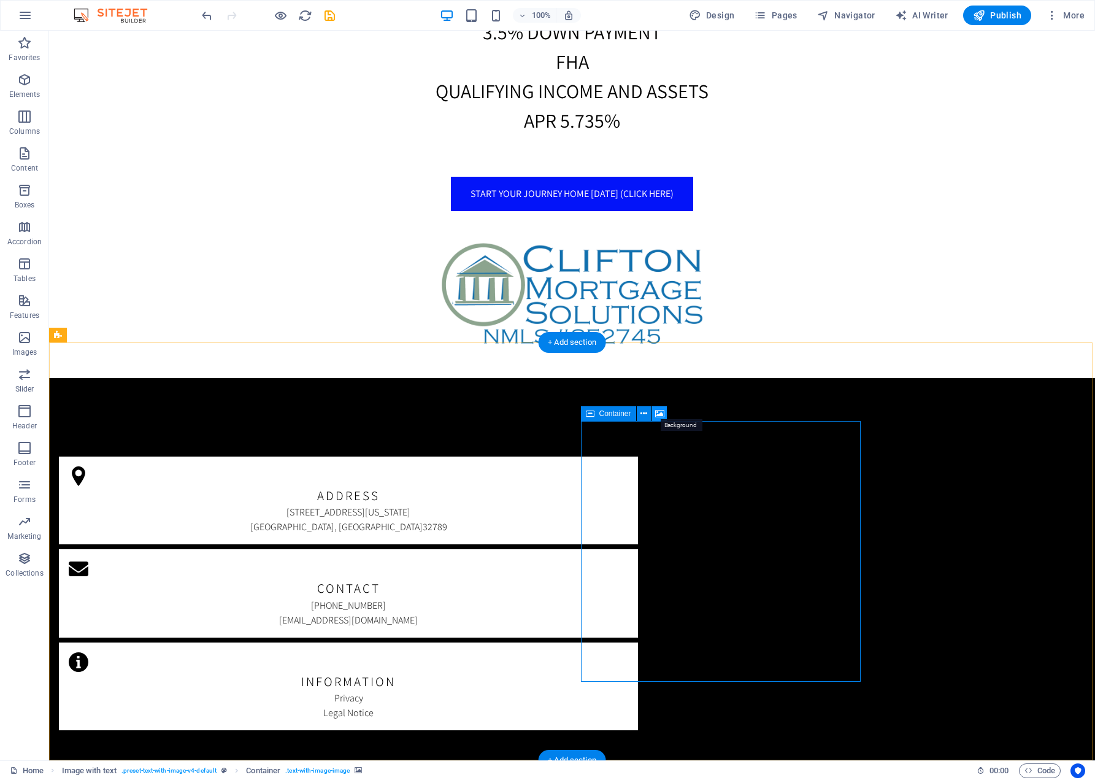
click at [658, 412] on icon at bounding box center [659, 413] width 9 height 13
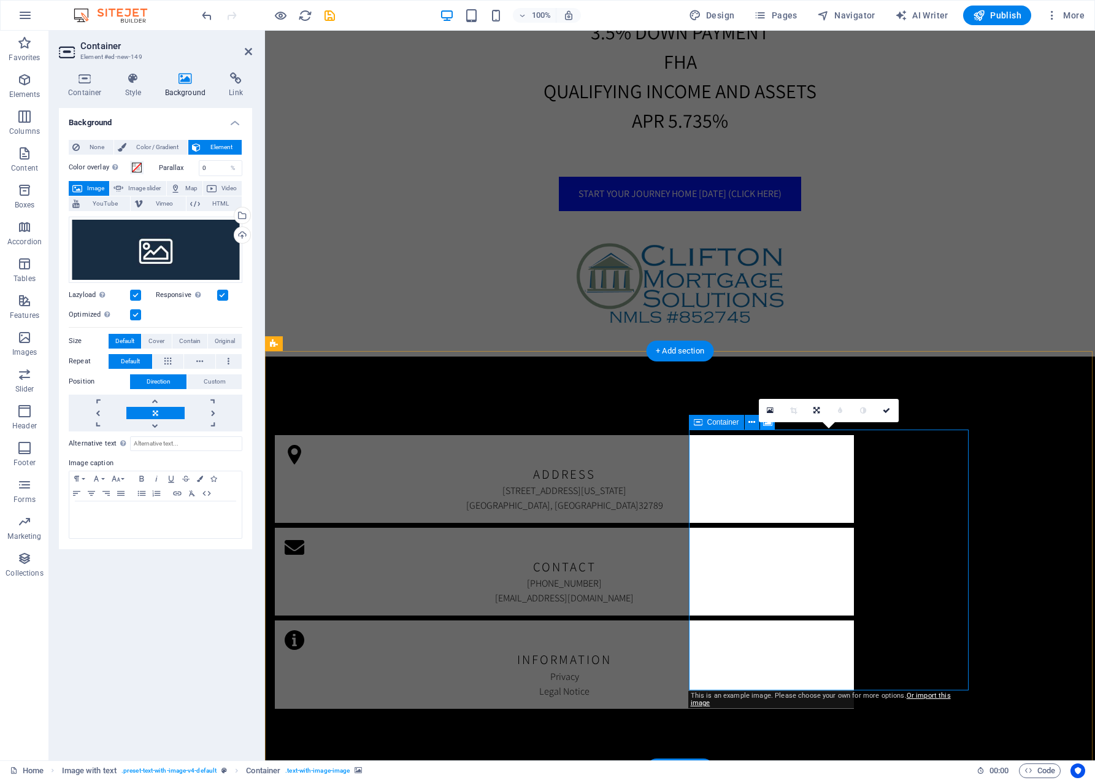
scroll to position [1239, 0]
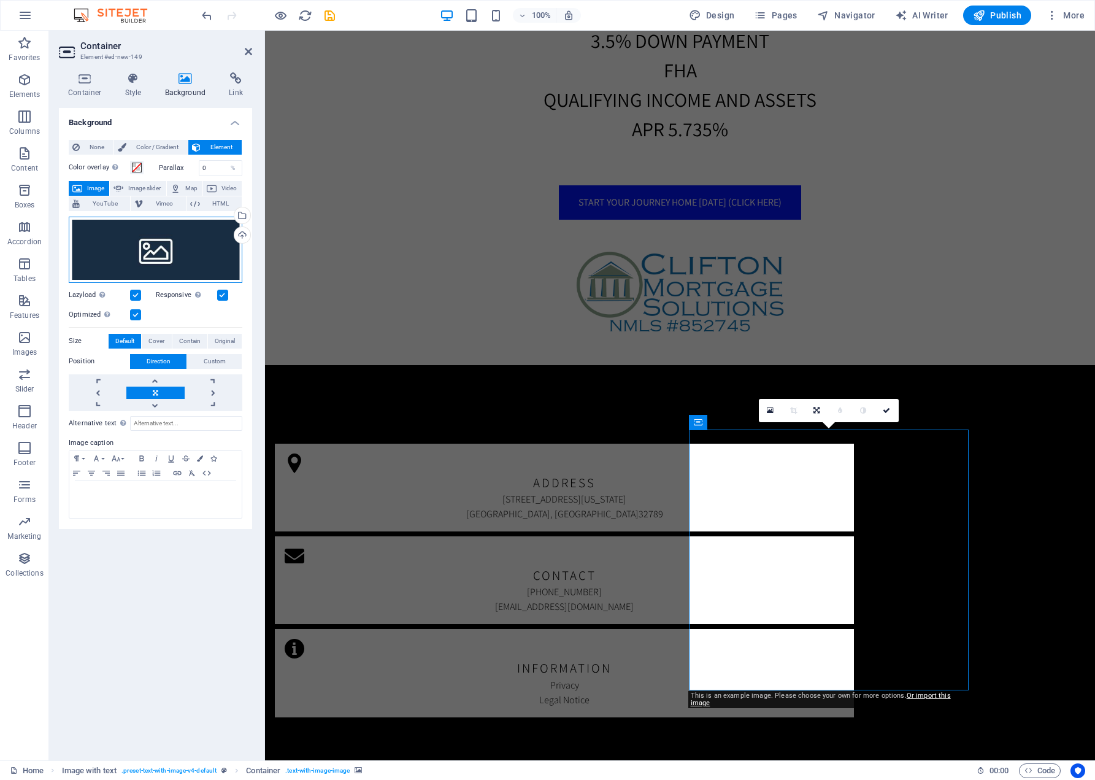
click at [145, 250] on div "Drag files here, click to choose files or select files from Files or our free s…" at bounding box center [156, 250] width 174 height 66
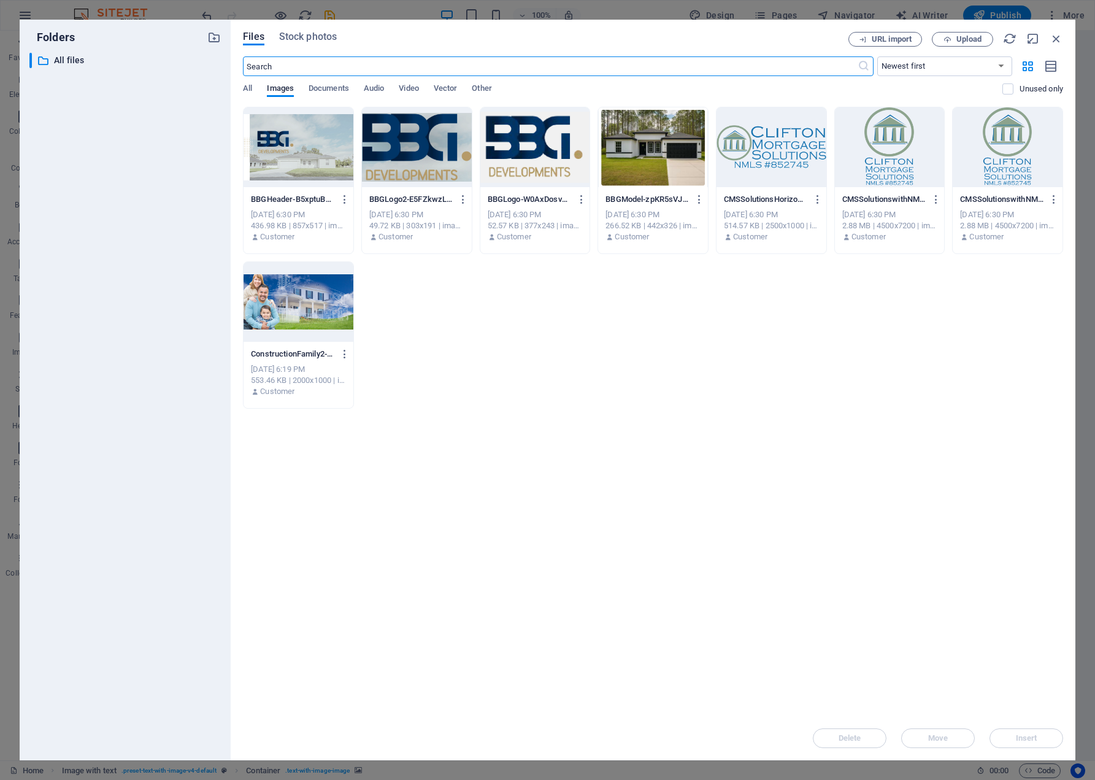
scroll to position [938, 0]
click at [962, 38] on span "Upload" at bounding box center [968, 39] width 25 height 7
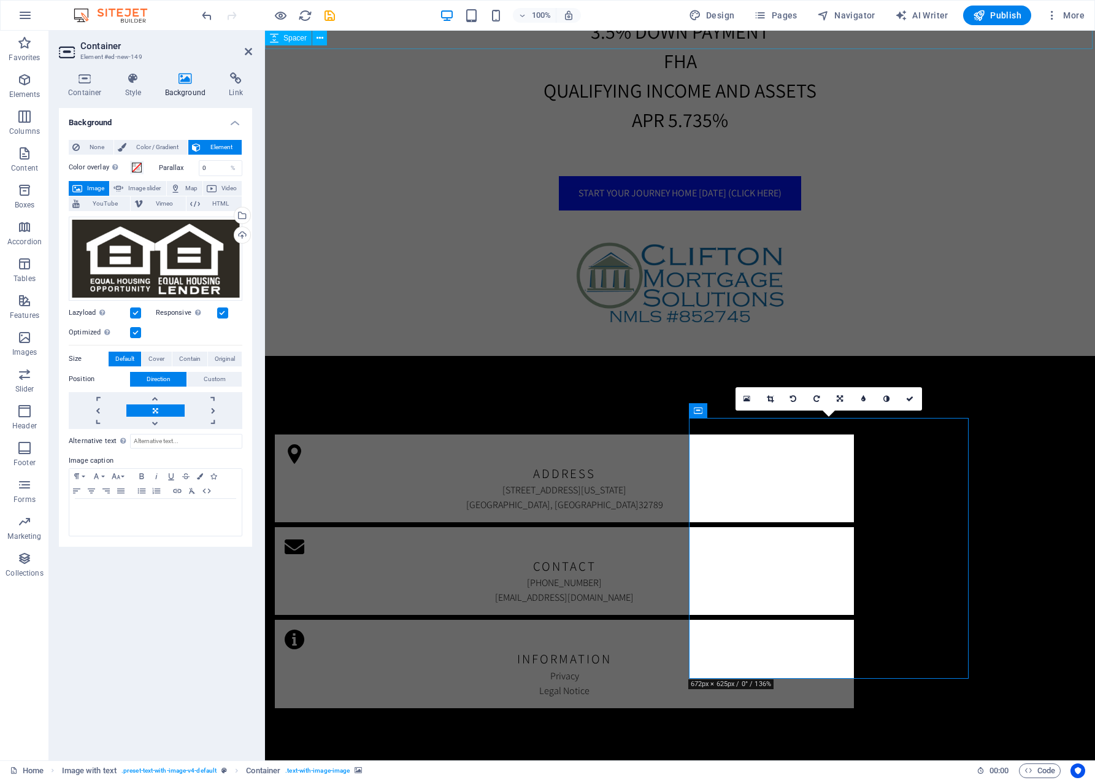
scroll to position [1248, 0]
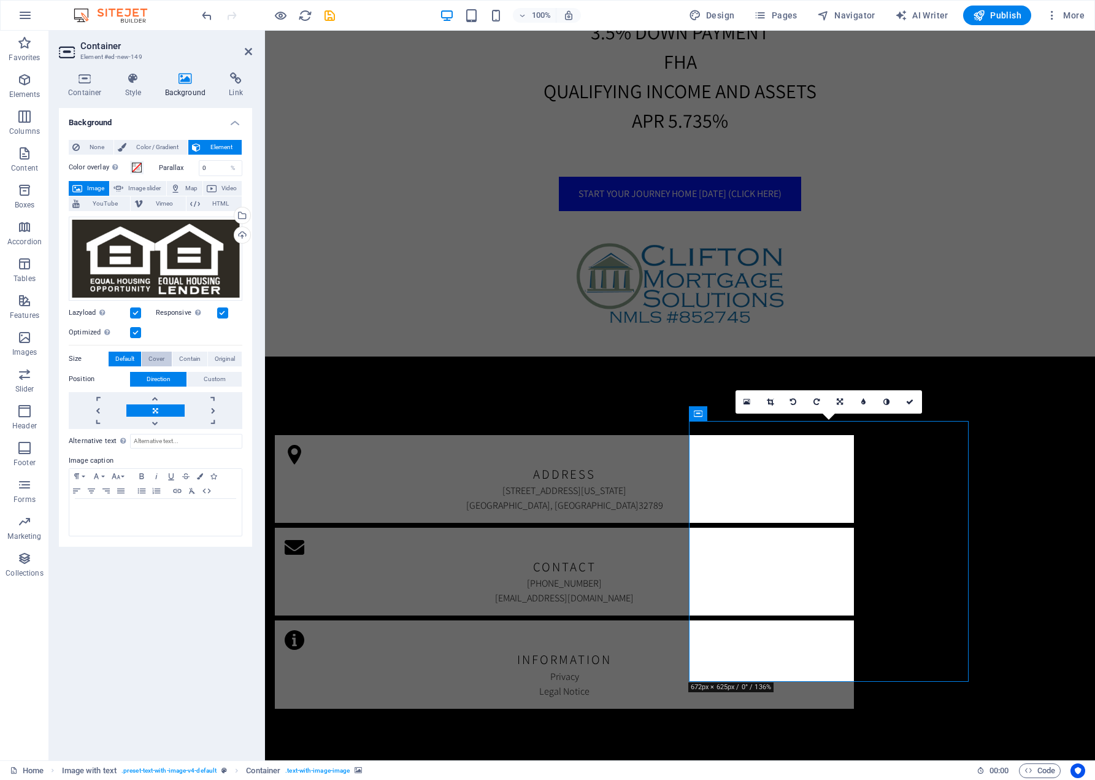
click at [158, 356] on span "Cover" at bounding box center [156, 359] width 16 height 15
click at [188, 358] on span "Contain" at bounding box center [189, 359] width 21 height 15
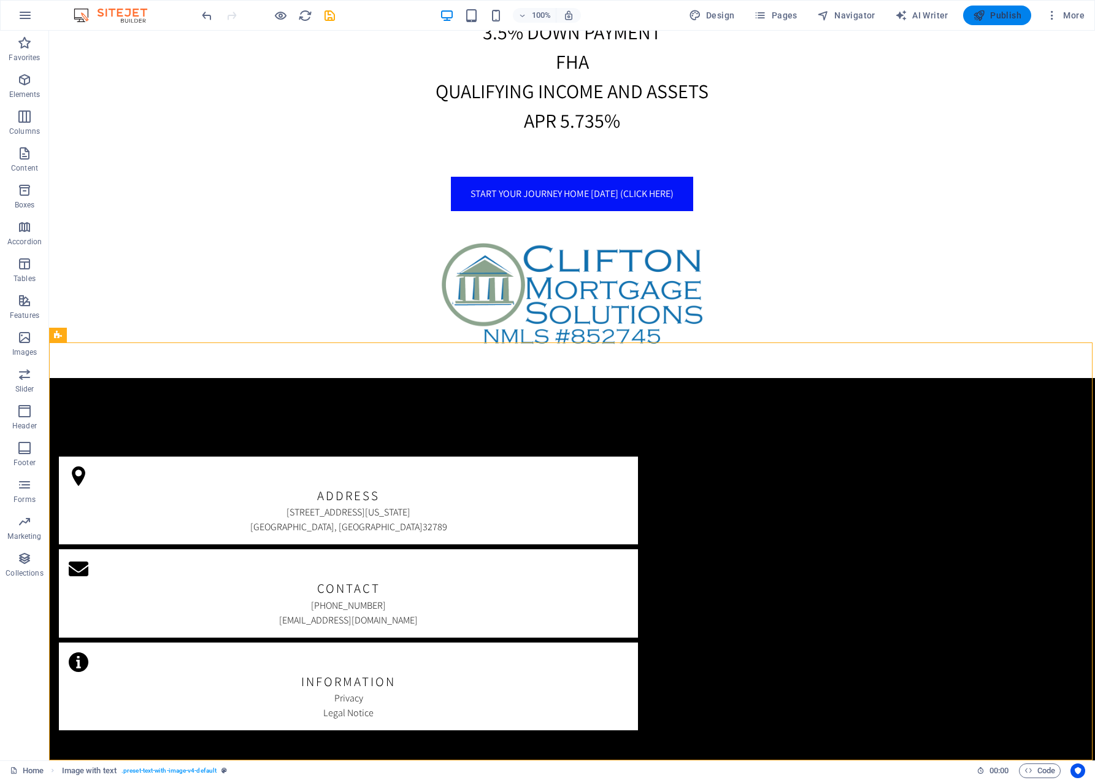
click at [1001, 16] on span "Publish" at bounding box center [997, 15] width 48 height 12
